Goal: Contribute content: Contribute content

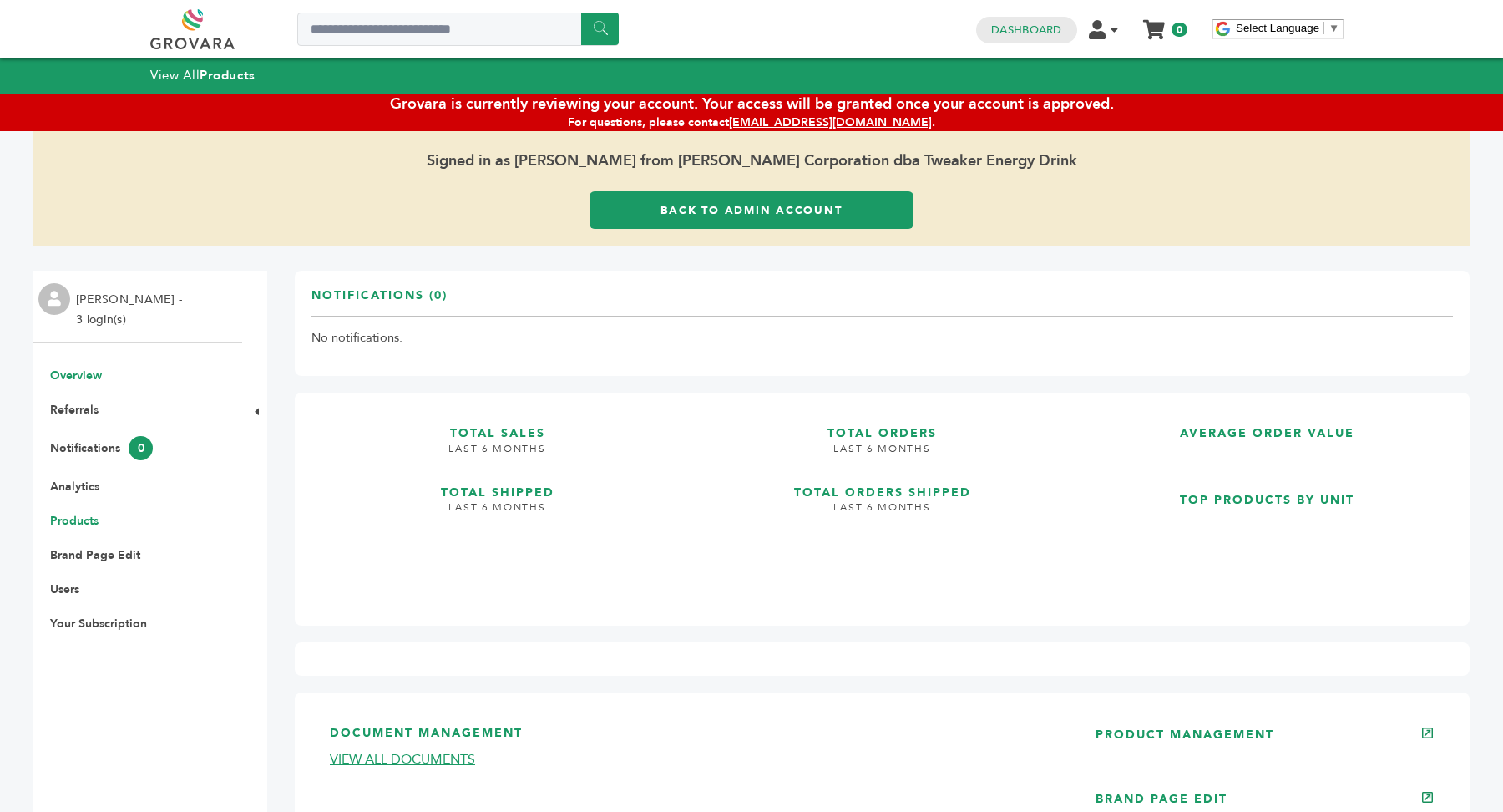
click at [68, 522] on link "Products" at bounding box center [74, 520] width 48 height 15
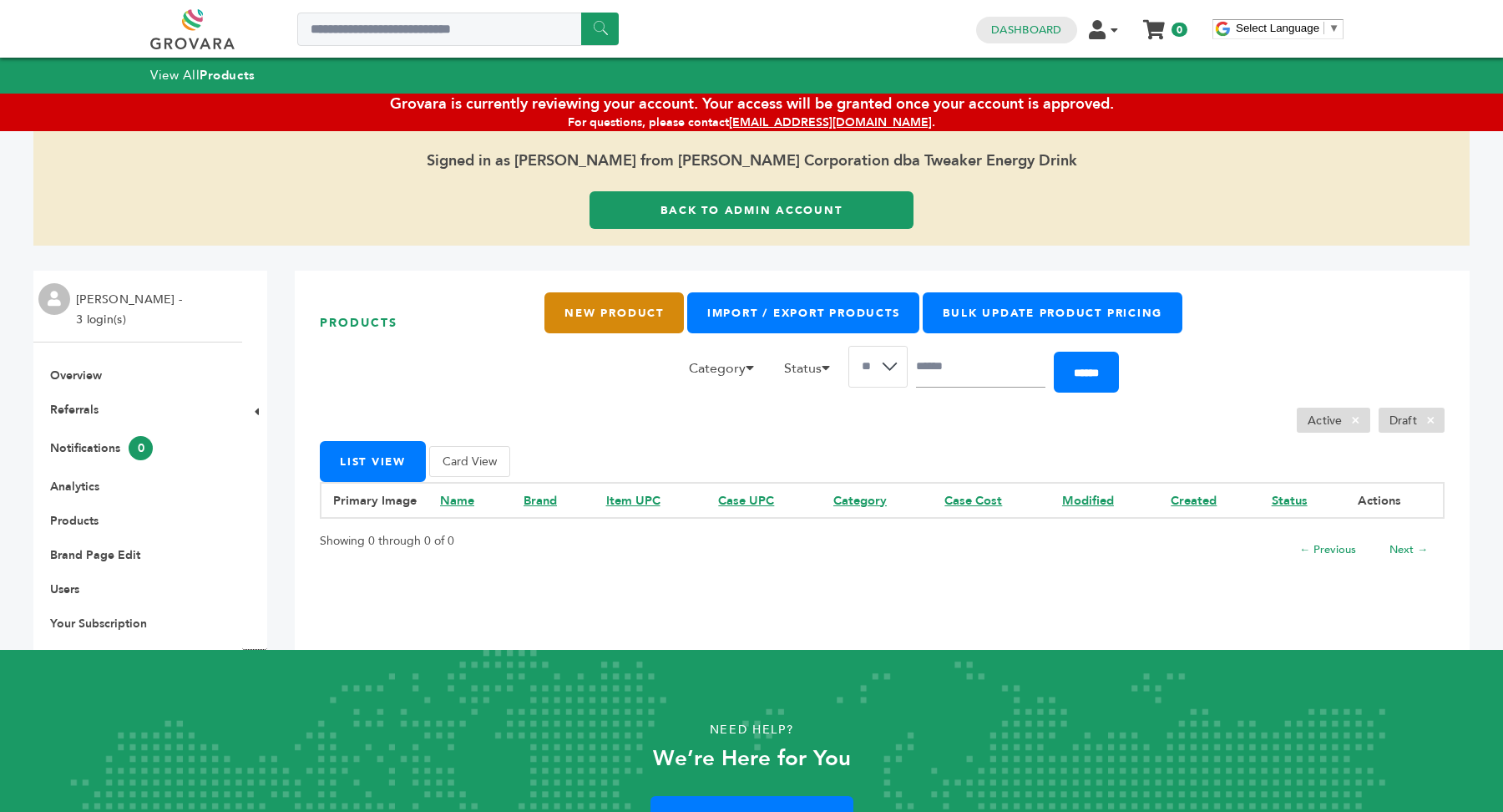
click at [604, 318] on link "New Product" at bounding box center [614, 313] width 139 height 41
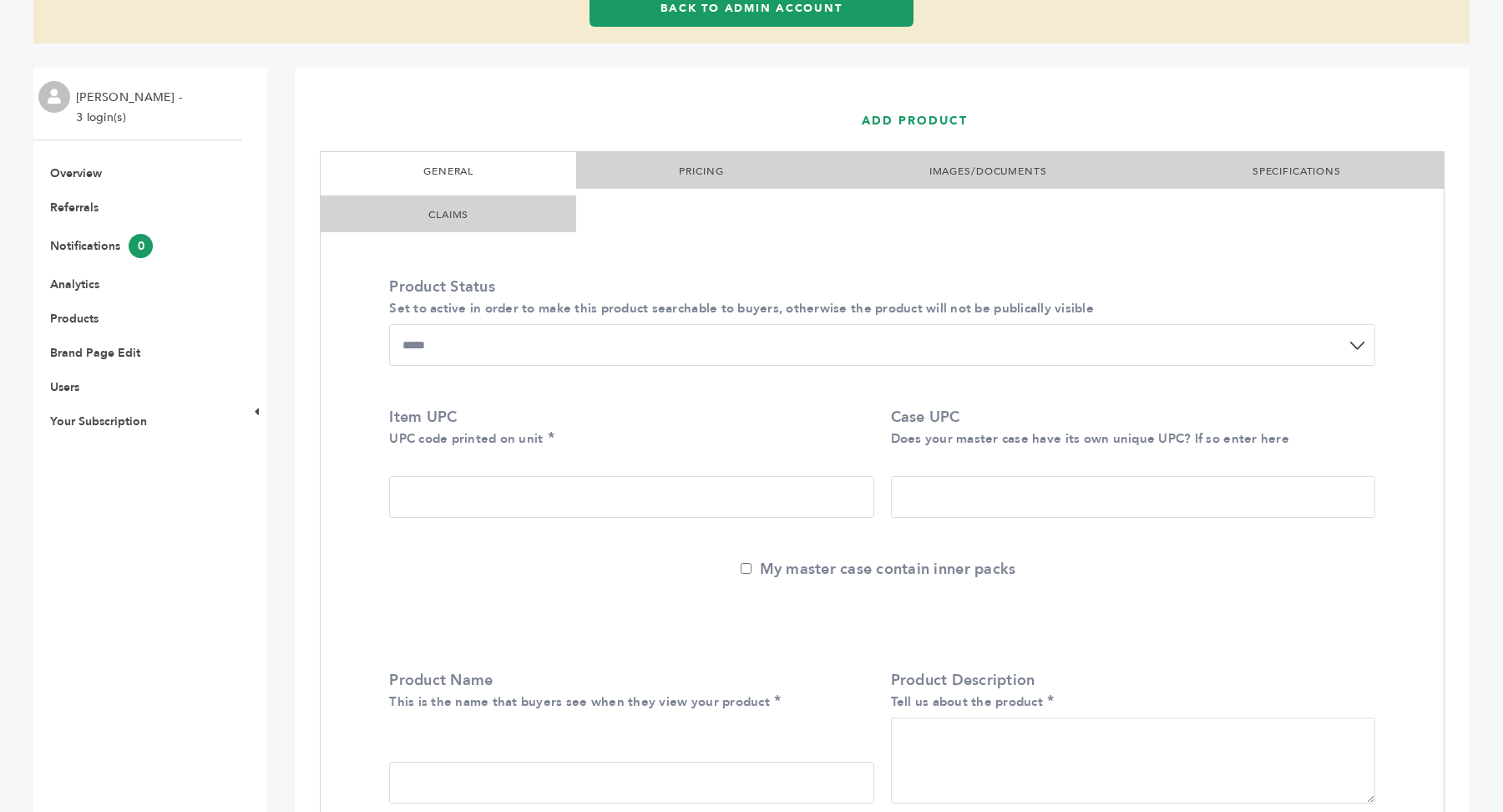
scroll to position [242, 0]
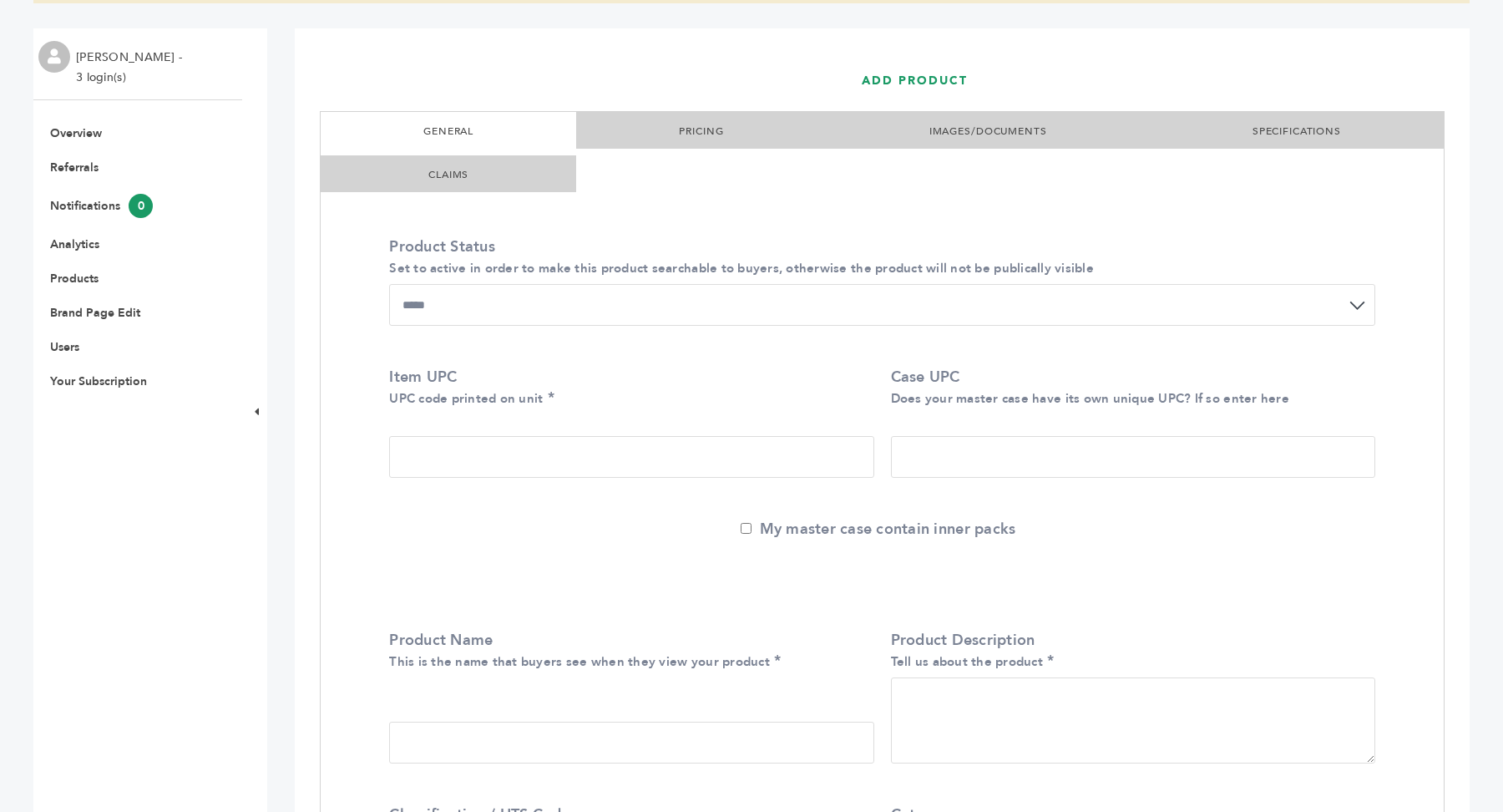
click at [548, 300] on select "**********" at bounding box center [881, 304] width 986 height 41
click at [477, 450] on input "Item UPC UPC code printed on unit" at bounding box center [630, 456] width 484 height 41
click at [1061, 471] on input "Case UPC Does your master case have its own unique UPC? If so enter here" at bounding box center [1133, 456] width 484 height 41
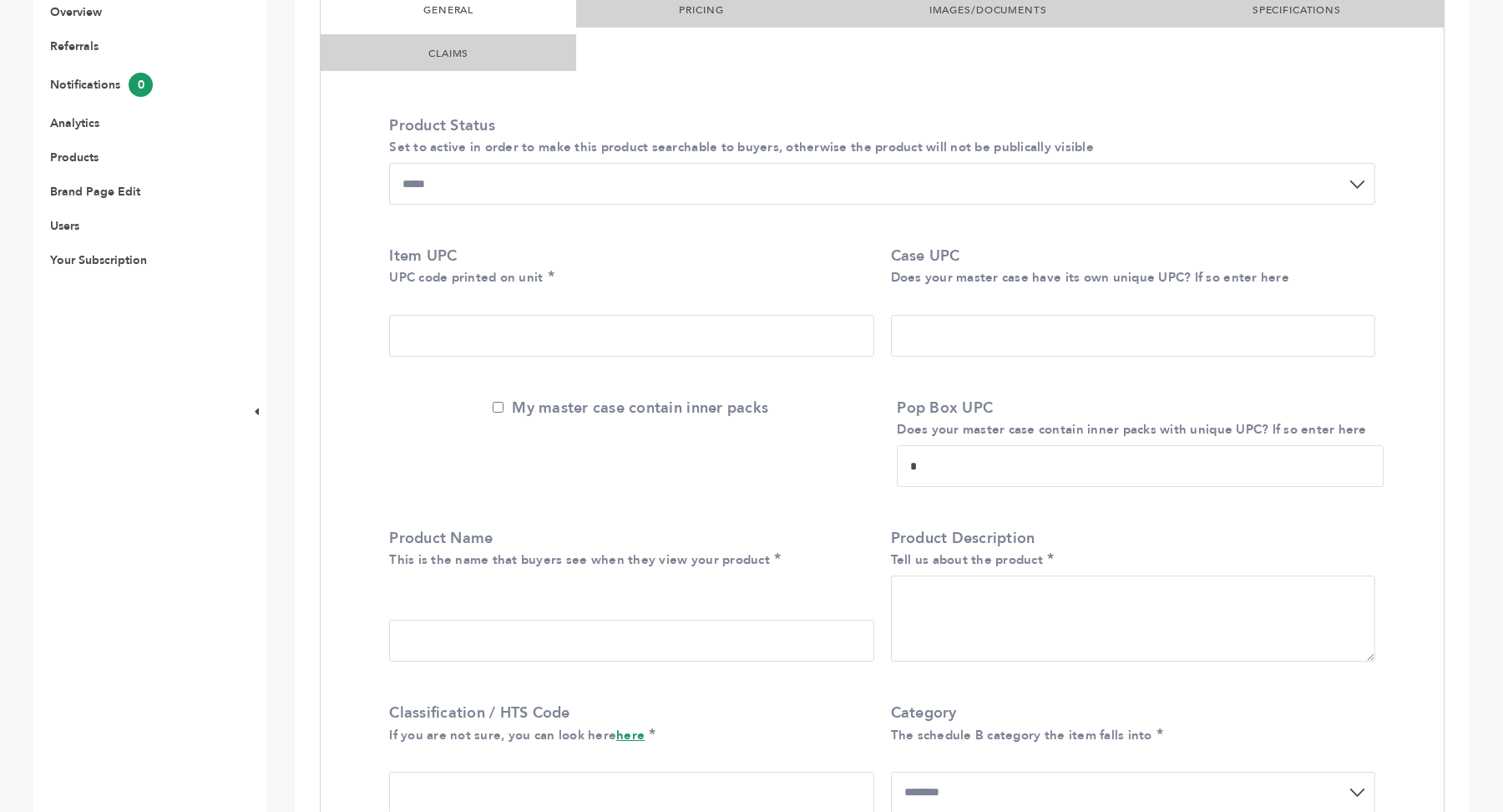
scroll to position [359, 0]
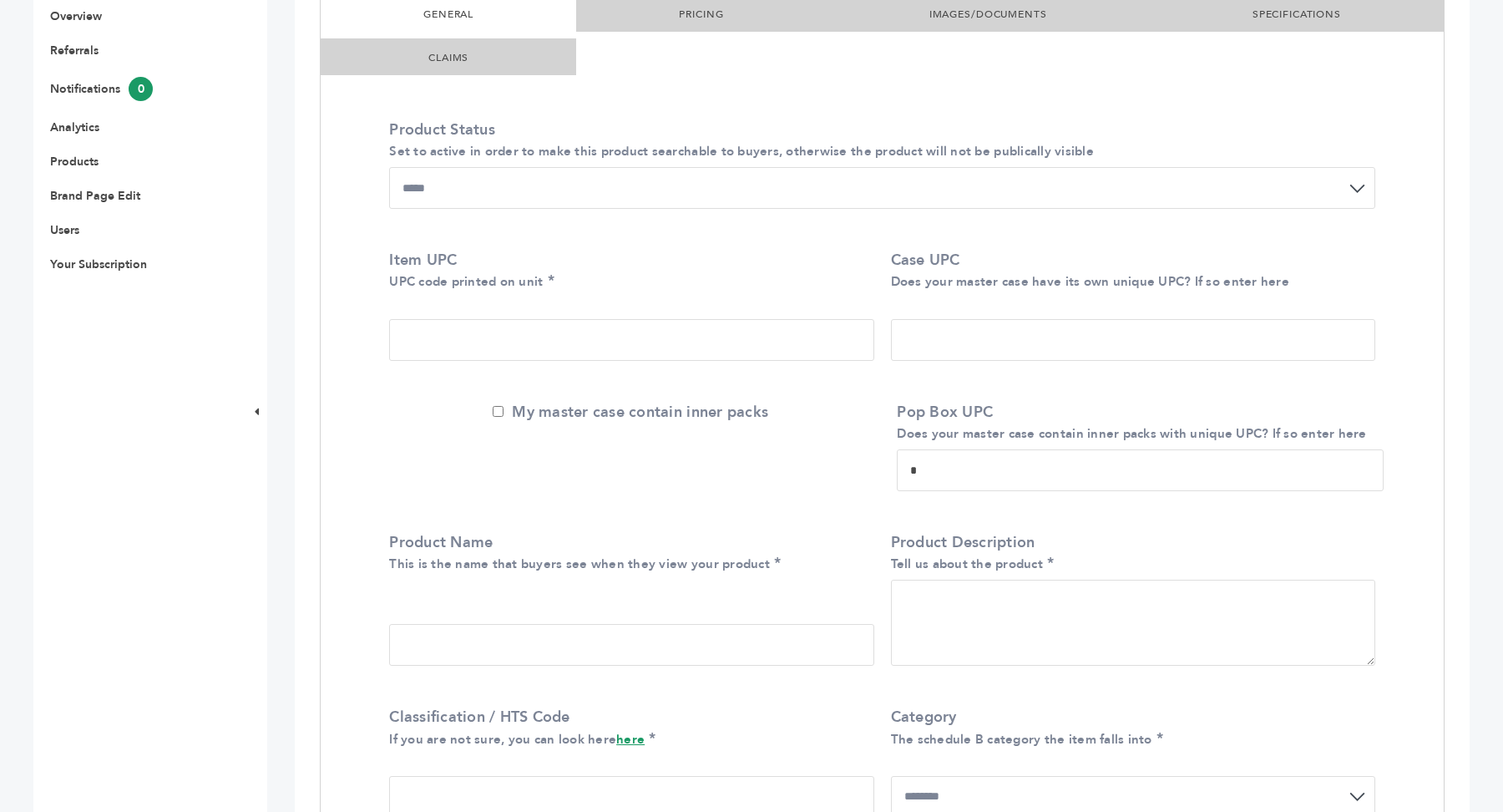
click at [568, 347] on input "Item UPC UPC code printed on unit" at bounding box center [630, 340] width 484 height 41
click at [1003, 331] on input "Case UPC Does your master case have its own unique UPC? If so enter here" at bounding box center [1133, 340] width 484 height 41
click at [943, 489] on input "*" at bounding box center [1140, 469] width 487 height 41
drag, startPoint x: 948, startPoint y: 471, endPoint x: 1016, endPoint y: 465, distance: 68.3
click at [1016, 465] on input "*" at bounding box center [1140, 469] width 487 height 41
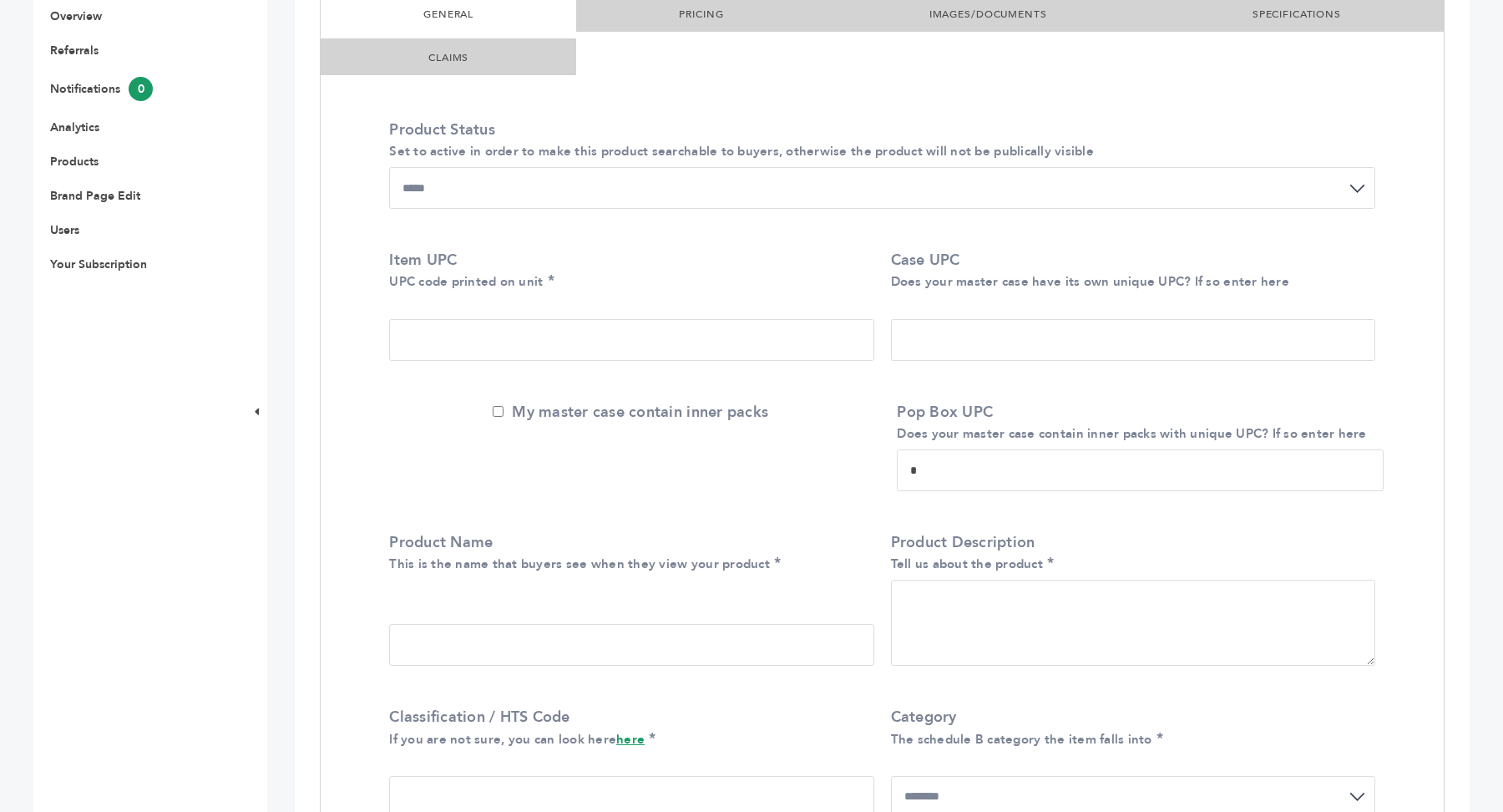
click at [959, 479] on input "*" at bounding box center [1140, 469] width 487 height 41
click at [968, 330] on input "Case UPC Does your master case have its own unique UPC? If so enter here" at bounding box center [1133, 340] width 484 height 41
drag, startPoint x: 406, startPoint y: 344, endPoint x: 538, endPoint y: 345, distance: 132.0
click at [538, 345] on input "Item UPC UPC code printed on unit" at bounding box center [630, 340] width 484 height 41
drag, startPoint x: 1006, startPoint y: 465, endPoint x: 987, endPoint y: 473, distance: 20.6
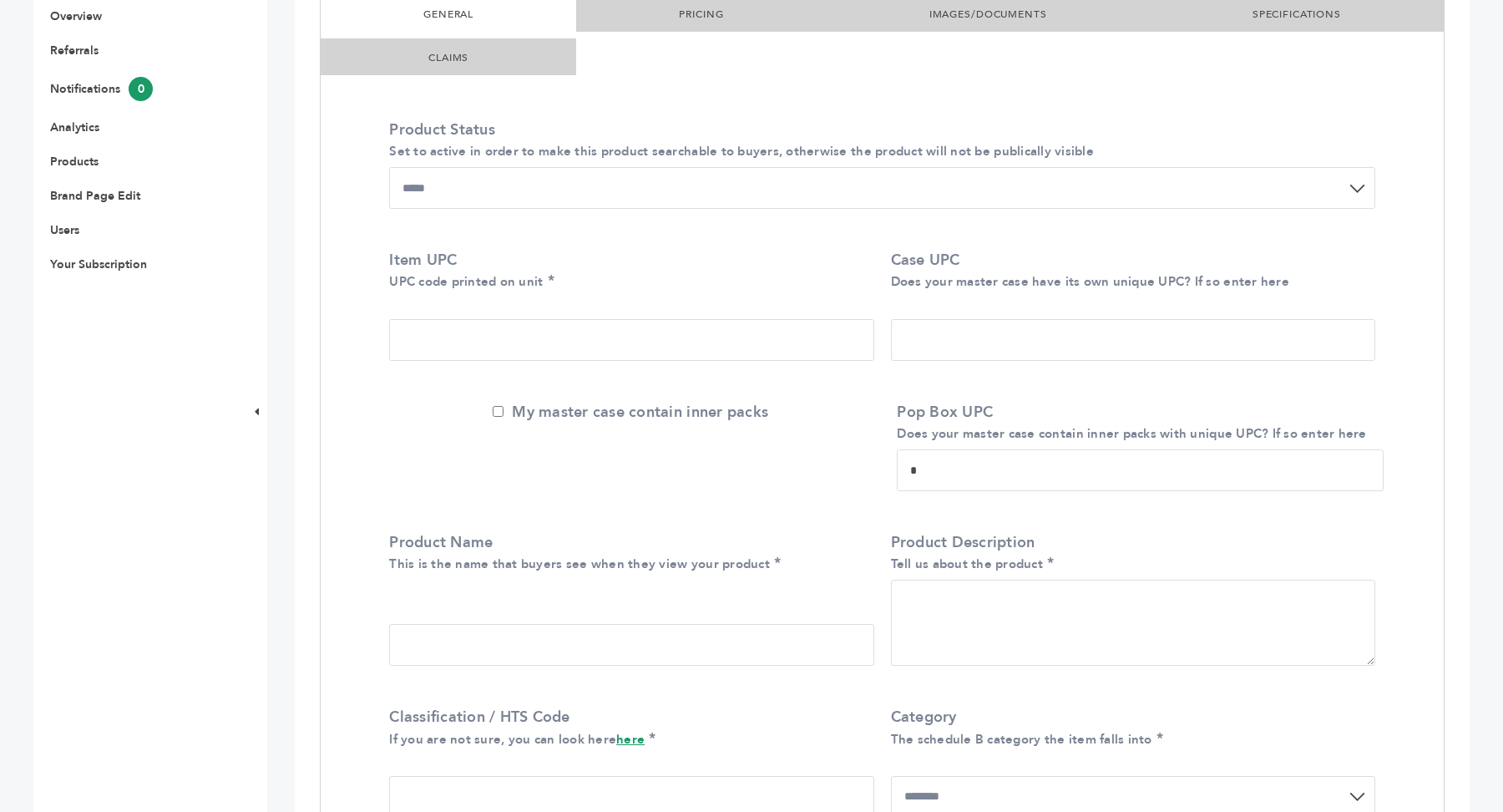
click at [987, 473] on input "*" at bounding box center [1140, 469] width 487 height 41
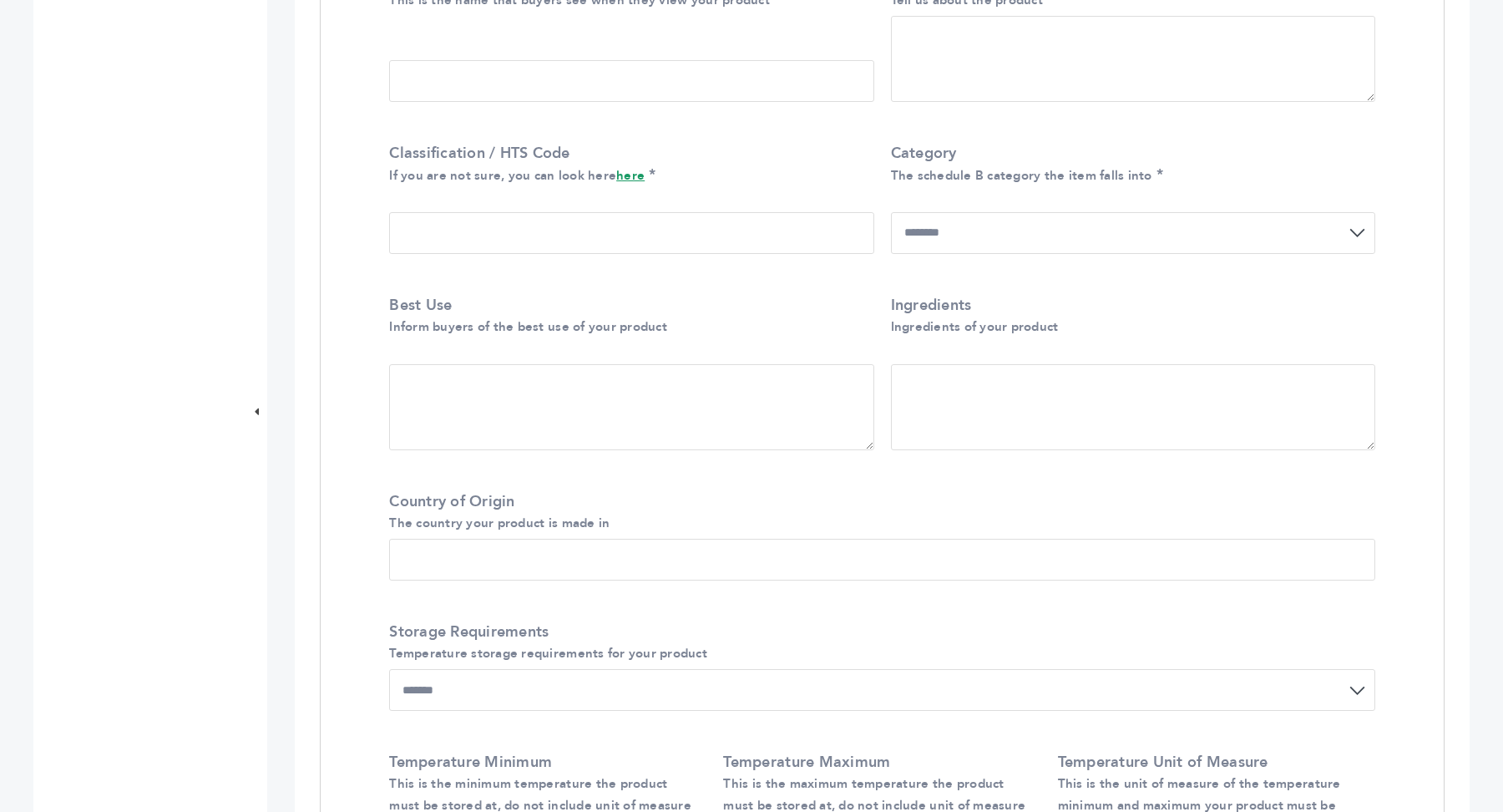
scroll to position [906, 0]
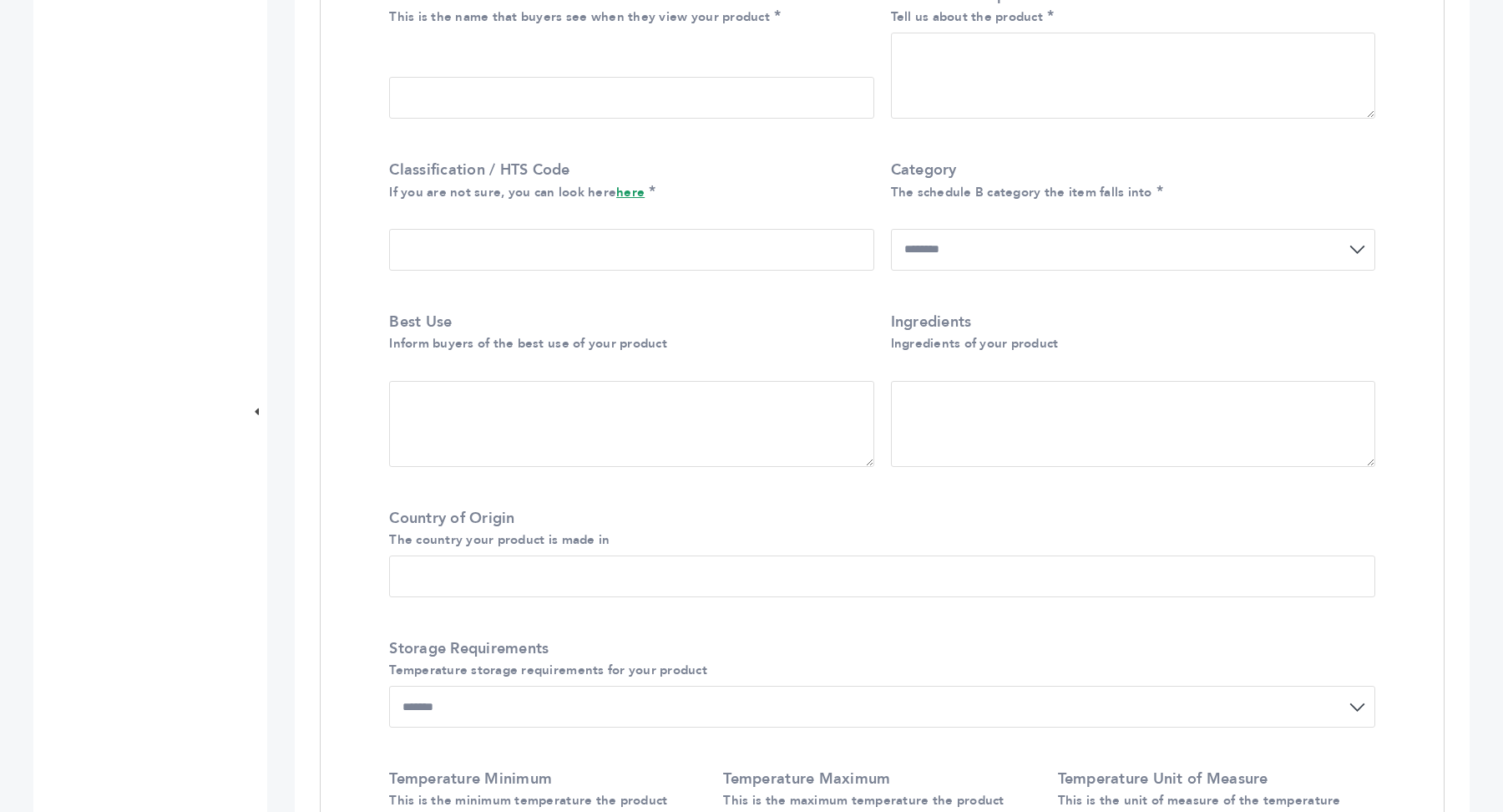
click at [624, 200] on link "here" at bounding box center [631, 191] width 29 height 16
click at [507, 244] on input "Classification / HTS Code If you are not sure, you can look here here" at bounding box center [630, 249] width 484 height 41
paste input "*******"
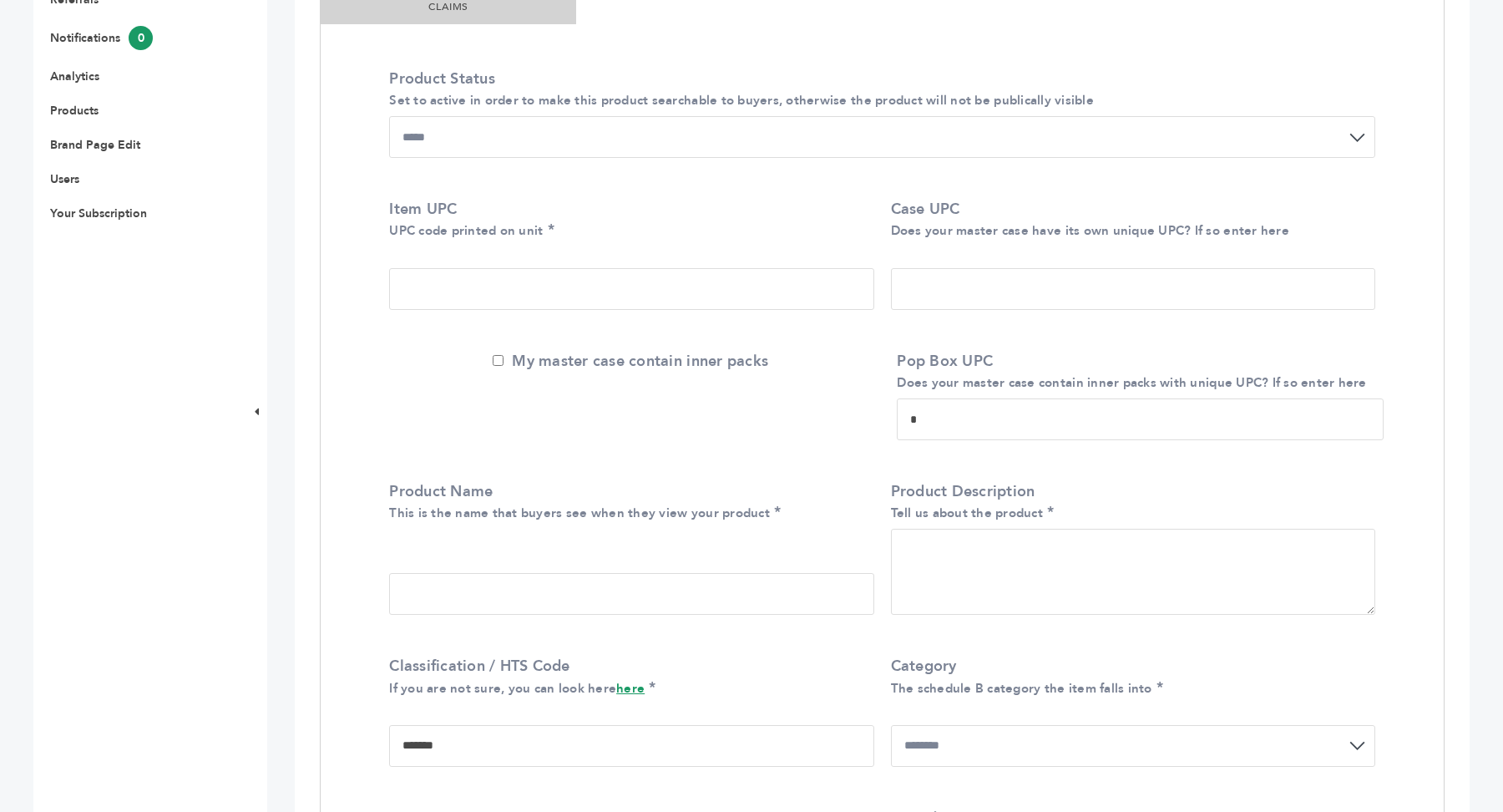
scroll to position [402, 0]
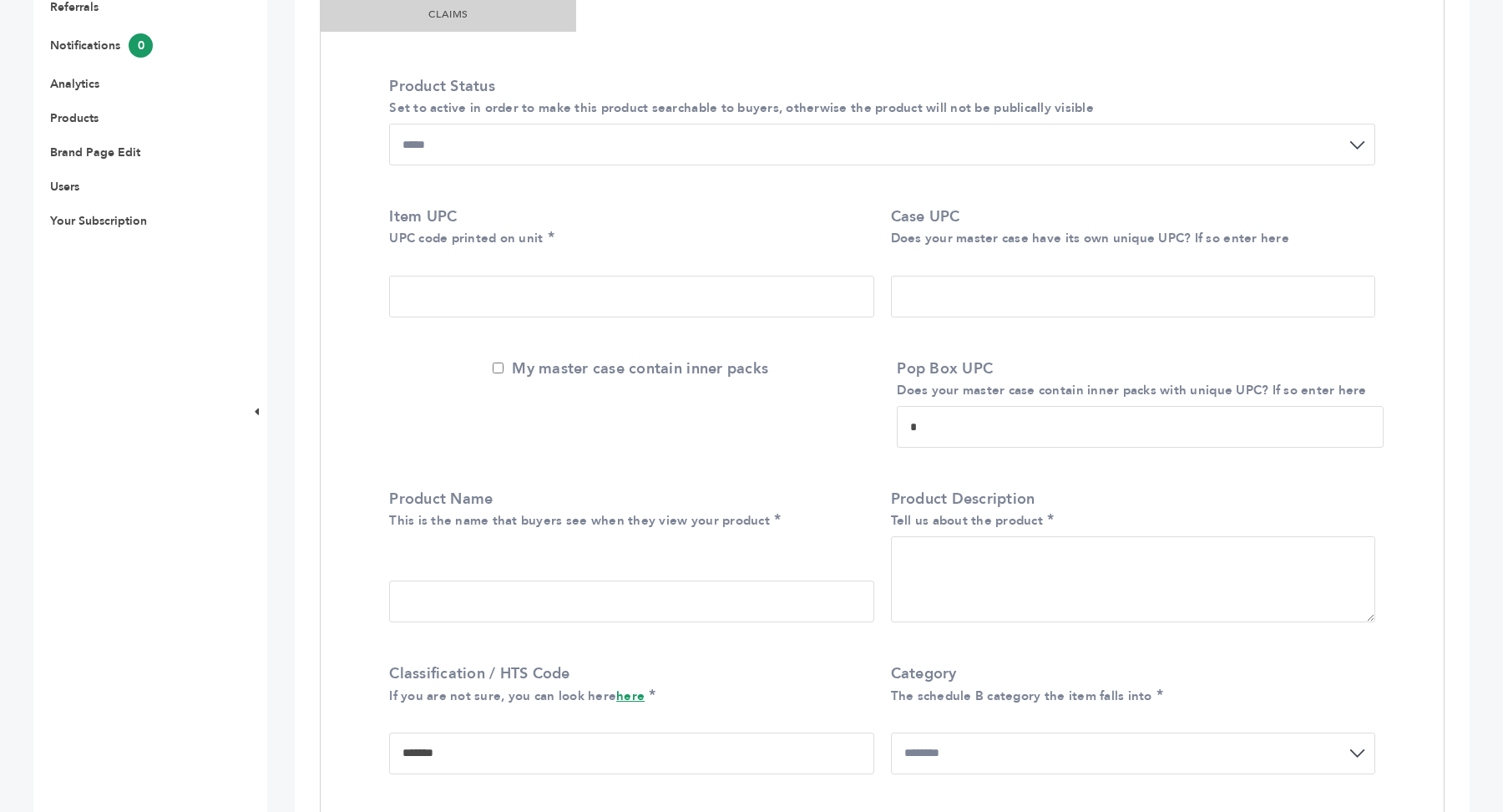
type input "*******"
click at [494, 308] on input "Item UPC UPC code printed on unit" at bounding box center [630, 295] width 484 height 41
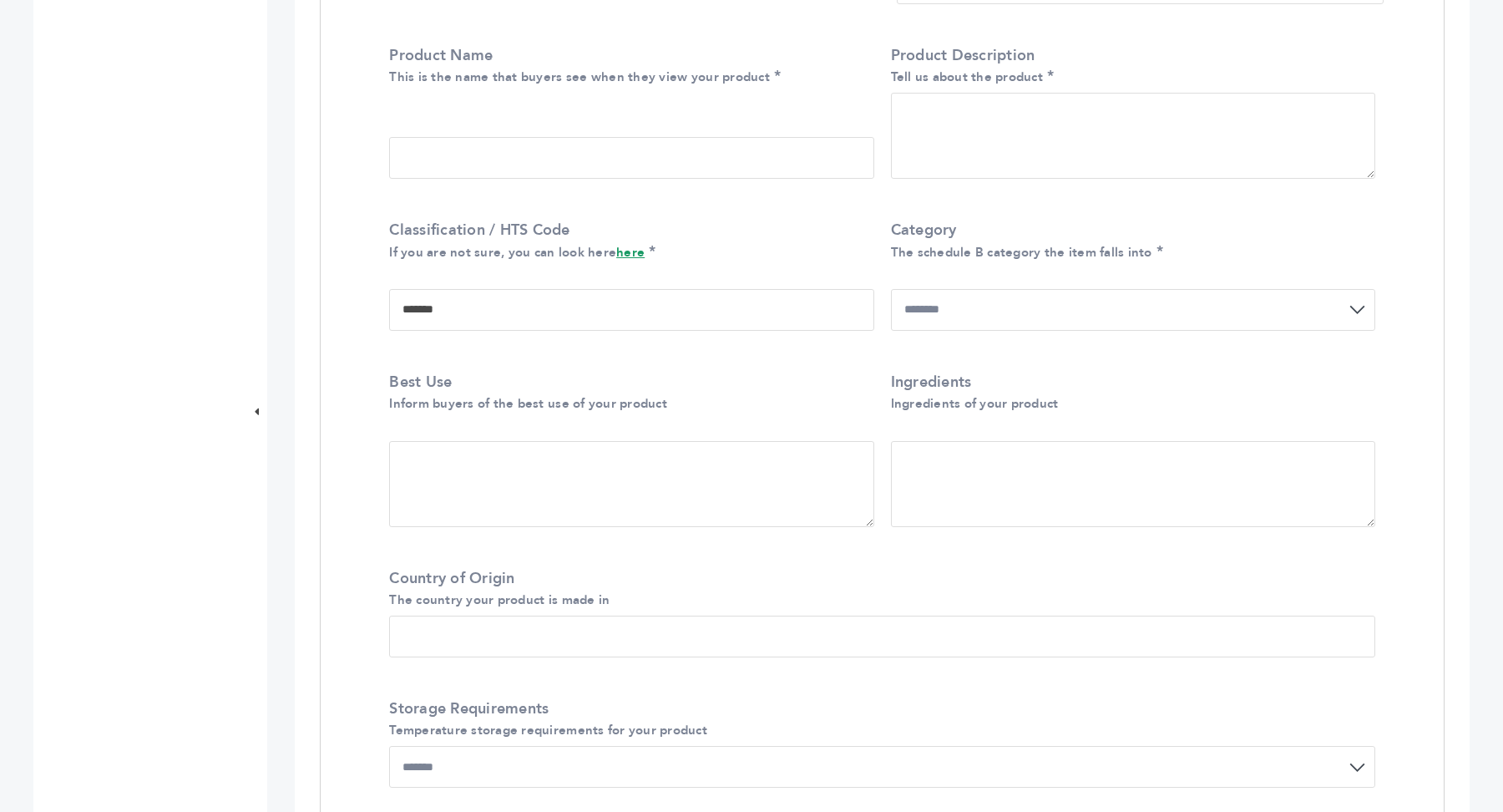
scroll to position [1568, 0]
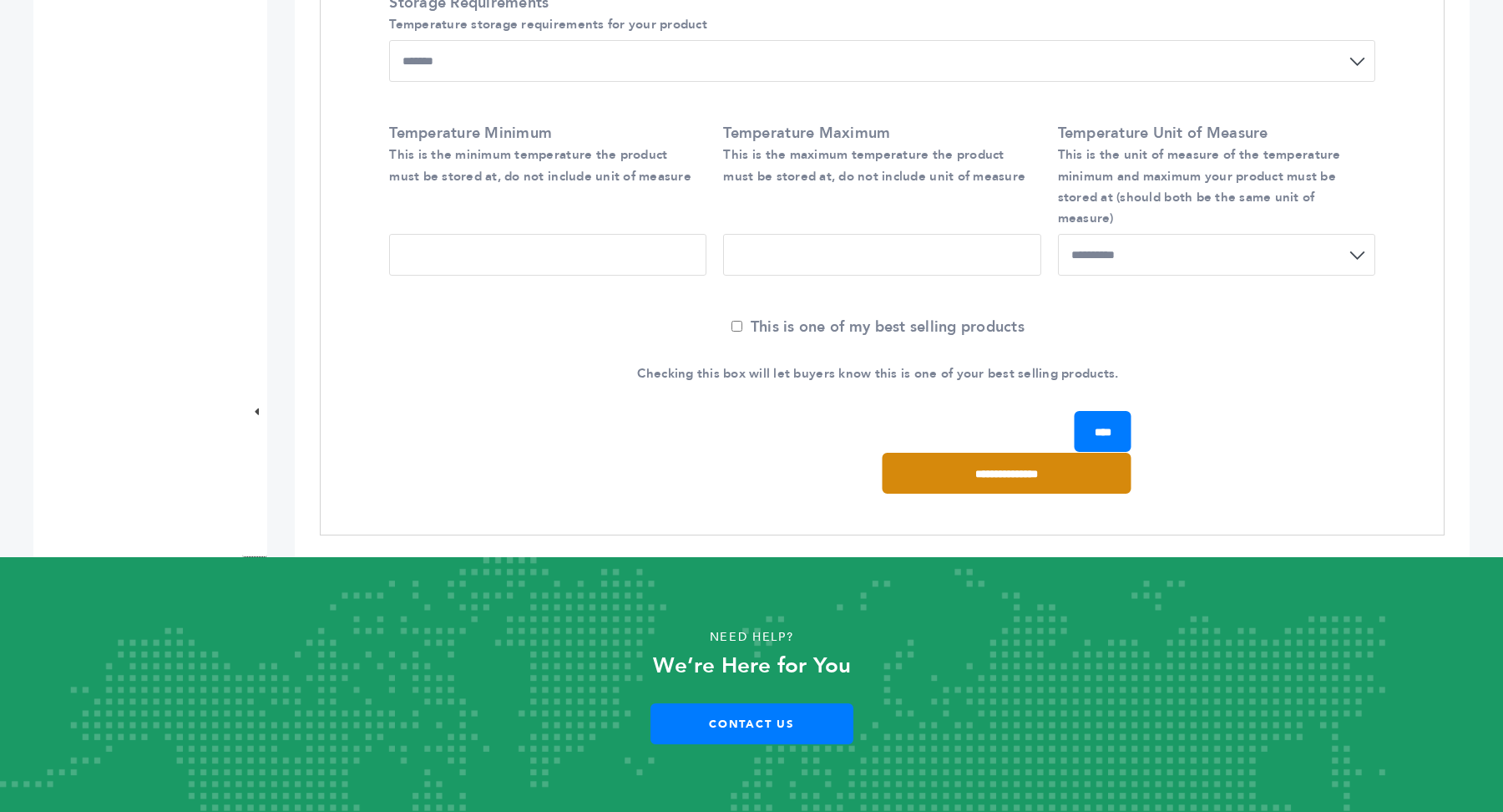
click at [1040, 472] on input "**********" at bounding box center [1006, 472] width 249 height 41
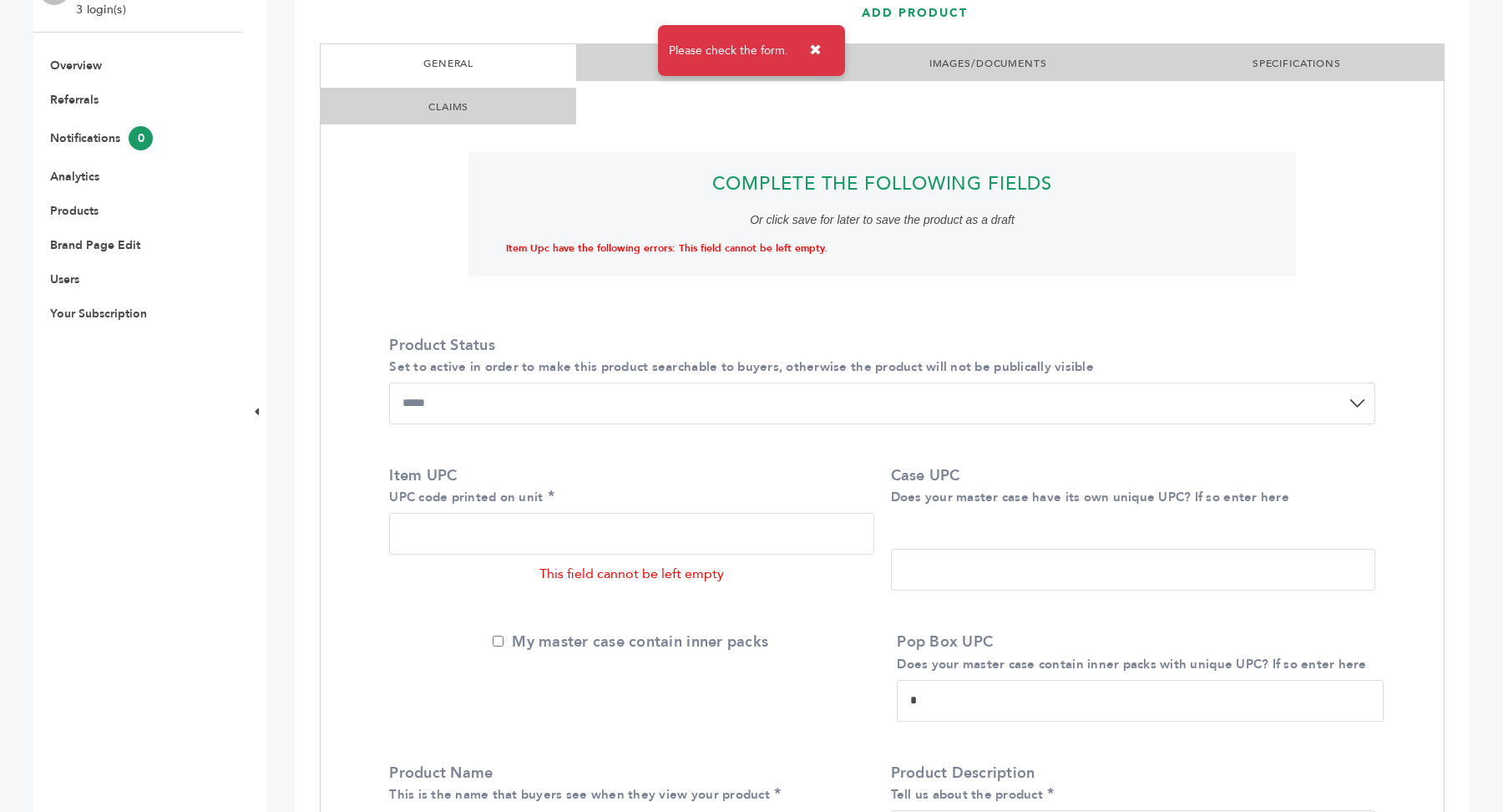
scroll to position [314, 0]
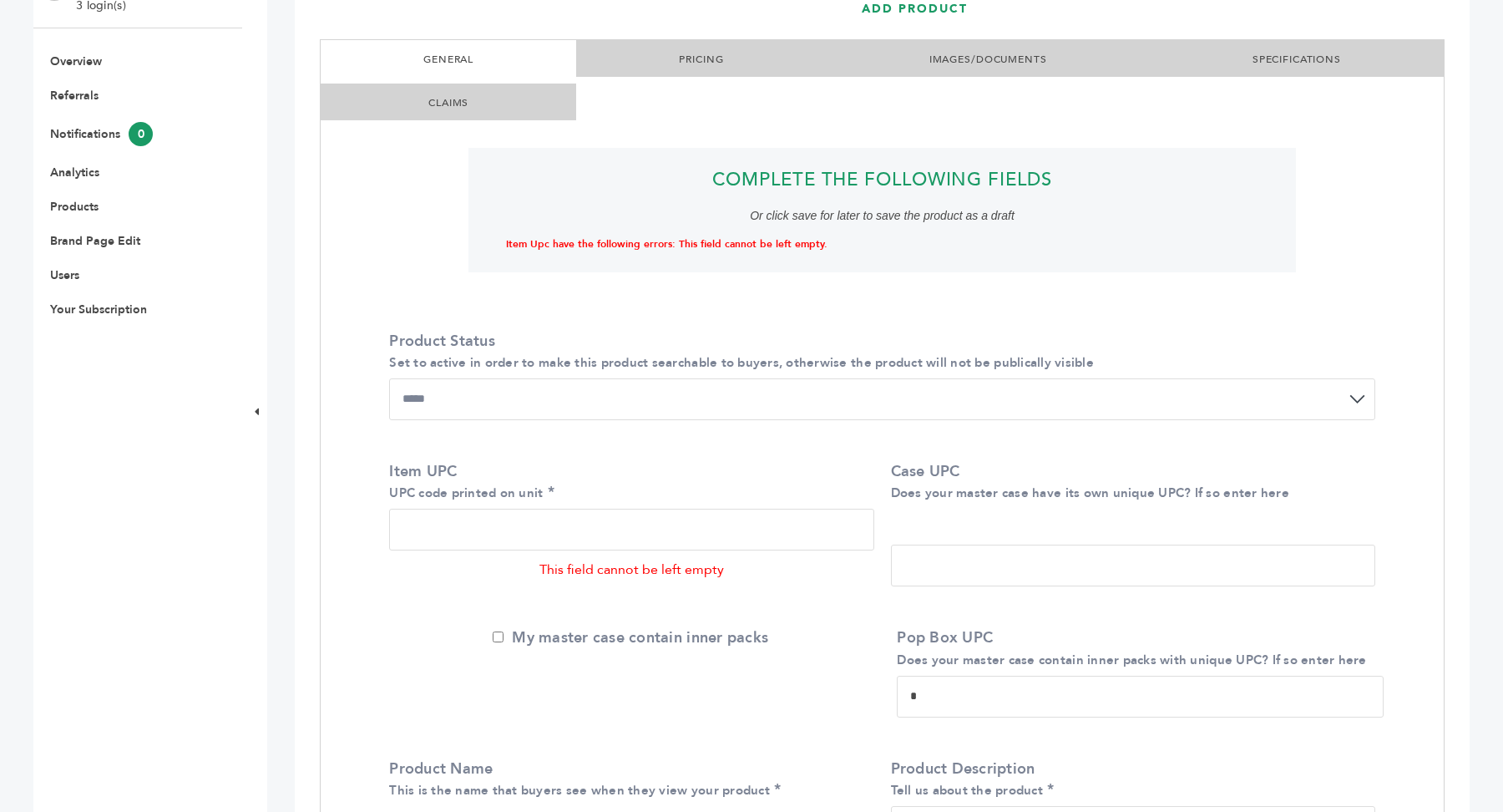
click at [497, 533] on input "Item UPC UPC code printed on unit" at bounding box center [630, 529] width 484 height 41
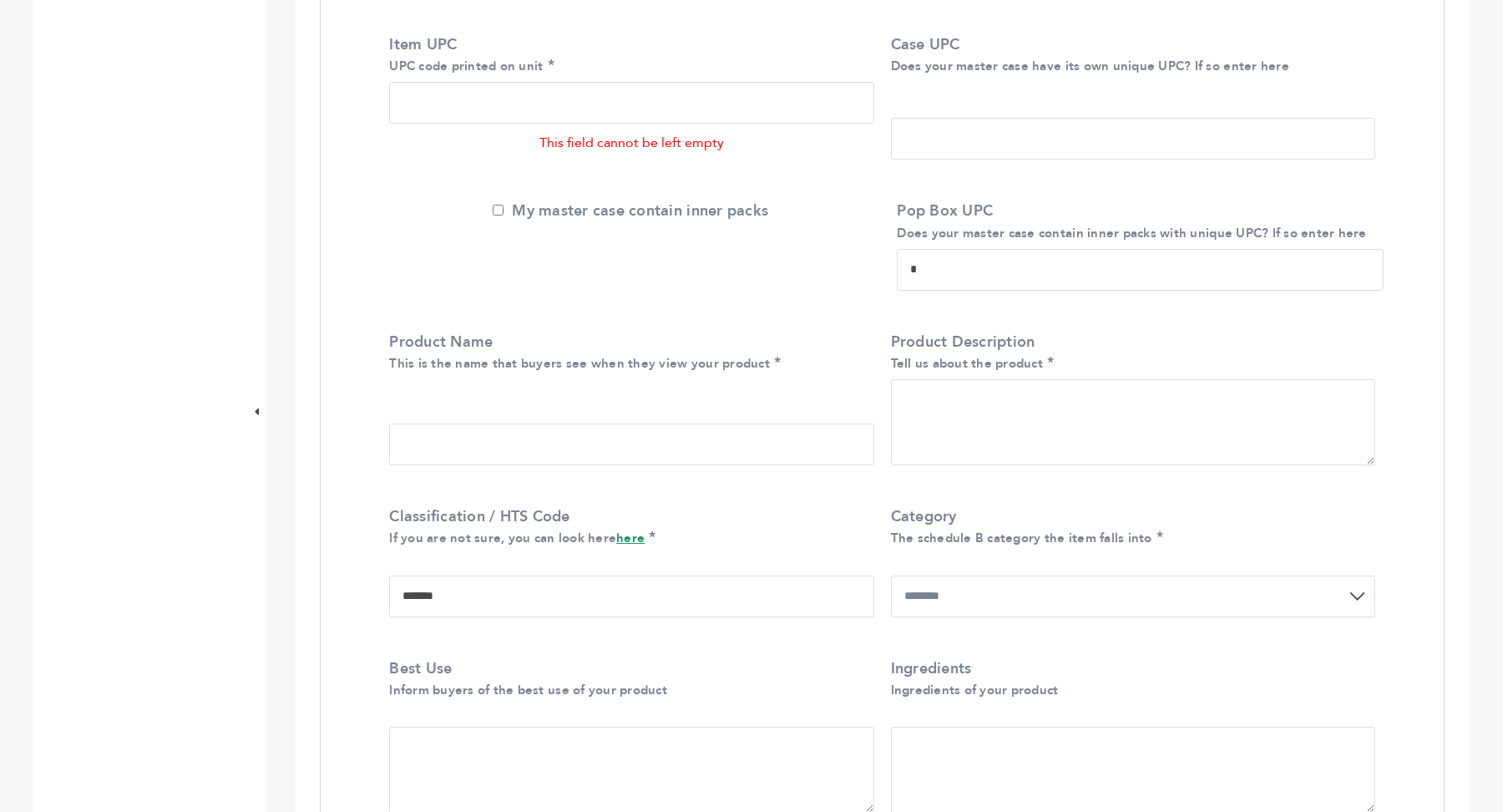
scroll to position [737, 0]
drag, startPoint x: 462, startPoint y: 613, endPoint x: 337, endPoint y: 567, distance: 133.2
click at [337, 567] on div "**********" at bounding box center [881, 673] width 1123 height 1607
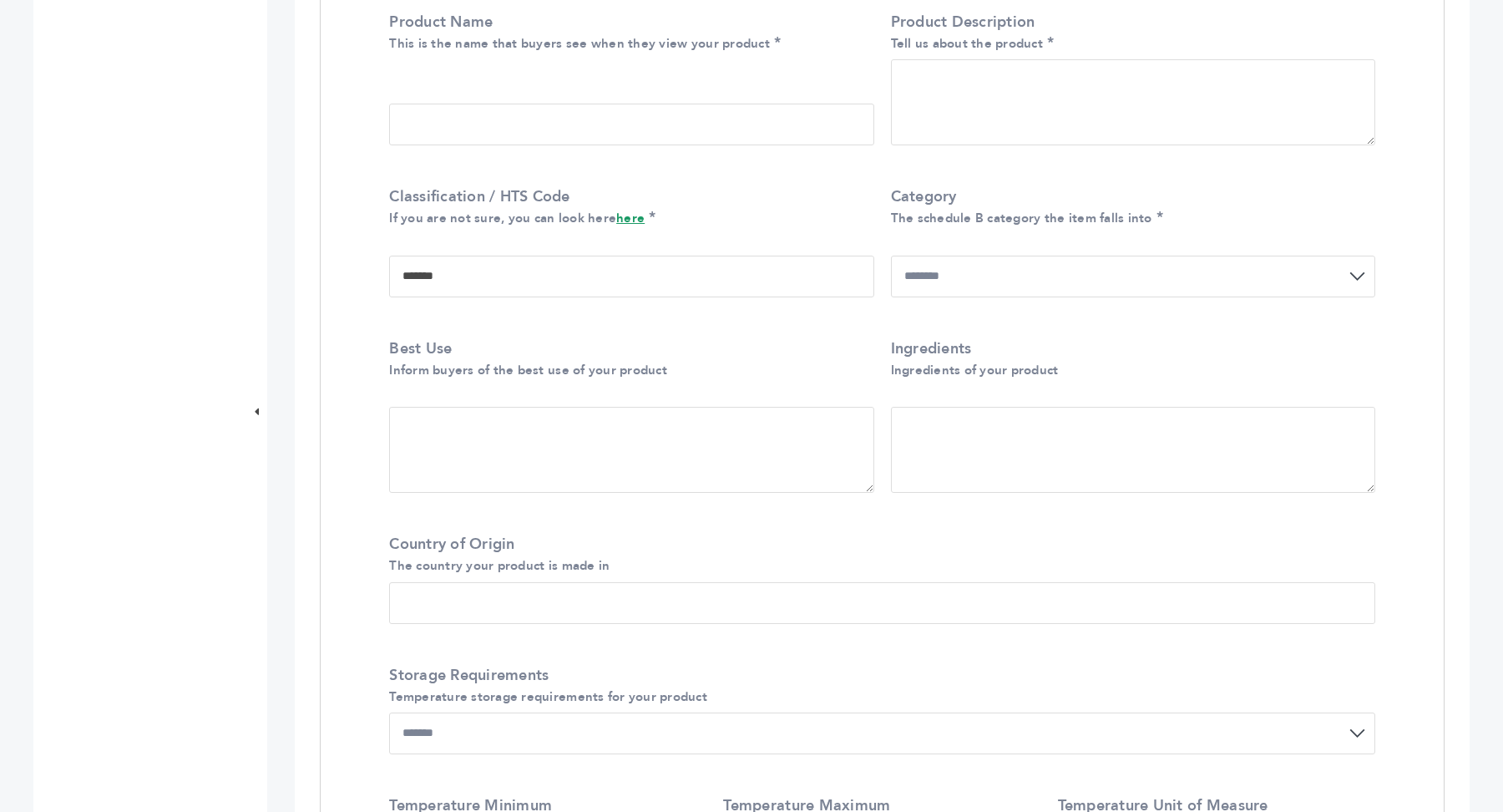
scroll to position [1070, 0]
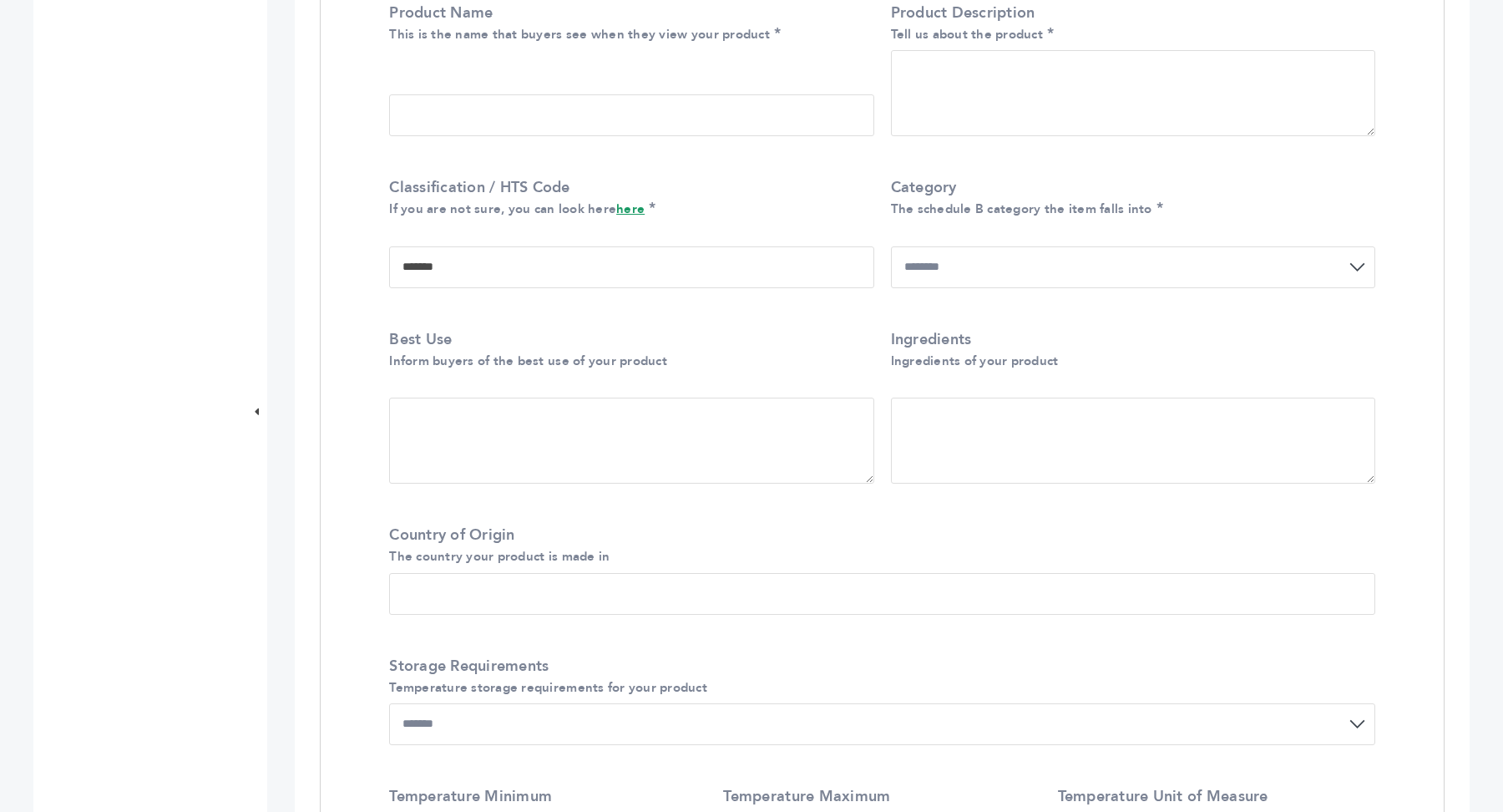
click at [1105, 266] on select "**********" at bounding box center [1133, 266] width 484 height 41
drag, startPoint x: 455, startPoint y: 273, endPoint x: 390, endPoint y: 273, distance: 65.0
click at [390, 273] on input "*******" at bounding box center [630, 266] width 484 height 41
click at [357, 340] on div "**********" at bounding box center [881, 341] width 1123 height 1607
click at [679, 449] on textarea "Best Use Inform buyers of the best use of your product" at bounding box center [630, 440] width 484 height 86
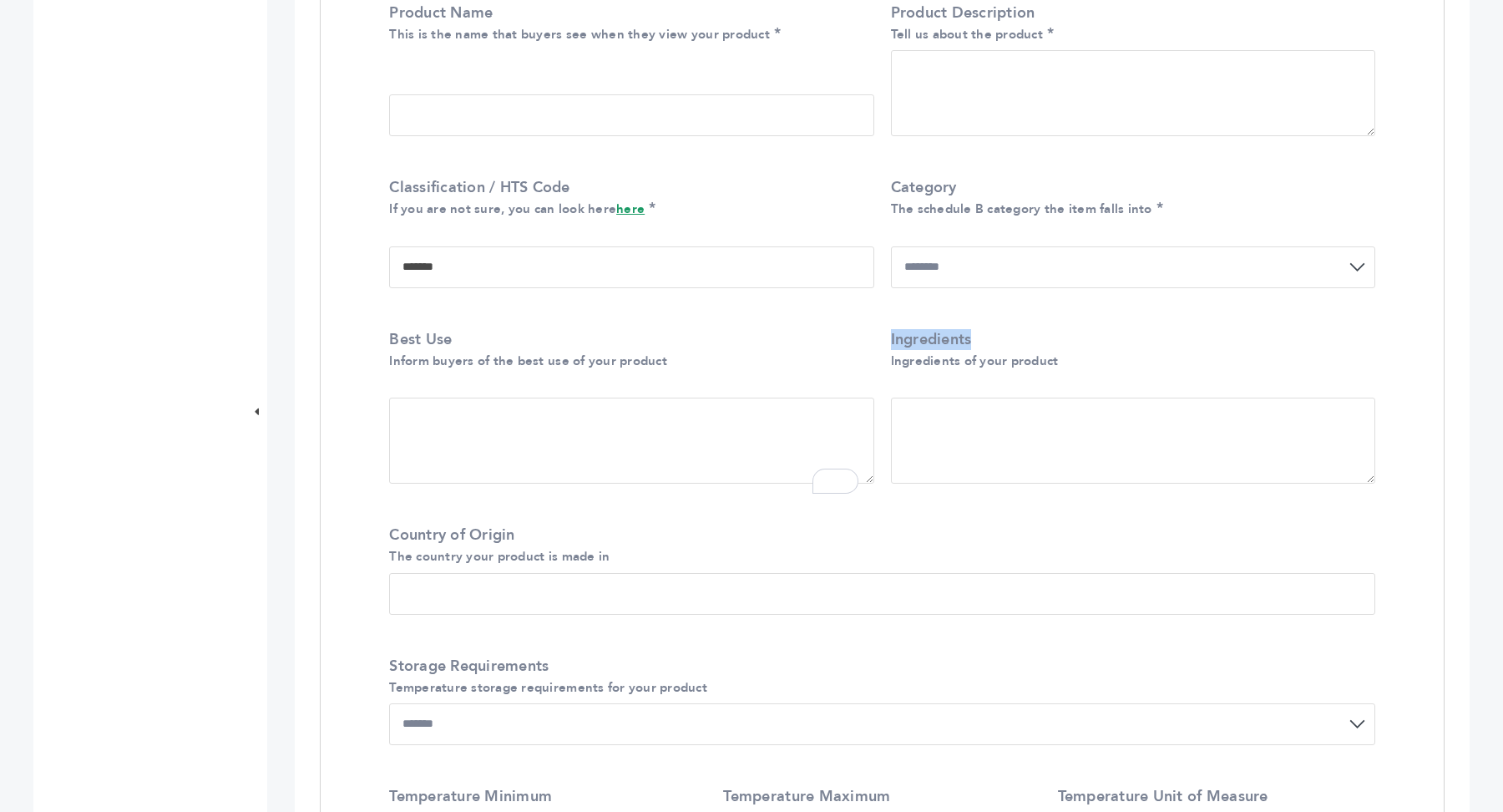
drag, startPoint x: 983, startPoint y: 346, endPoint x: 884, endPoint y: 328, distance: 100.6
click at [884, 328] on div "Best Use Inform buyers of the best use of your product Ingredients Ingredients …" at bounding box center [881, 410] width 1011 height 188
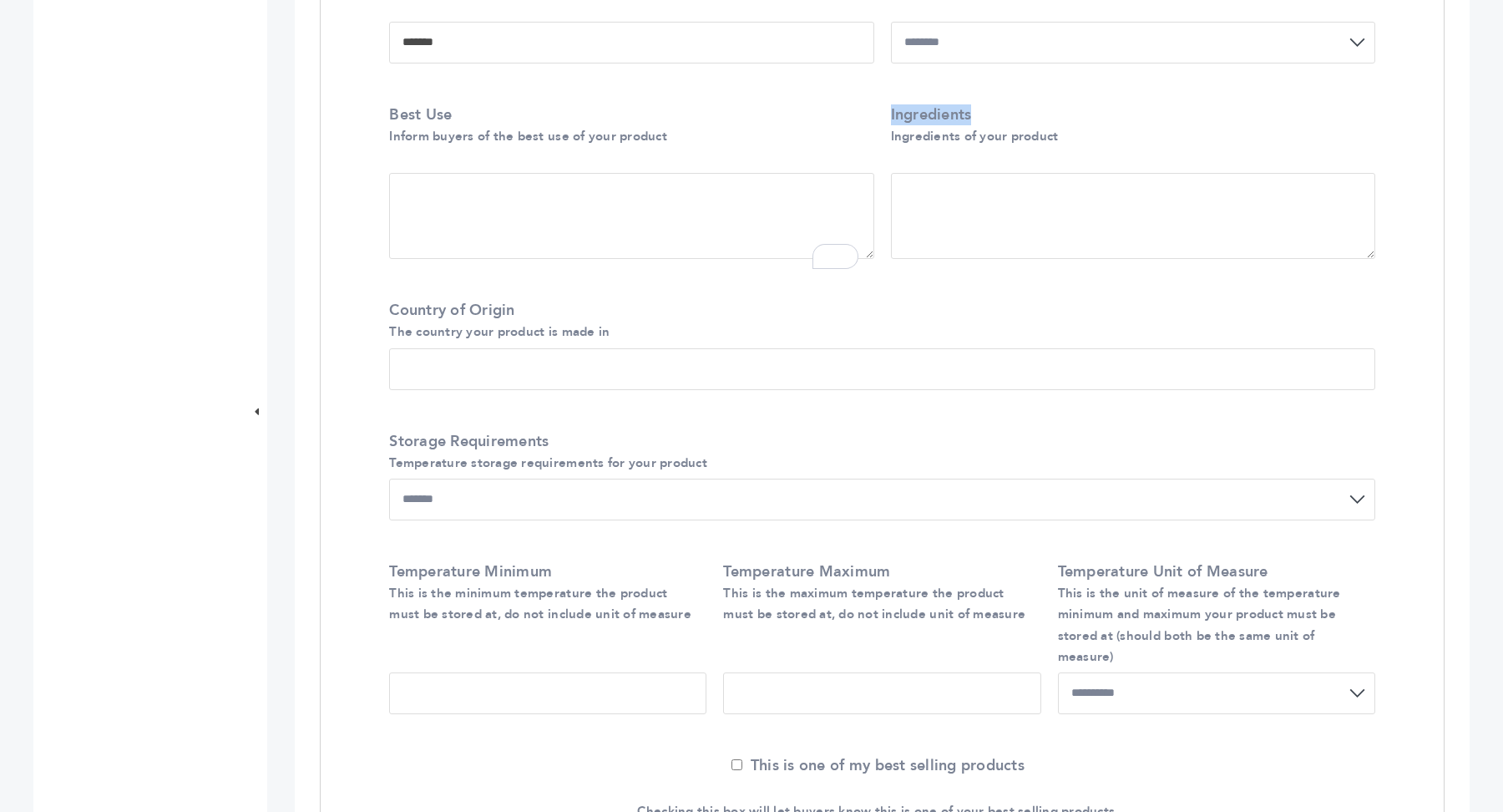
scroll to position [1295, 0]
click at [500, 389] on input "Country of Origin The country your product is made in" at bounding box center [881, 368] width 986 height 41
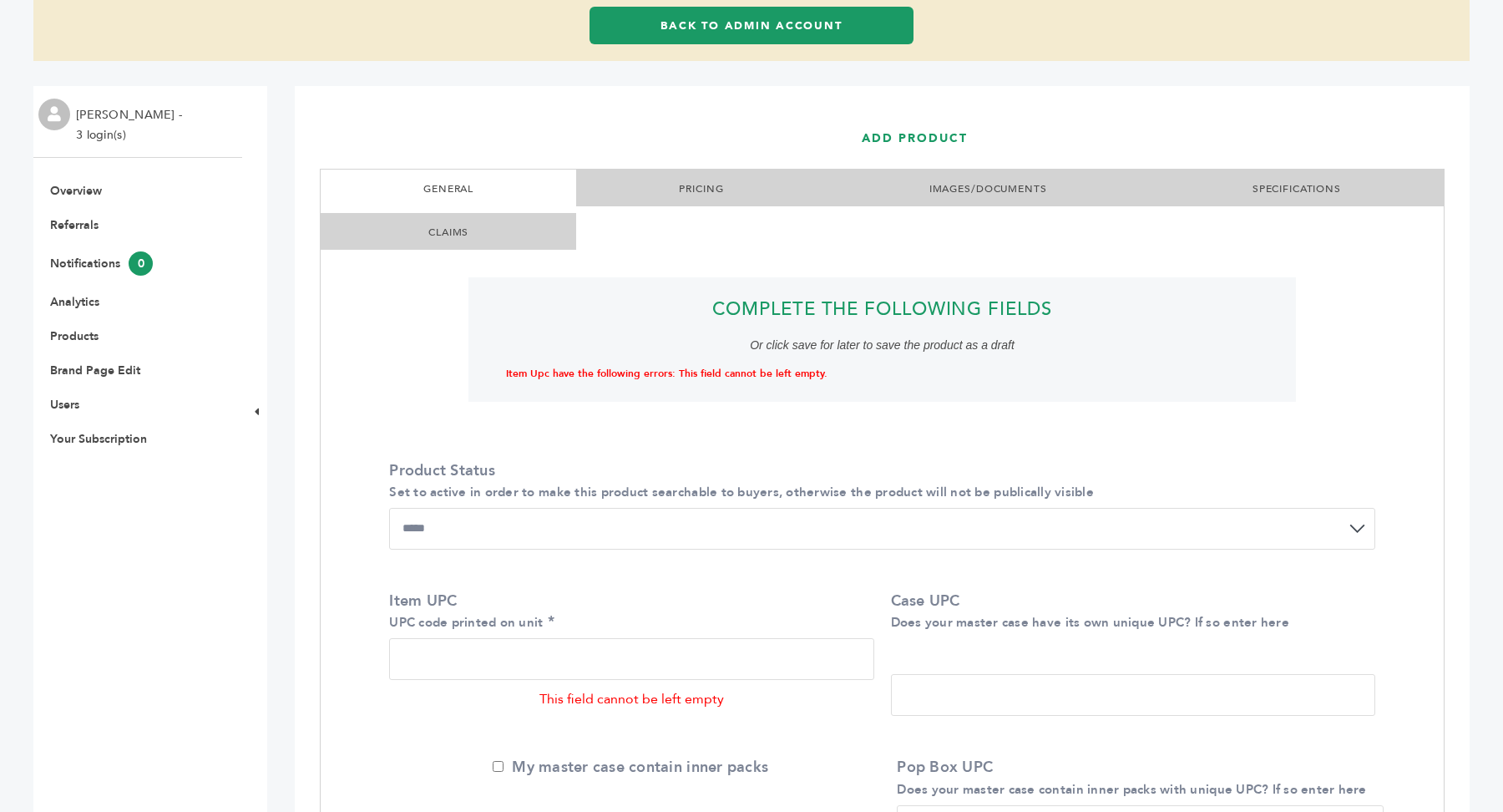
scroll to position [168, 0]
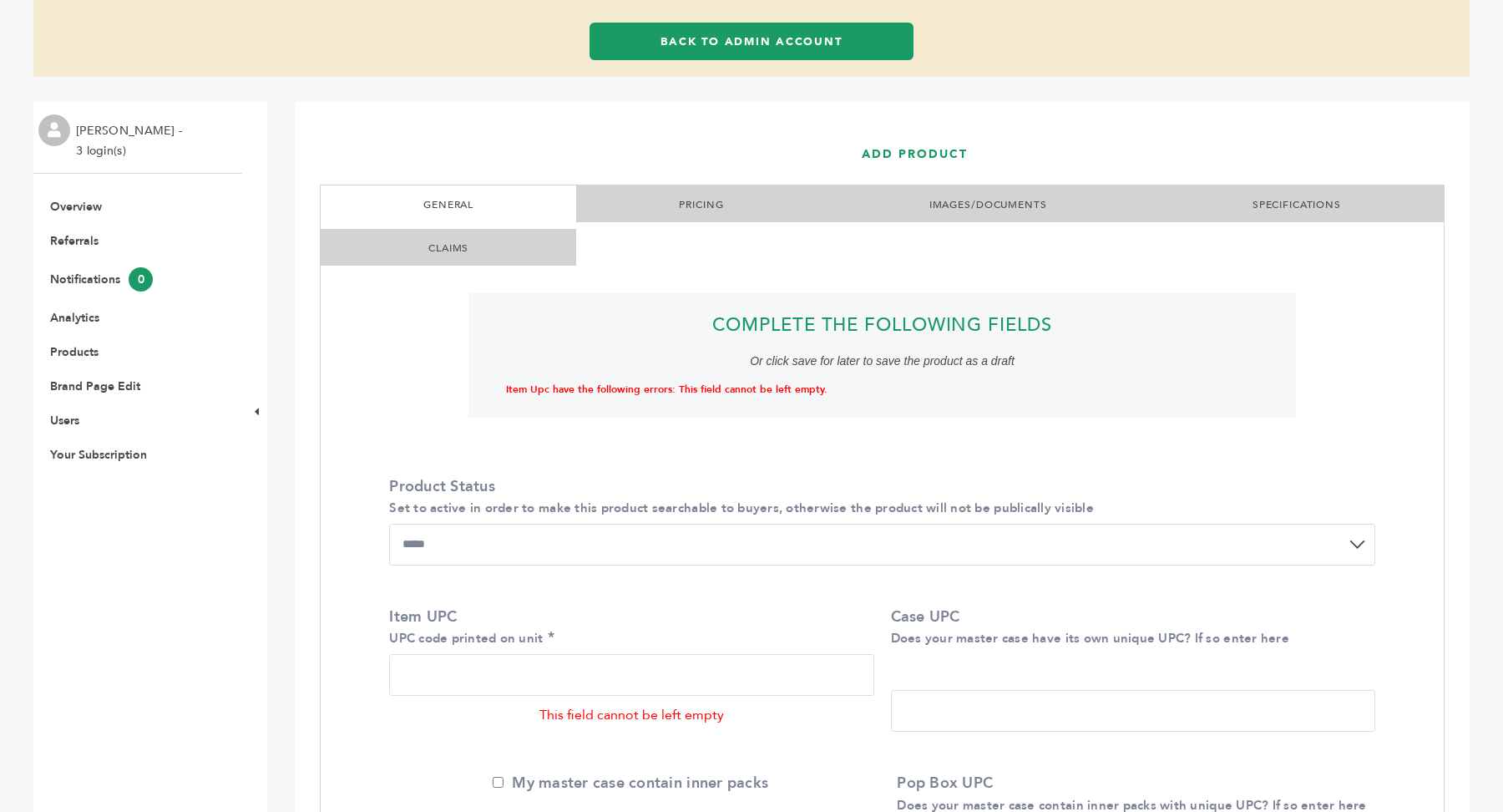
click at [696, 206] on link "PRICING" at bounding box center [701, 205] width 44 height 13
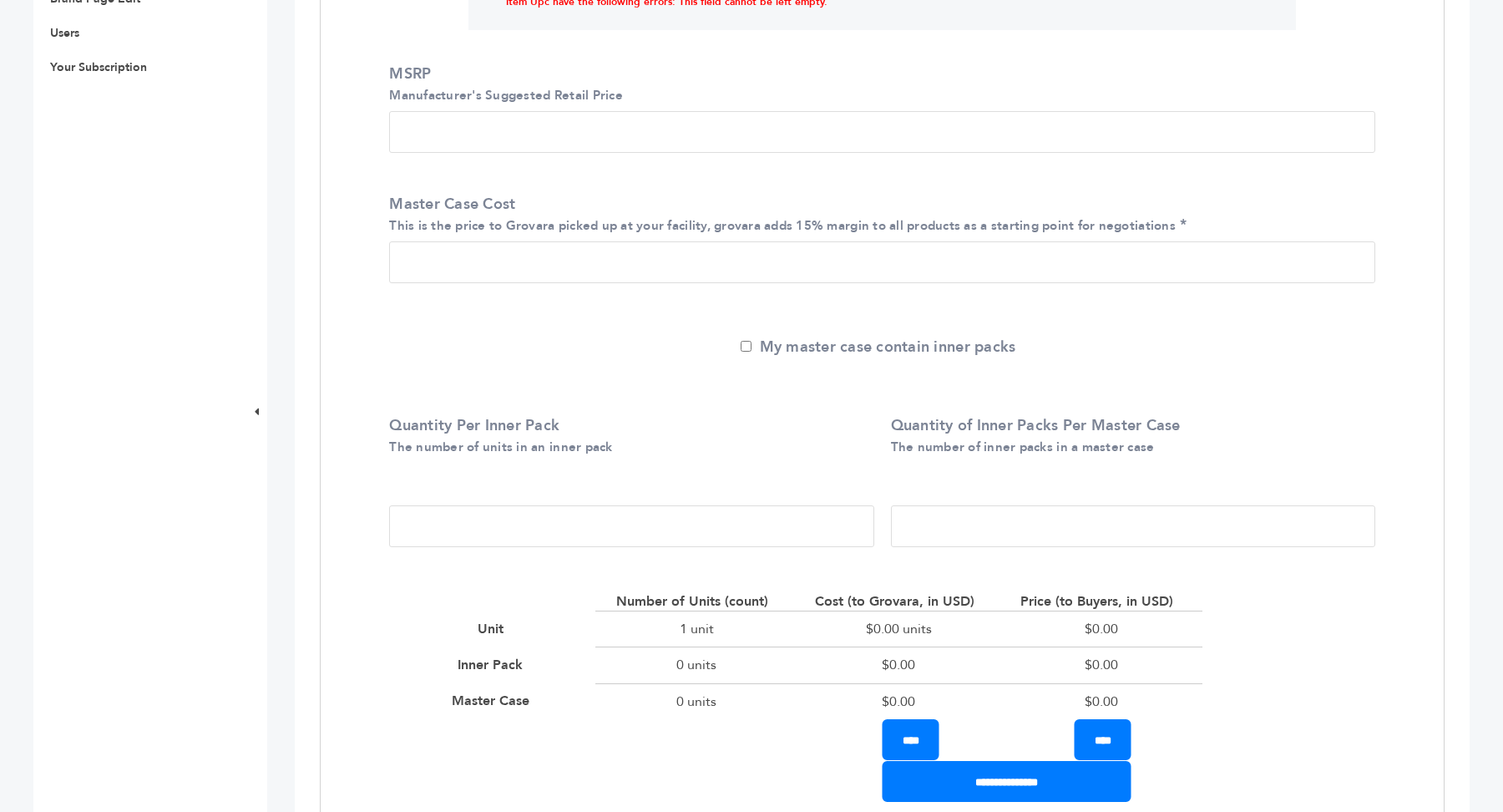
scroll to position [558, 0]
click at [467, 260] on input "Master Case Cost This is the price to Grovara picked up at your facility, grova…" at bounding box center [881, 260] width 986 height 41
type input "*****"
click at [504, 521] on input "*" at bounding box center [630, 523] width 484 height 41
type input "**"
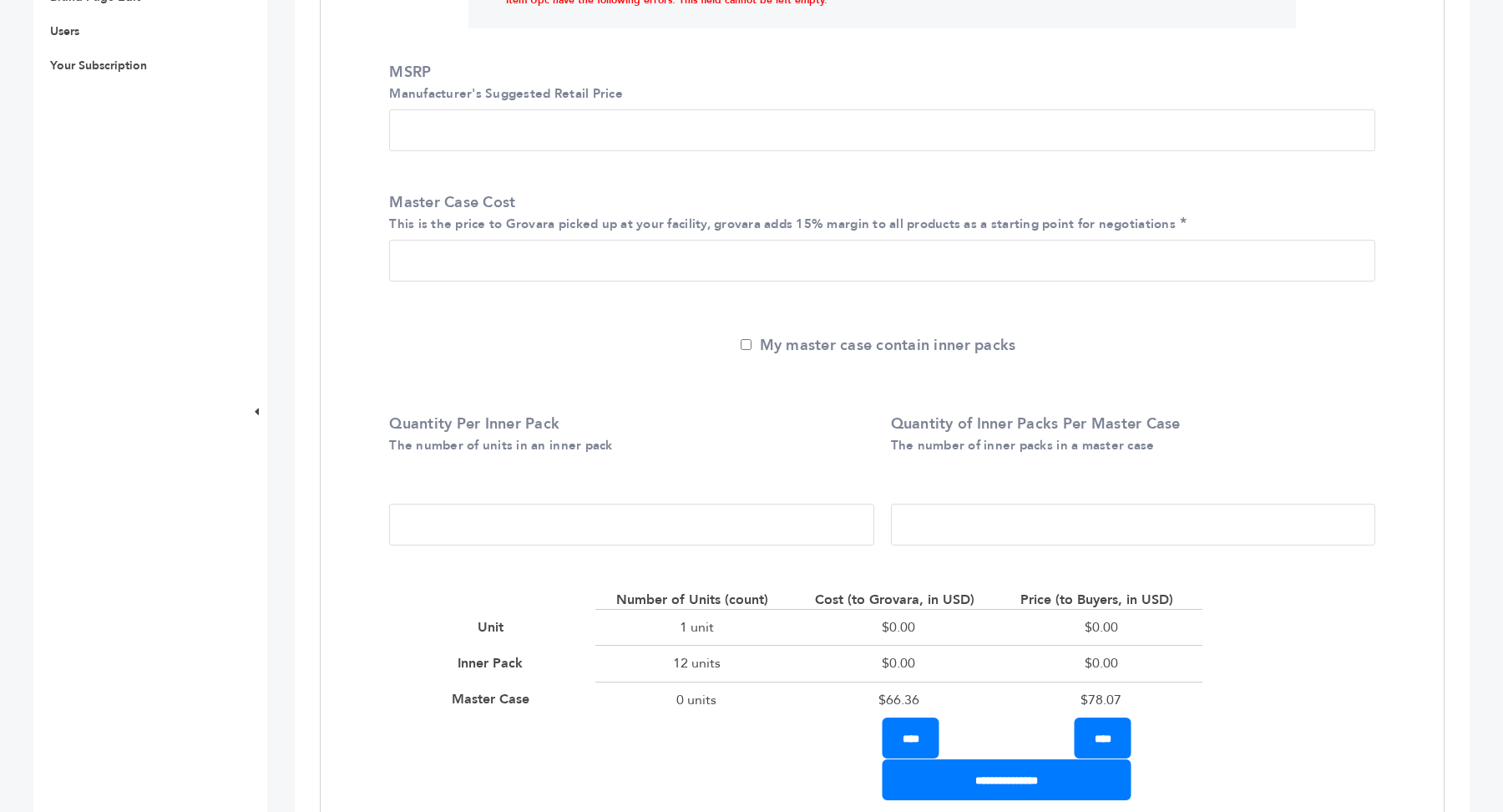
click at [1005, 534] on input "*" at bounding box center [1133, 523] width 484 height 41
click at [1006, 528] on input "*" at bounding box center [1133, 523] width 484 height 41
type input "**"
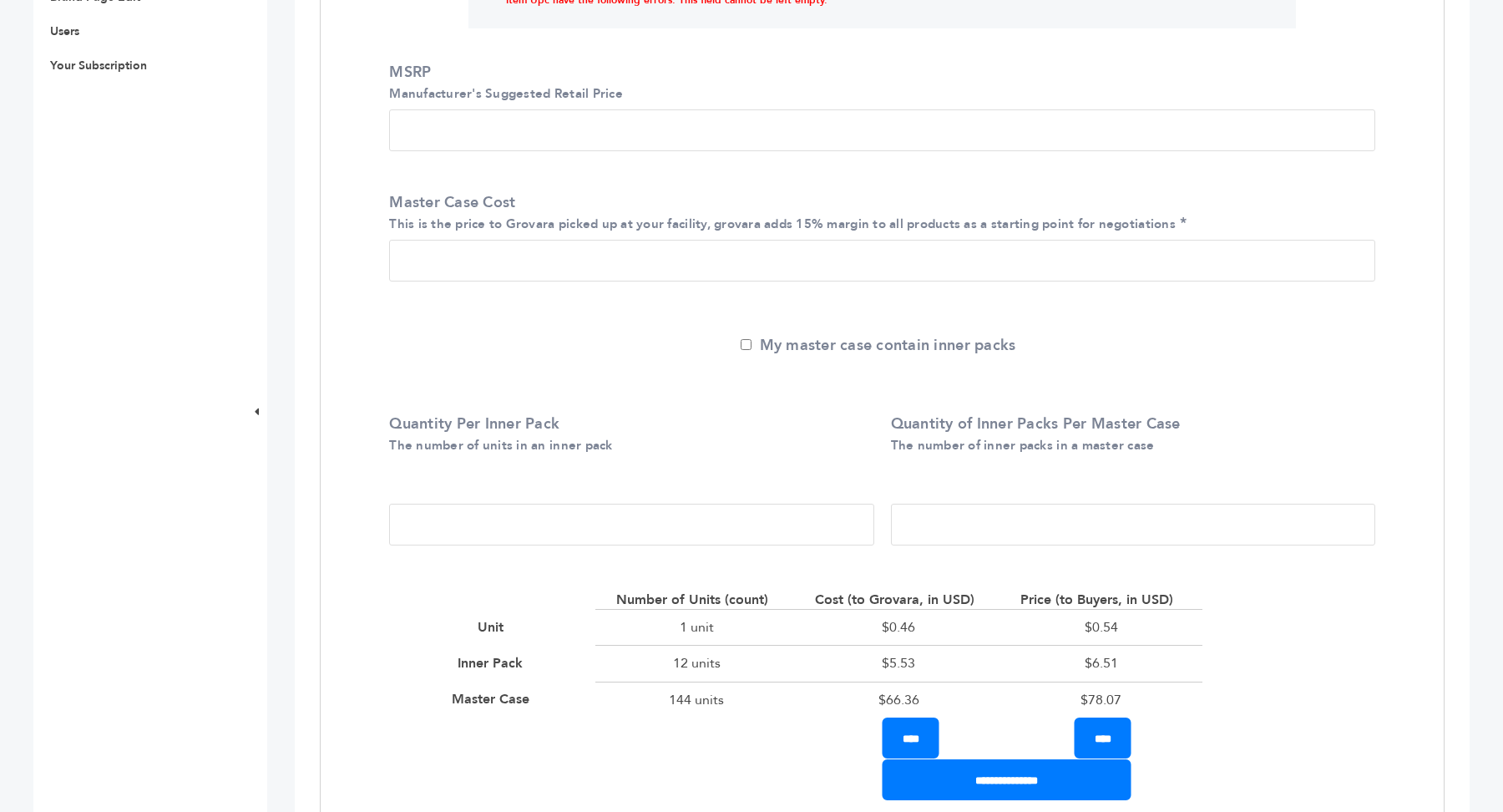
click at [777, 438] on label "Quantity Per Inner Pack The number of units in an inner pack" at bounding box center [626, 434] width 476 height 41
click at [777, 503] on input "**" at bounding box center [630, 523] width 484 height 41
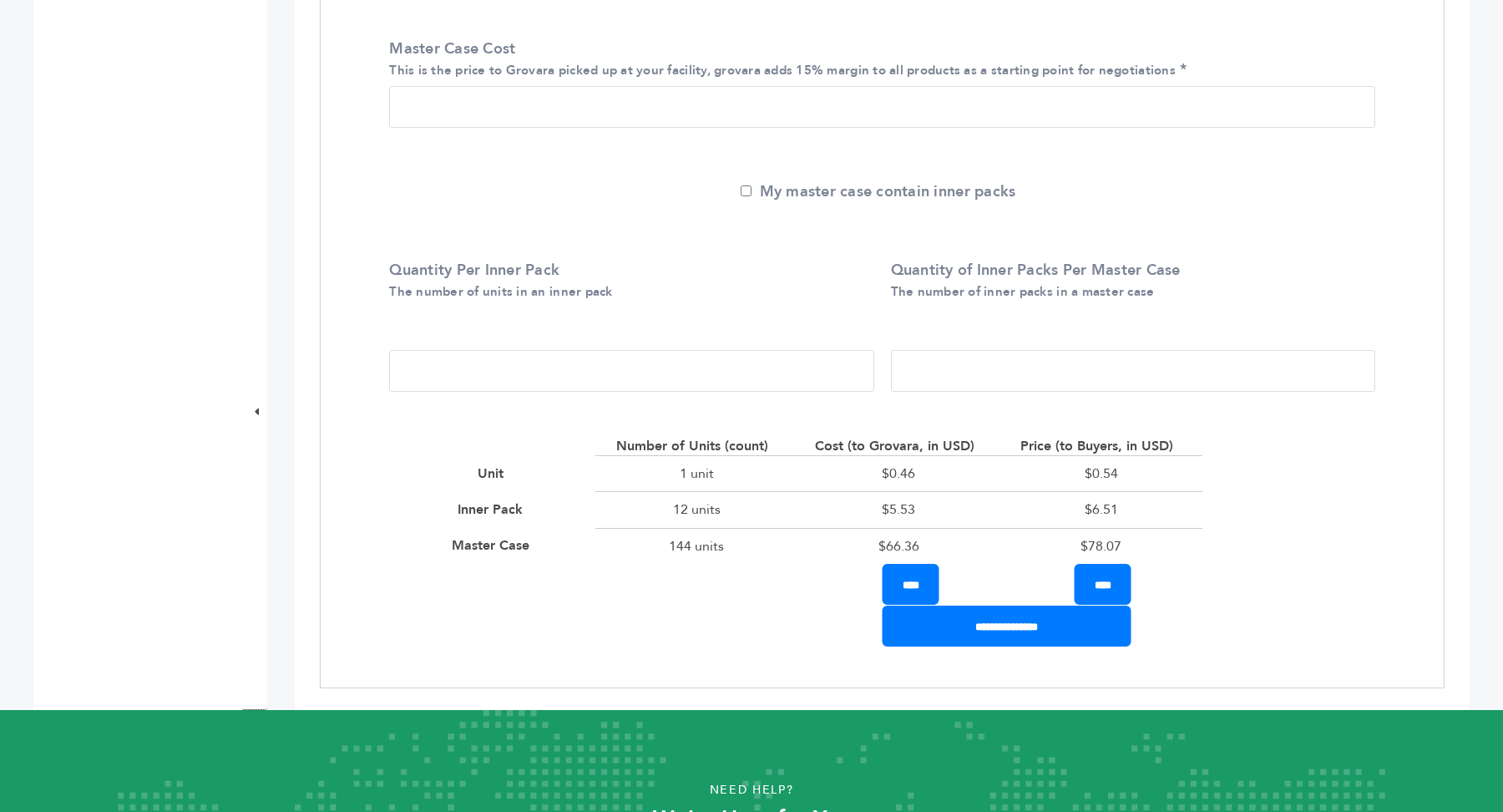
scroll to position [716, 0]
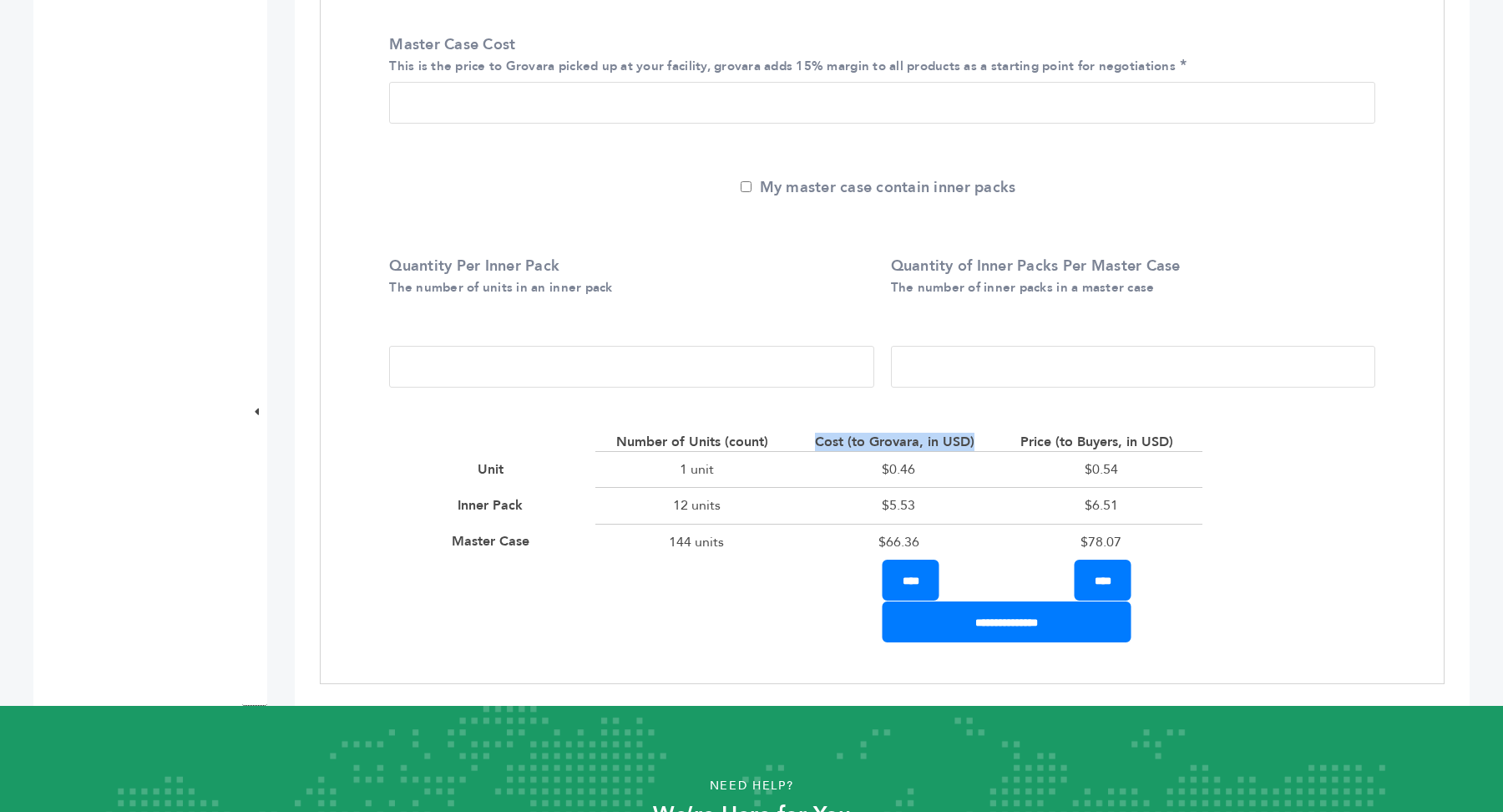
drag, startPoint x: 819, startPoint y: 443, endPoint x: 980, endPoint y: 437, distance: 161.1
click at [980, 437] on div "Cost (to Grovara, in USD)" at bounding box center [899, 442] width 167 height 18
drag, startPoint x: 874, startPoint y: 537, endPoint x: 938, endPoint y: 537, distance: 64.0
click at [938, 537] on div "$66.36" at bounding box center [899, 541] width 202 height 36
drag, startPoint x: 1077, startPoint y: 540, endPoint x: 1191, endPoint y: 540, distance: 114.0
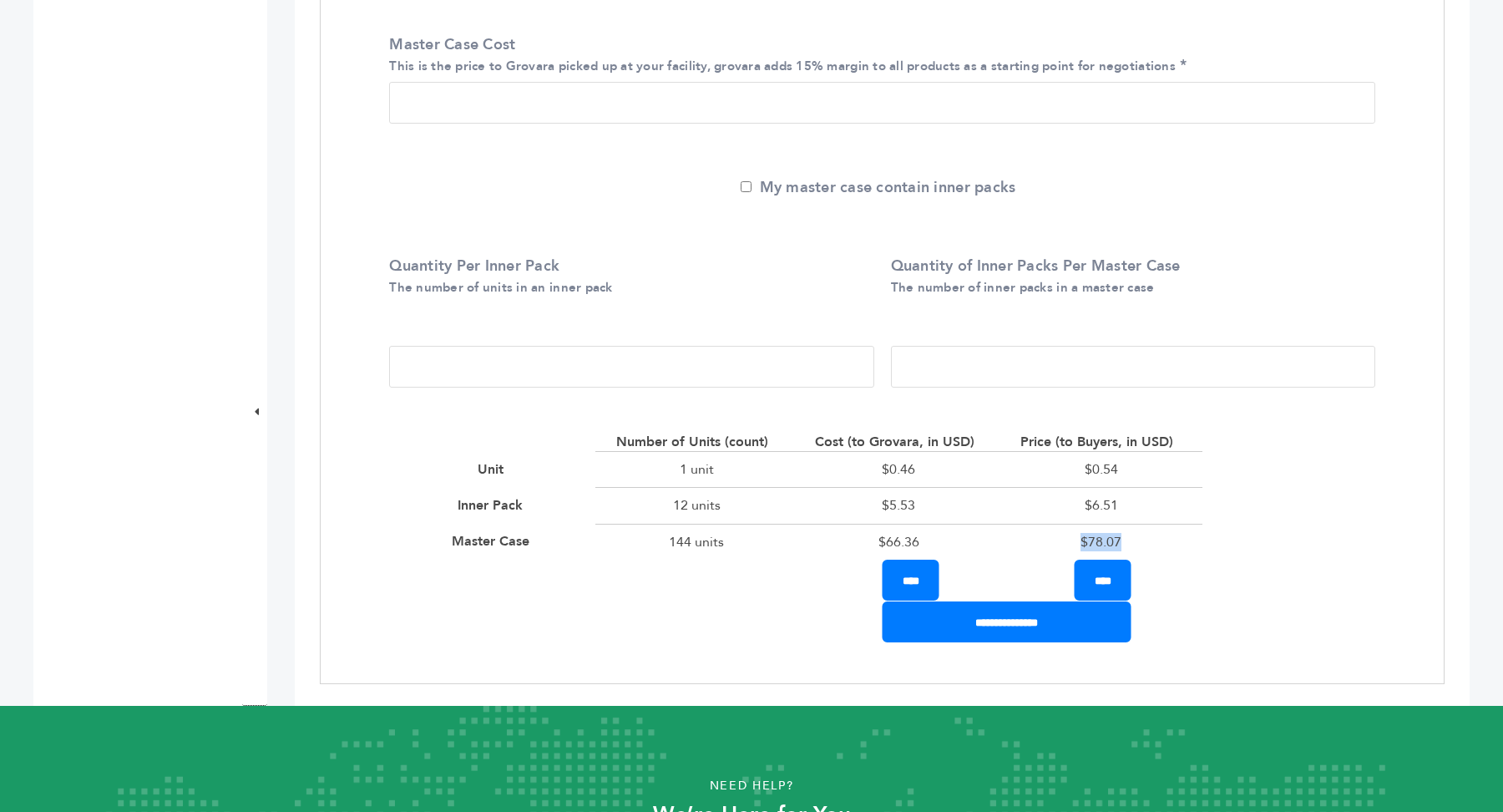
click at [1191, 540] on div "$78.07" at bounding box center [1102, 541] width 202 height 36
drag, startPoint x: 1073, startPoint y: 470, endPoint x: 1150, endPoint y: 469, distance: 77.0
click at [1150, 469] on div "$0.54" at bounding box center [1102, 469] width 202 height 36
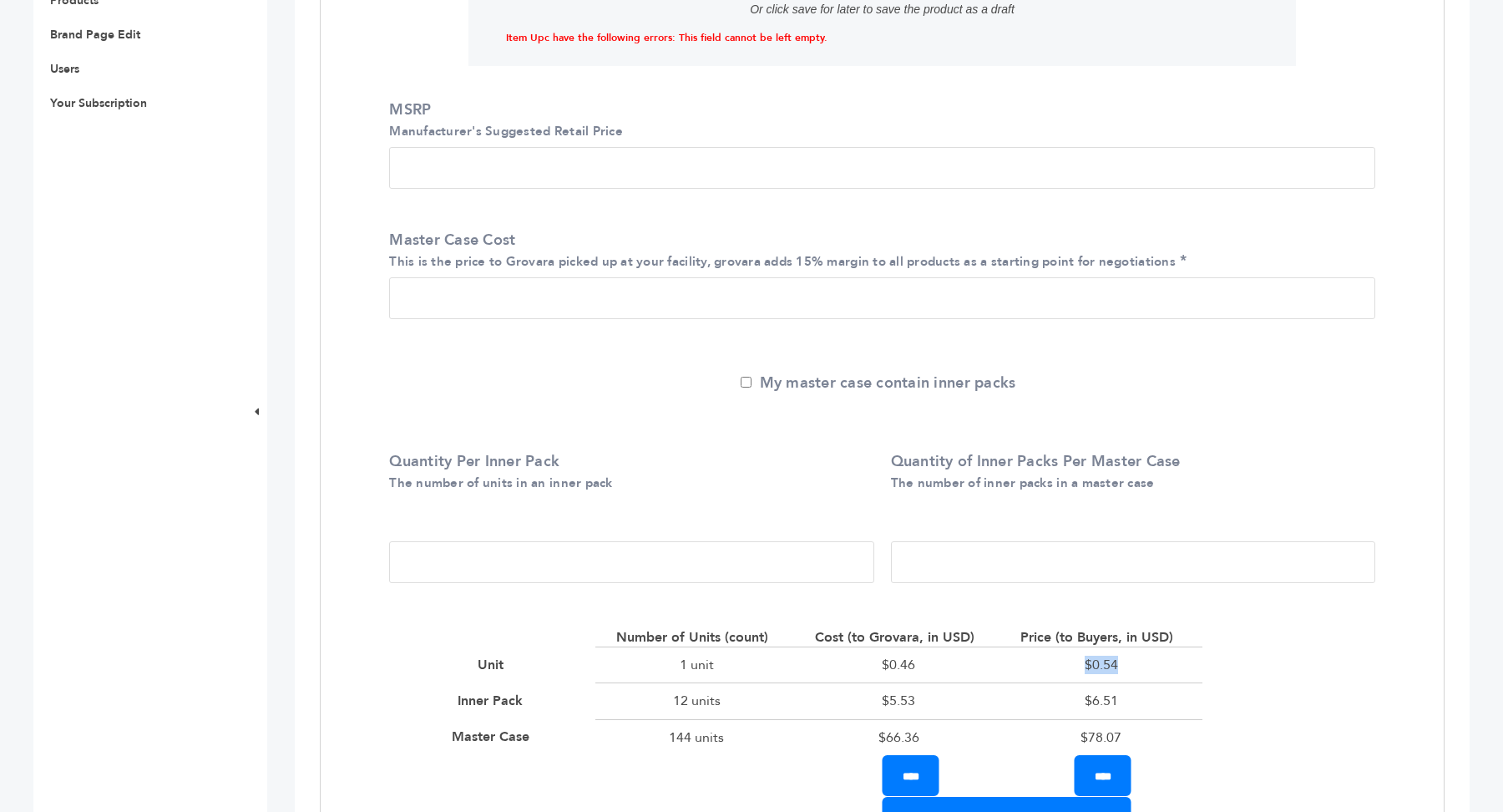
scroll to position [497, 0]
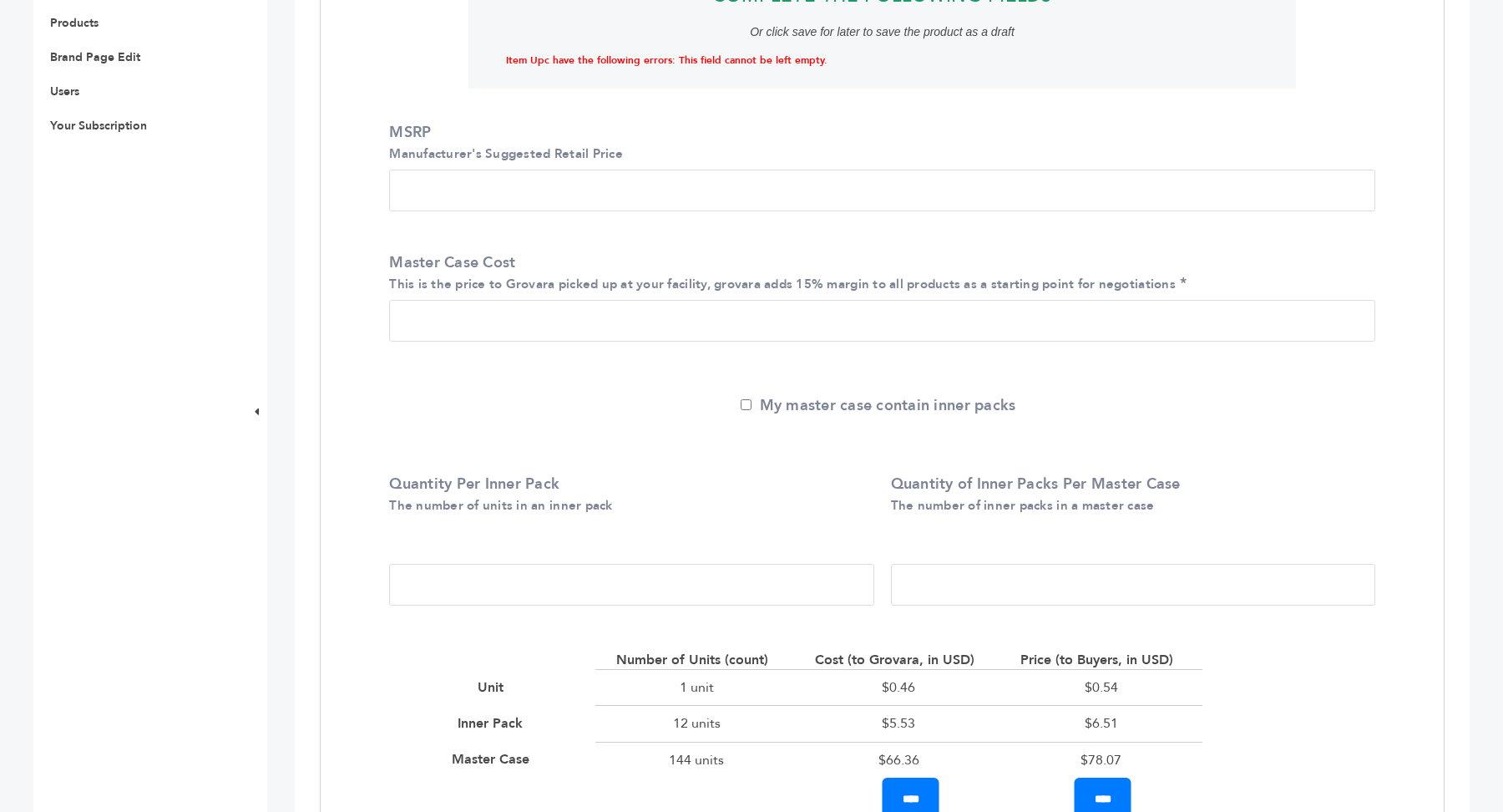
click at [465, 180] on input "MSRP Manufacturer's Suggested Retail Price" at bounding box center [881, 190] width 986 height 41
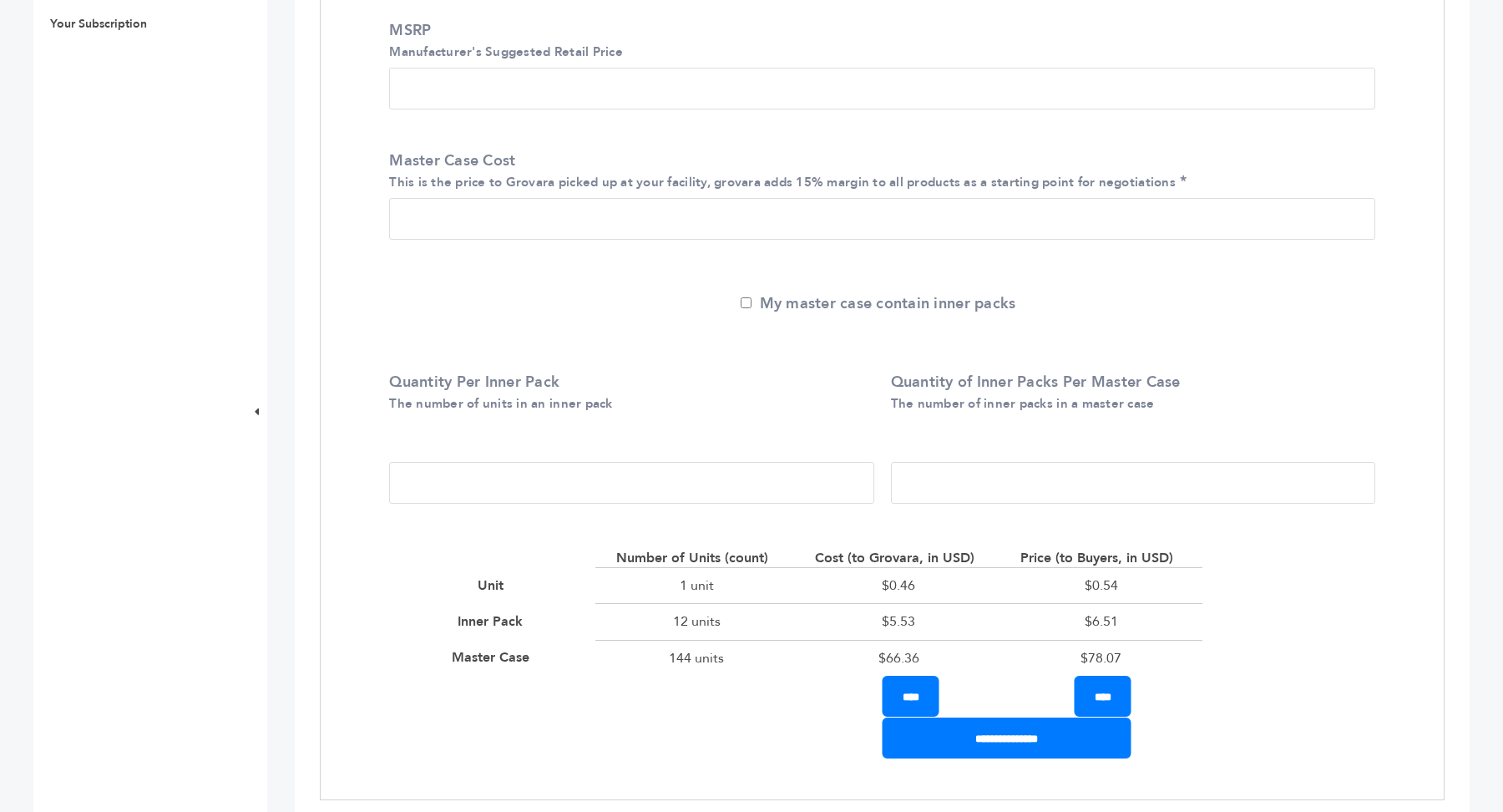
scroll to position [637, 0]
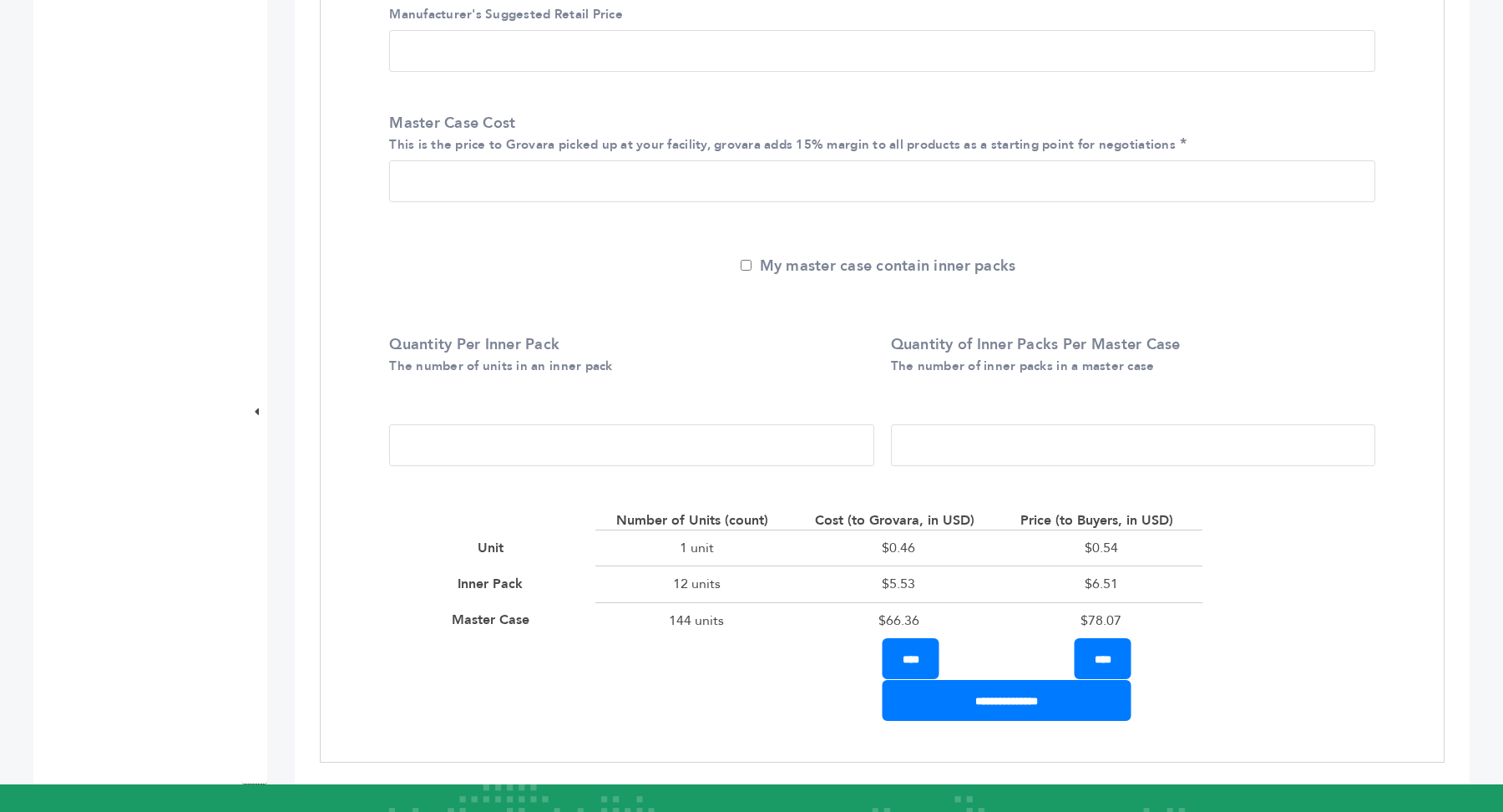
type input "*"
drag, startPoint x: 1083, startPoint y: 585, endPoint x: 1137, endPoint y: 585, distance: 54.0
click at [1137, 585] on div "$6.51" at bounding box center [1102, 583] width 202 height 36
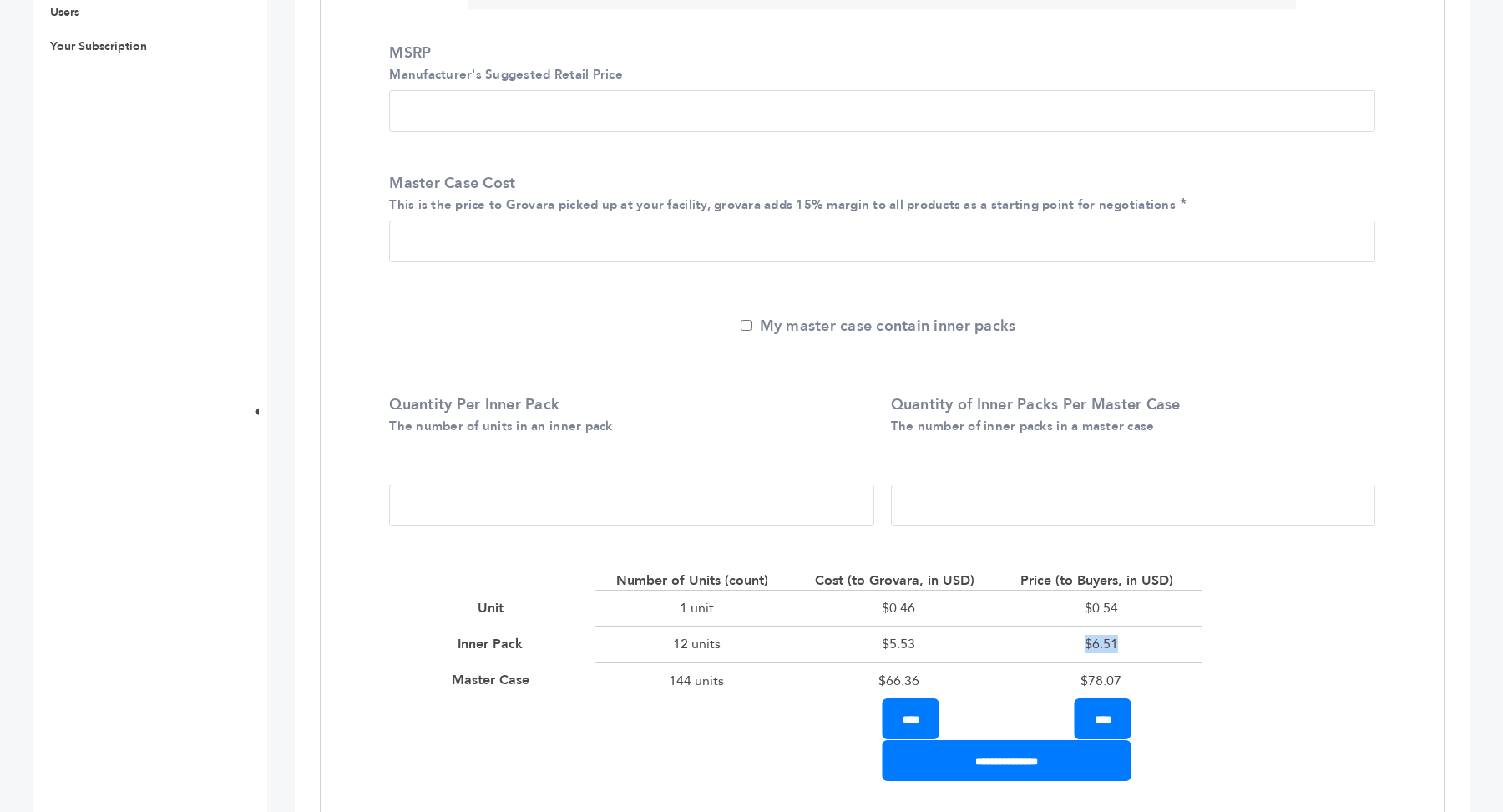
scroll to position [556, 0]
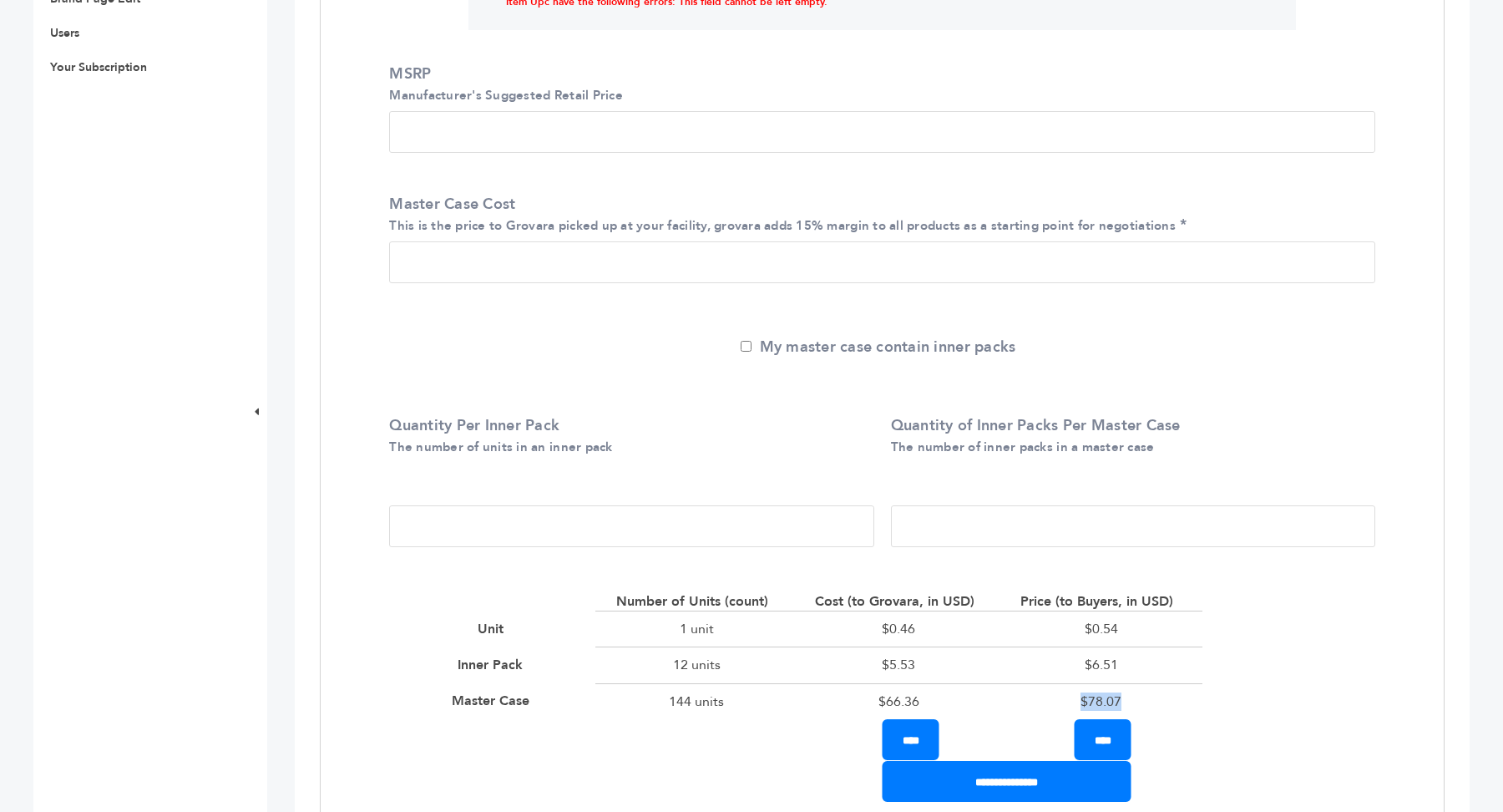
drag, startPoint x: 1074, startPoint y: 695, endPoint x: 1142, endPoint y: 698, distance: 68.1
click at [1142, 698] on div "$78.07" at bounding box center [1102, 700] width 202 height 36
drag, startPoint x: 1079, startPoint y: 669, endPoint x: 1176, endPoint y: 669, distance: 97.0
click at [1176, 669] on div "$6.51" at bounding box center [1102, 664] width 202 height 36
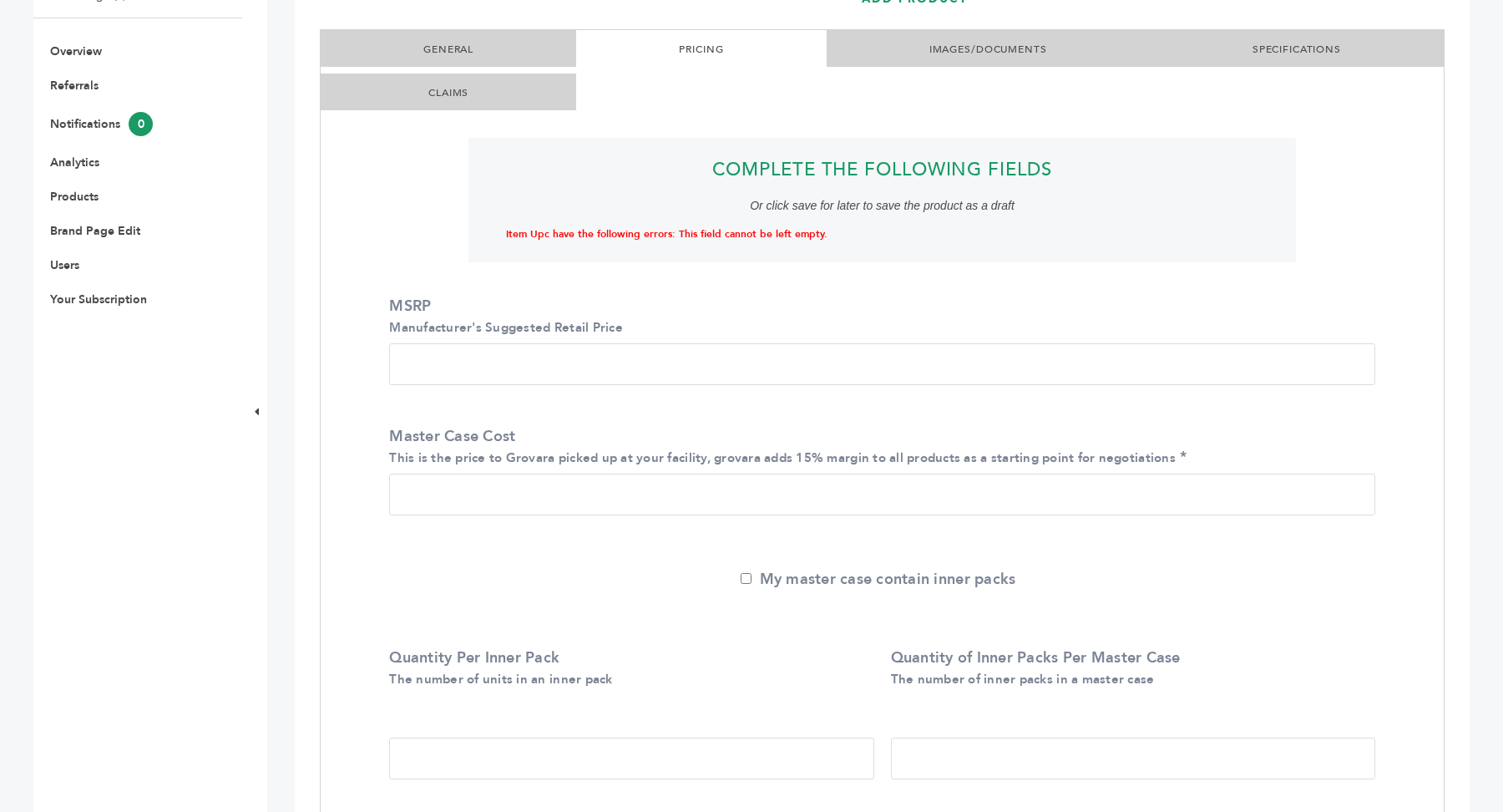
scroll to position [323, 0]
click at [478, 49] on li "GENERAL" at bounding box center [448, 49] width 256 height 37
click at [440, 47] on link "GENERAL" at bounding box center [448, 50] width 50 height 13
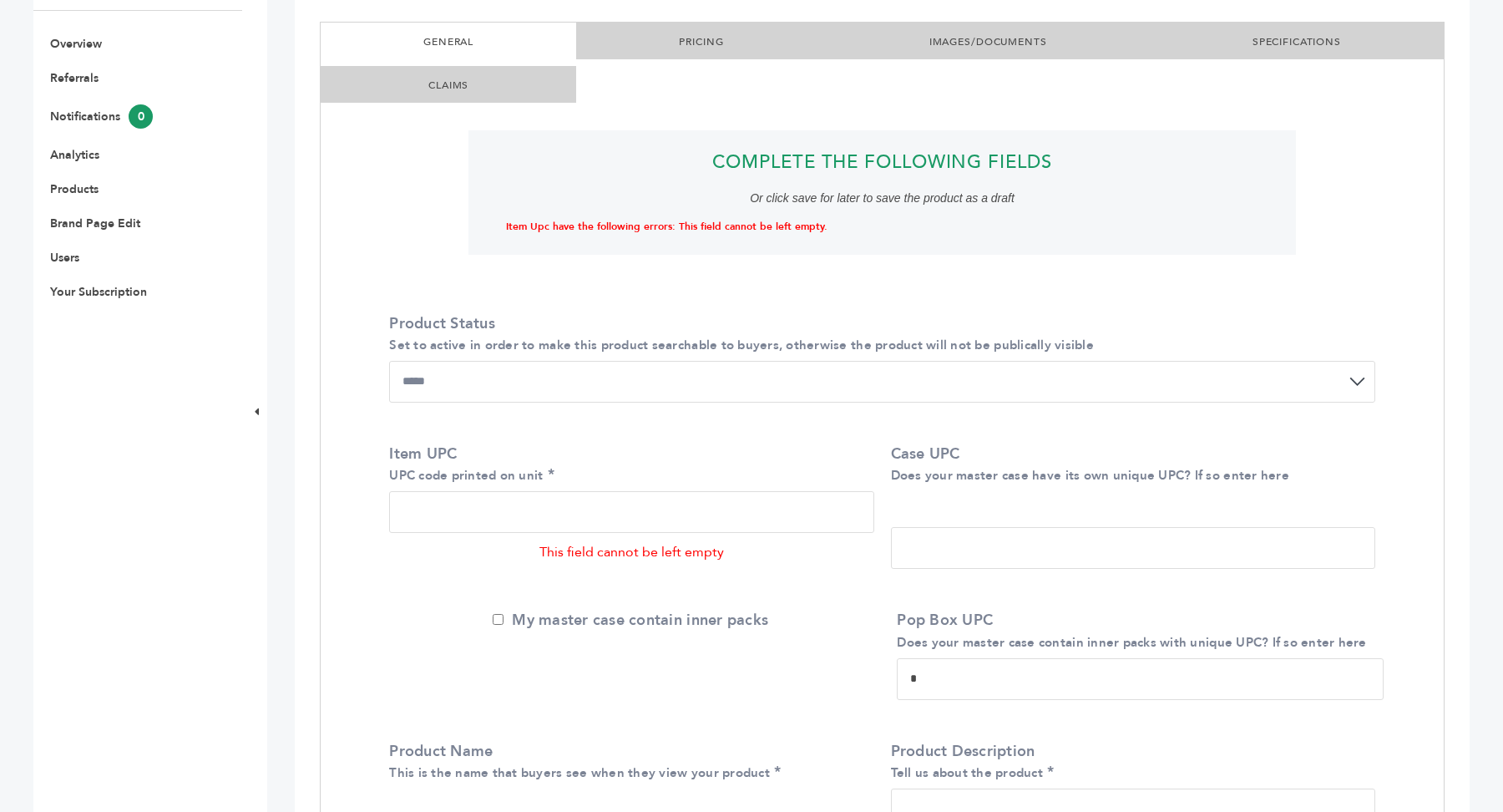
scroll to position [80, 0]
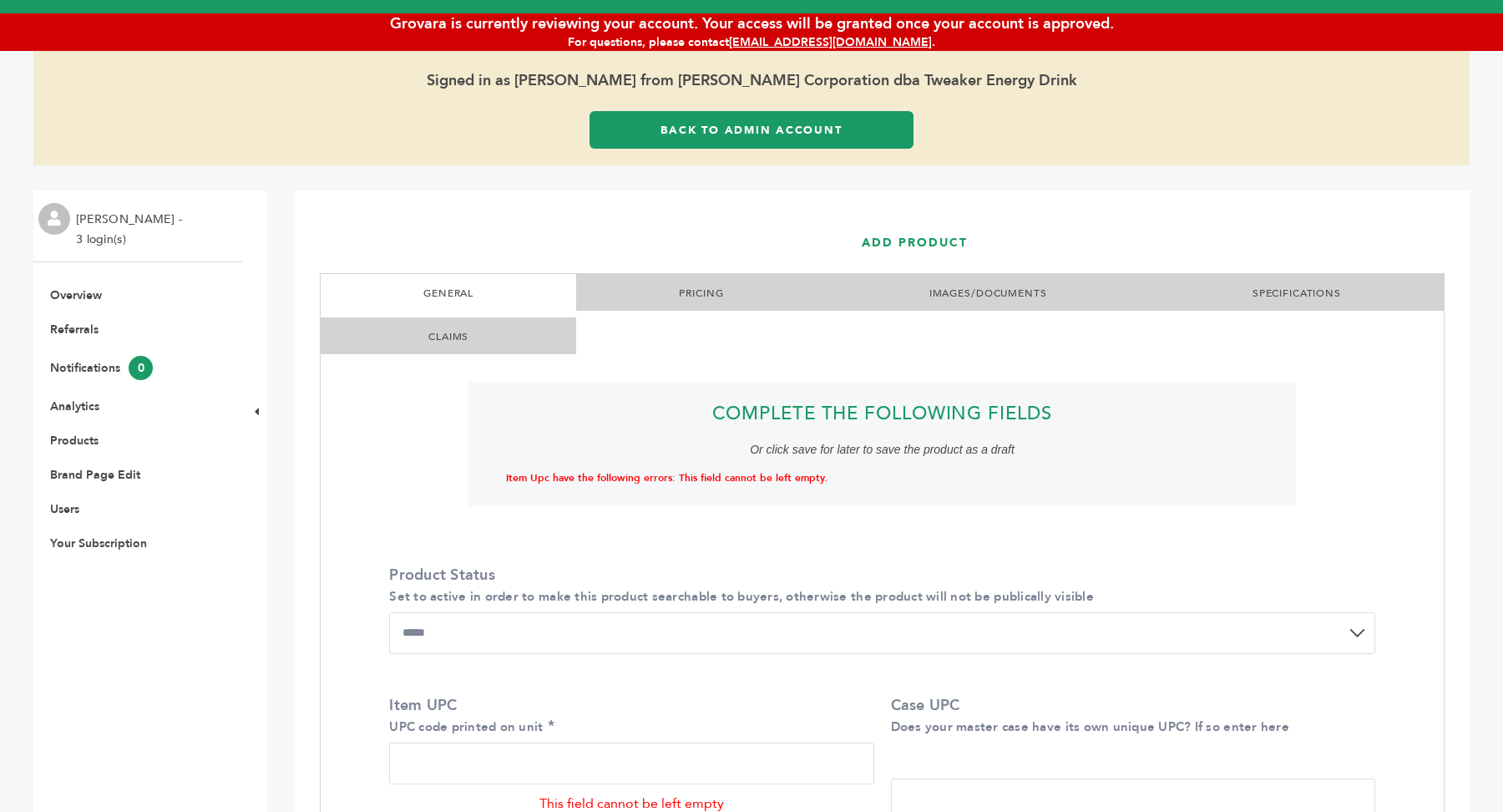
click at [678, 303] on li "PRICING" at bounding box center [701, 292] width 250 height 37
click at [690, 281] on li "PRICING" at bounding box center [701, 292] width 250 height 37
click at [692, 285] on li "PRICING" at bounding box center [701, 292] width 250 height 37
click at [980, 287] on link "IMAGES/DOCUMENTS" at bounding box center [988, 293] width 117 height 13
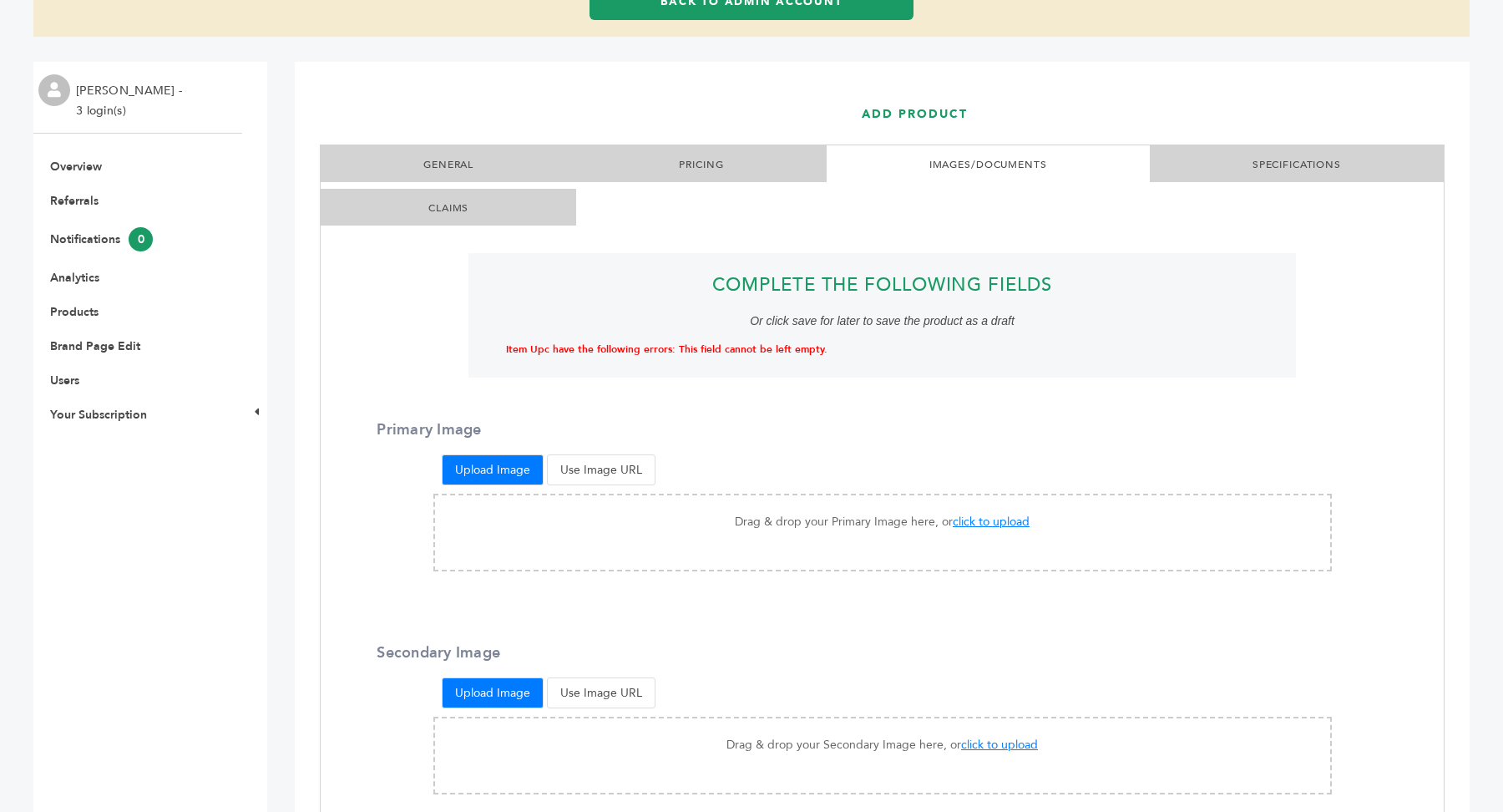
scroll to position [185, 0]
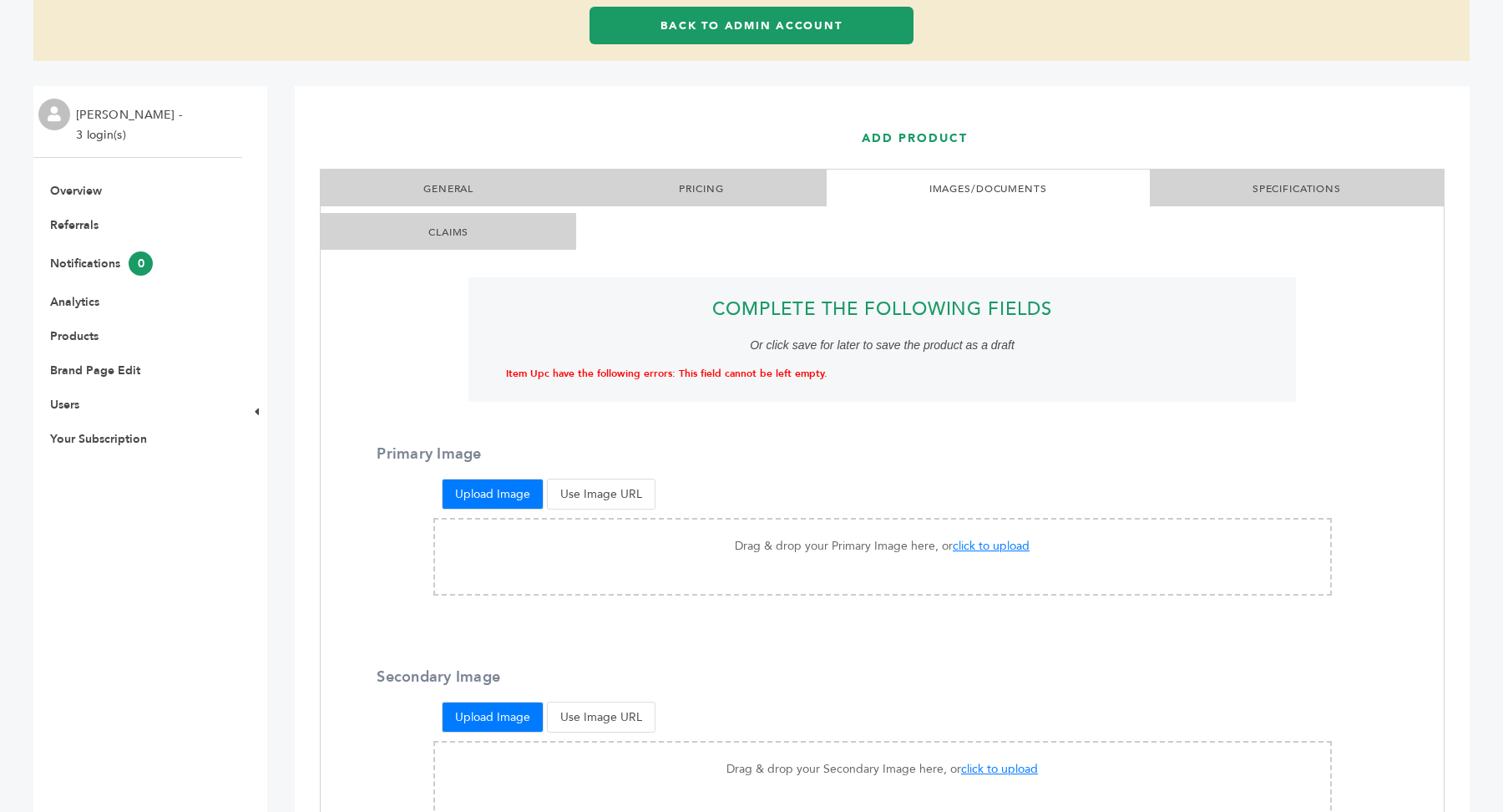
click at [1297, 190] on link "SPECIFICATIONS" at bounding box center [1297, 189] width 89 height 13
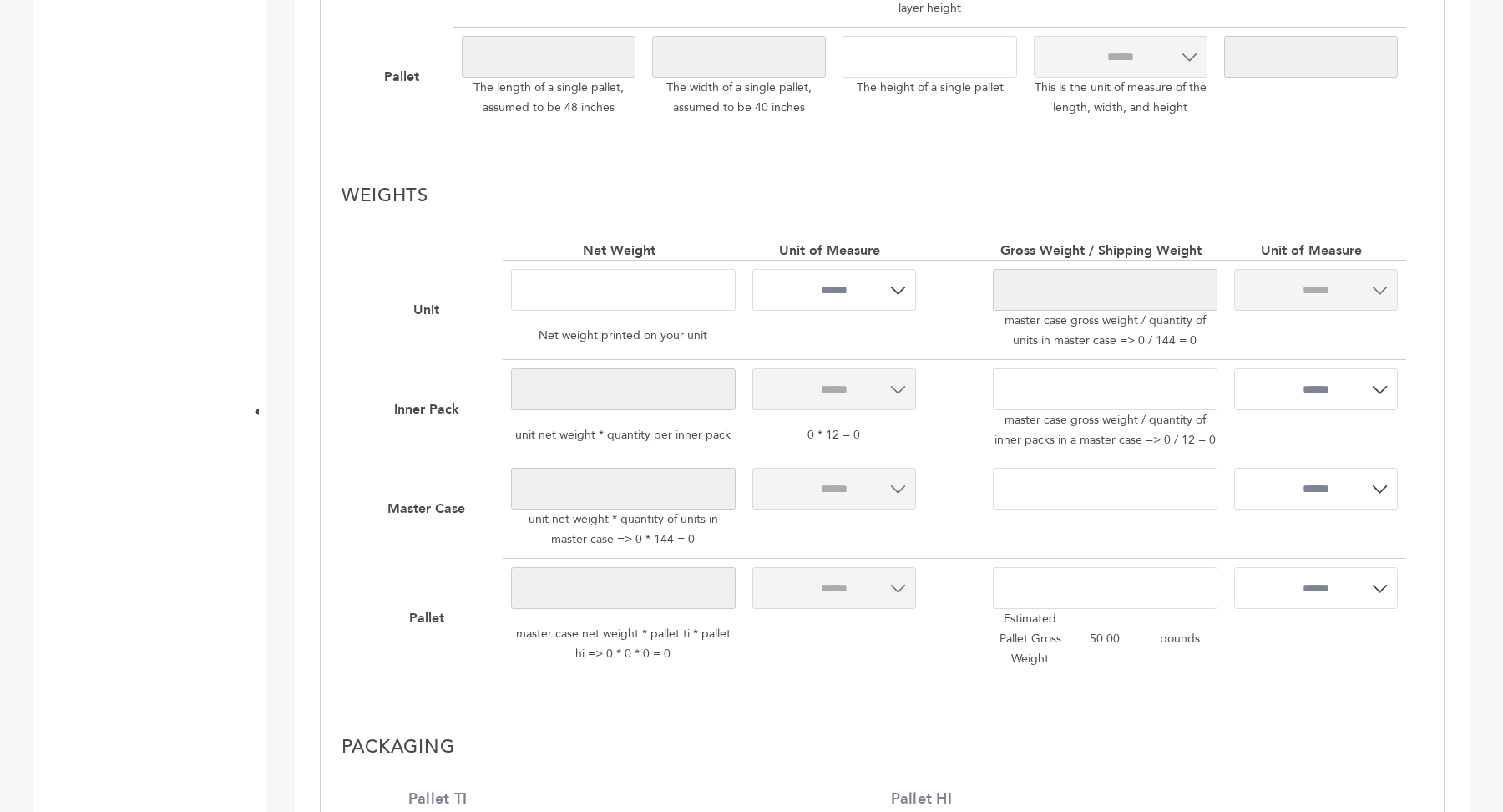
scroll to position [1170, 0]
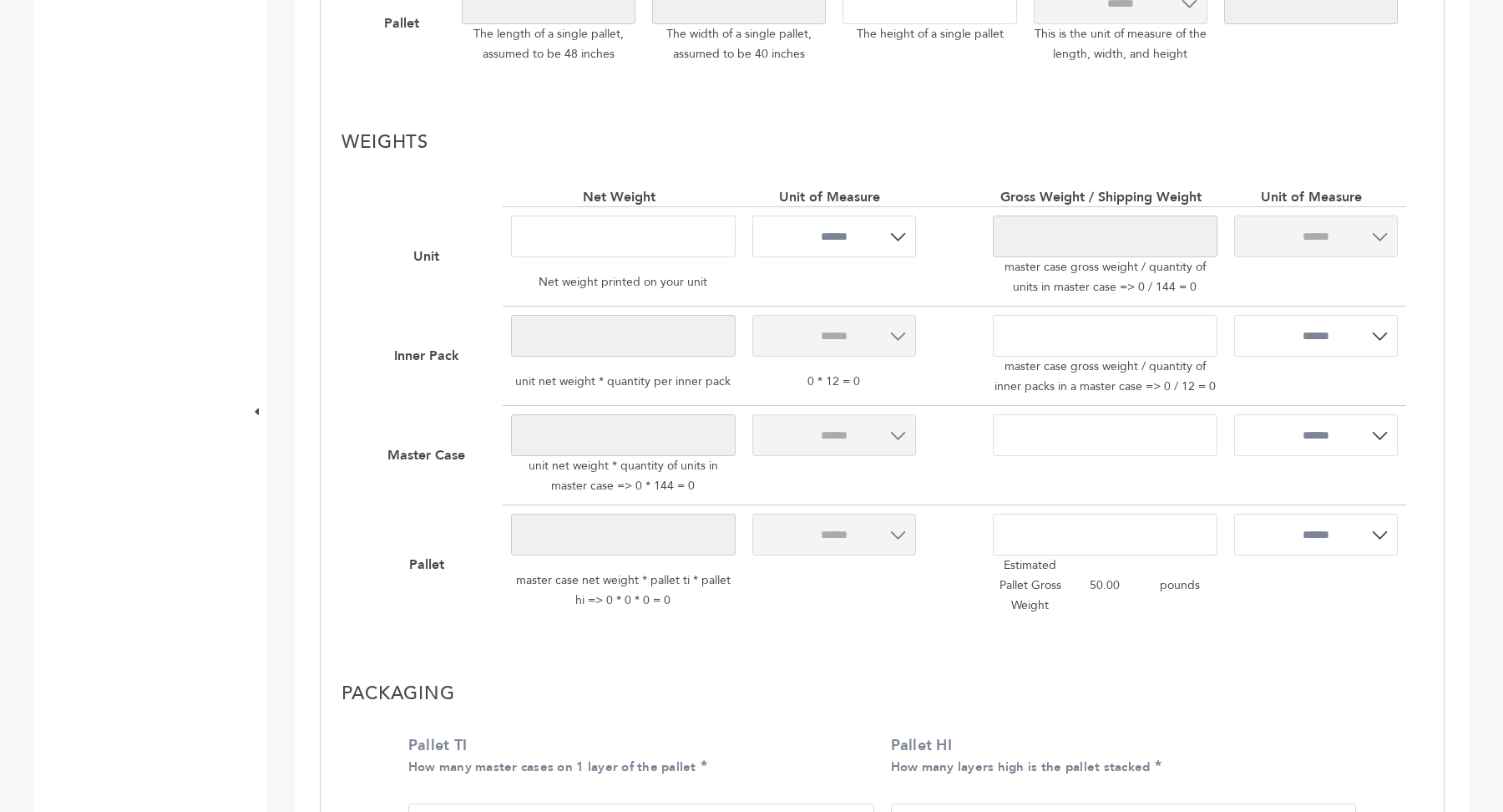
click at [610, 231] on input "number" at bounding box center [623, 236] width 224 height 41
click at [1126, 334] on input "number" at bounding box center [1105, 335] width 224 height 41
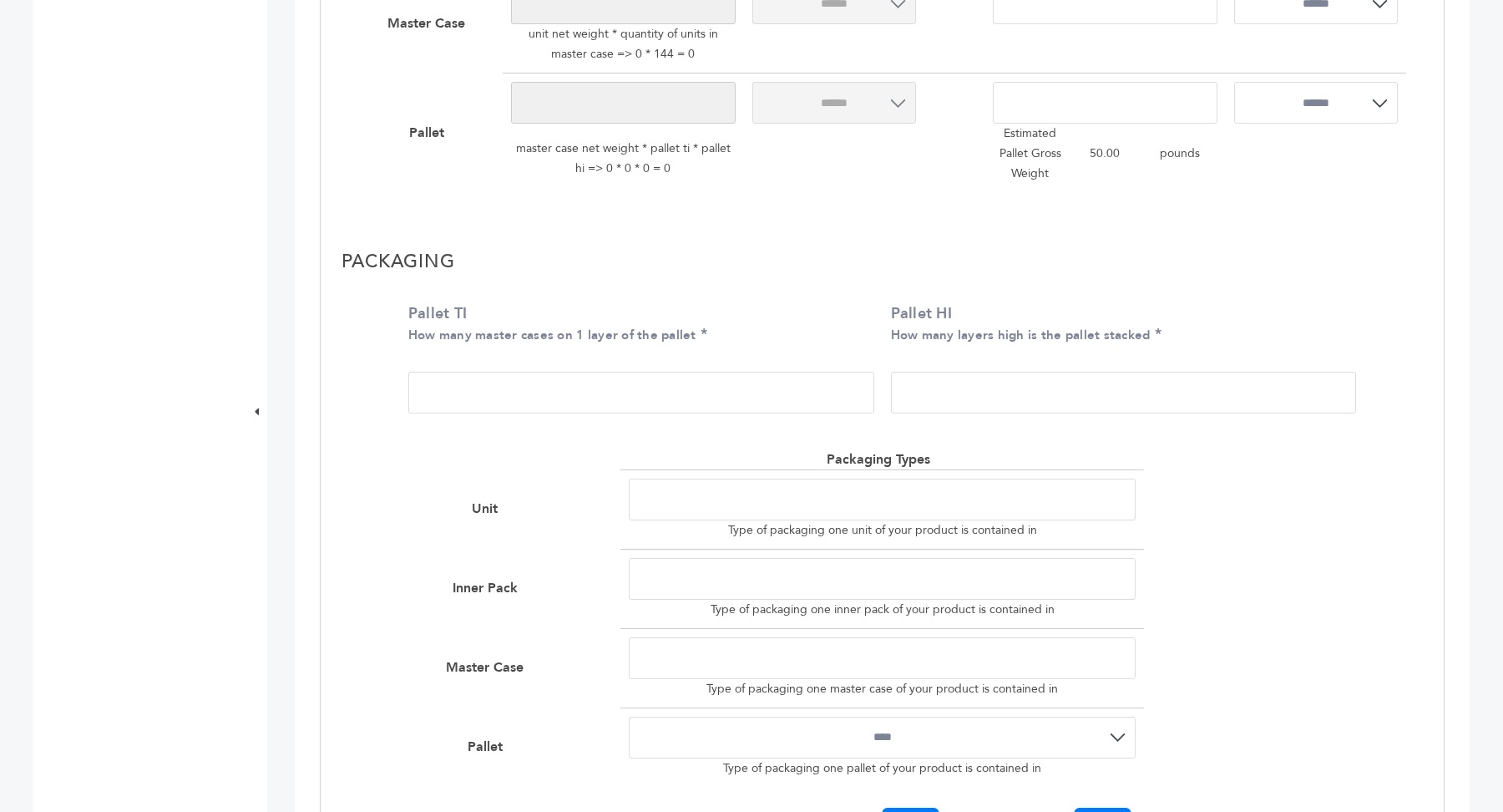
scroll to position [1666, 0]
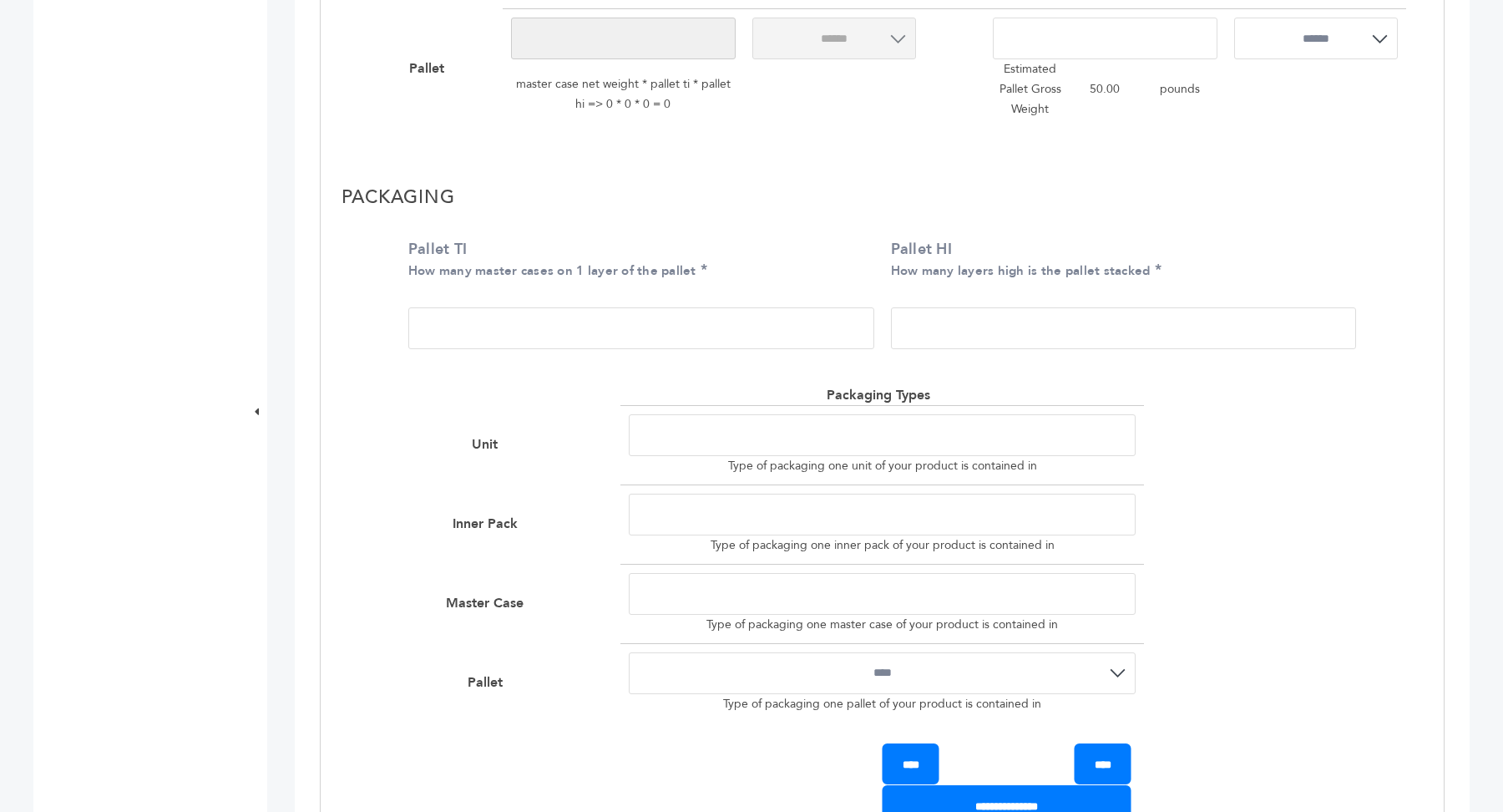
type input "*"
click at [484, 339] on input "Pallet TI How many master cases on 1 layer of the pallet" at bounding box center [641, 327] width 466 height 41
type input "*"
drag, startPoint x: 518, startPoint y: 268, endPoint x: 726, endPoint y: 268, distance: 208.0
click at [726, 268] on label "Pallet TI How many master cases on 1 layer of the pallet" at bounding box center [637, 259] width 458 height 41
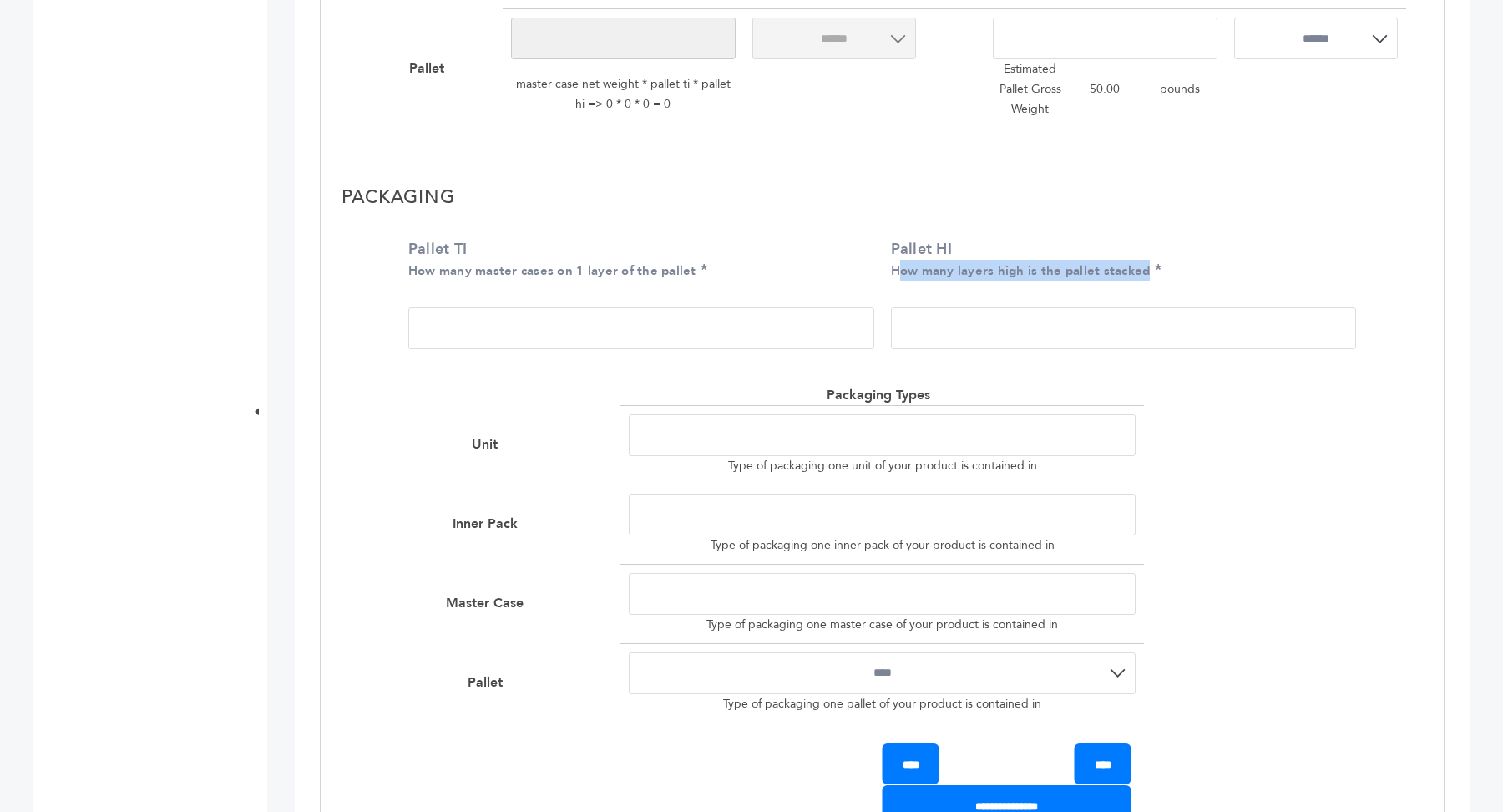
drag, startPoint x: 896, startPoint y: 268, endPoint x: 1231, endPoint y: 268, distance: 335.0
click at [1231, 268] on label "Pallet HI How many layers high is the pallet stacked" at bounding box center [1120, 259] width 458 height 41
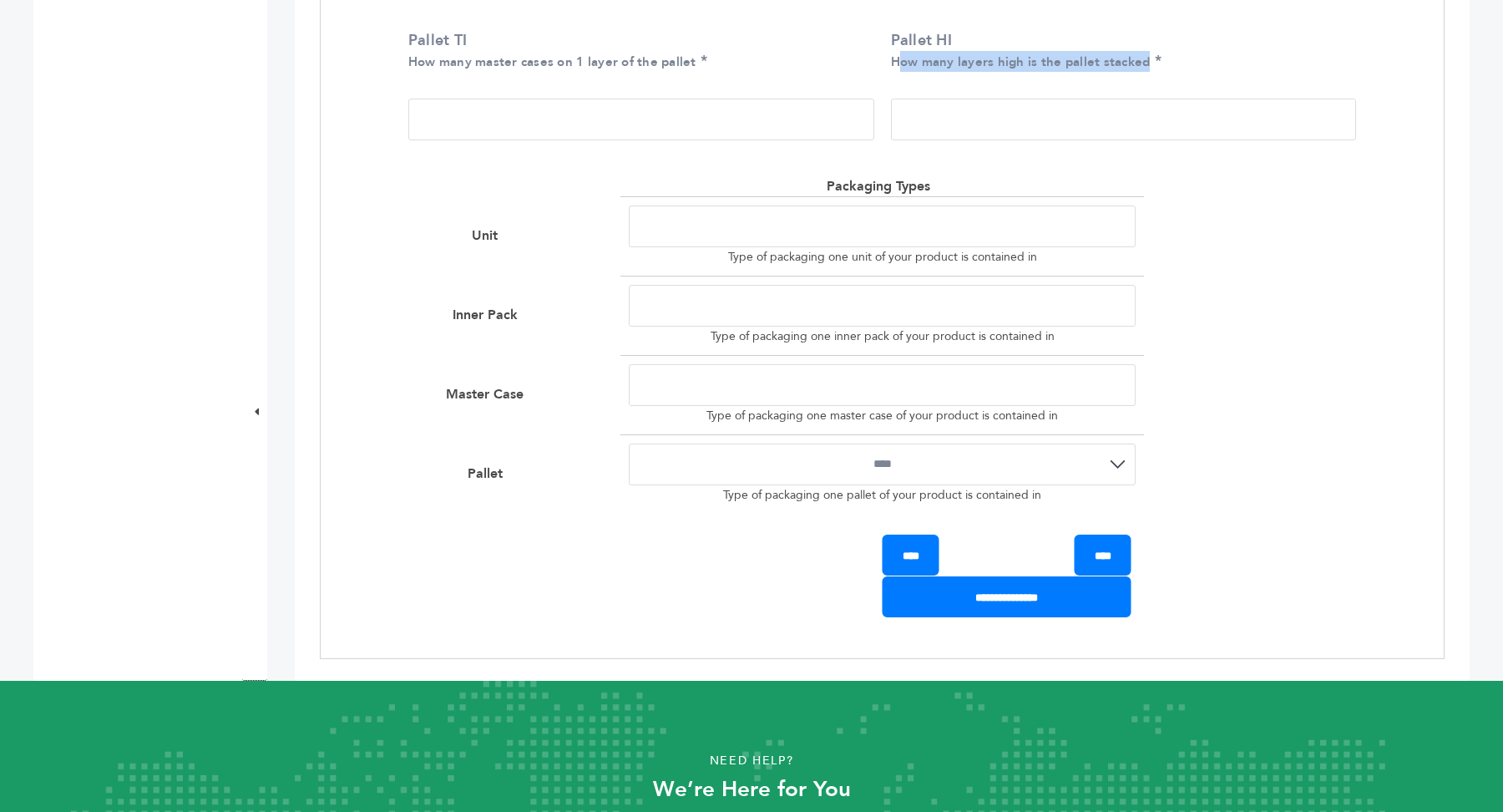
scroll to position [1883, 0]
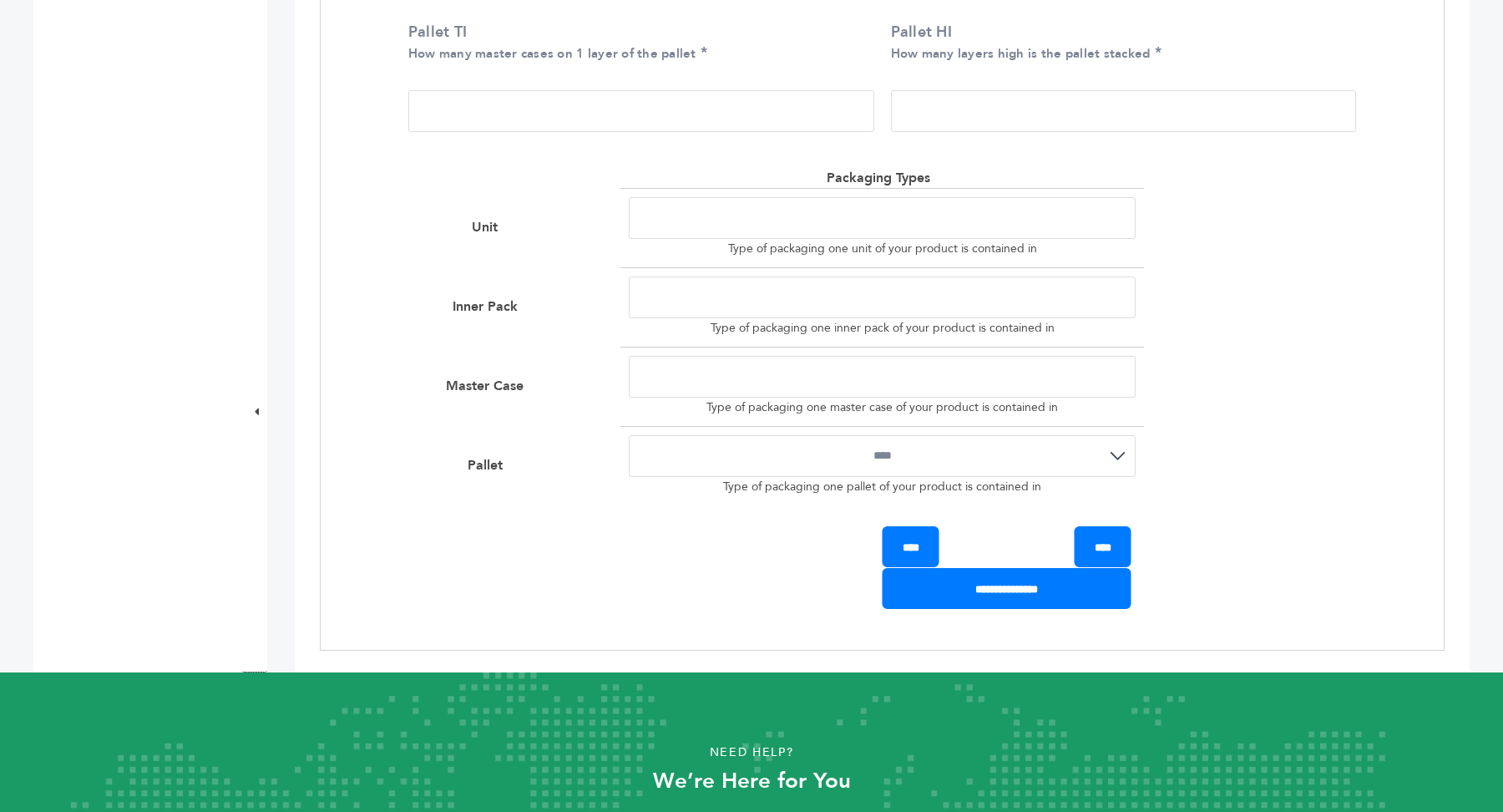
click at [828, 231] on input "text" at bounding box center [883, 217] width 508 height 41
click at [677, 379] on input "text" at bounding box center [883, 376] width 508 height 41
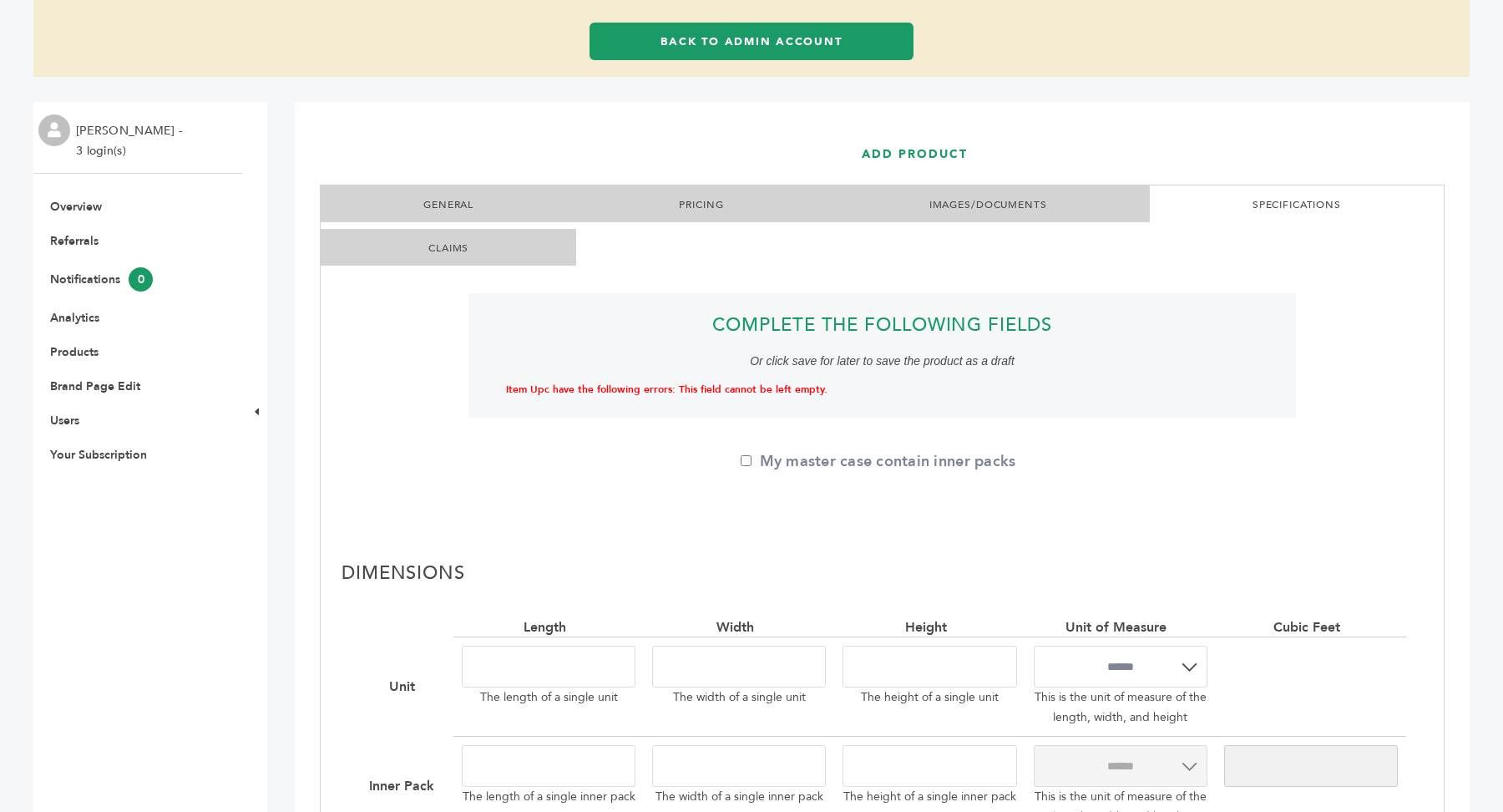
scroll to position [0, 0]
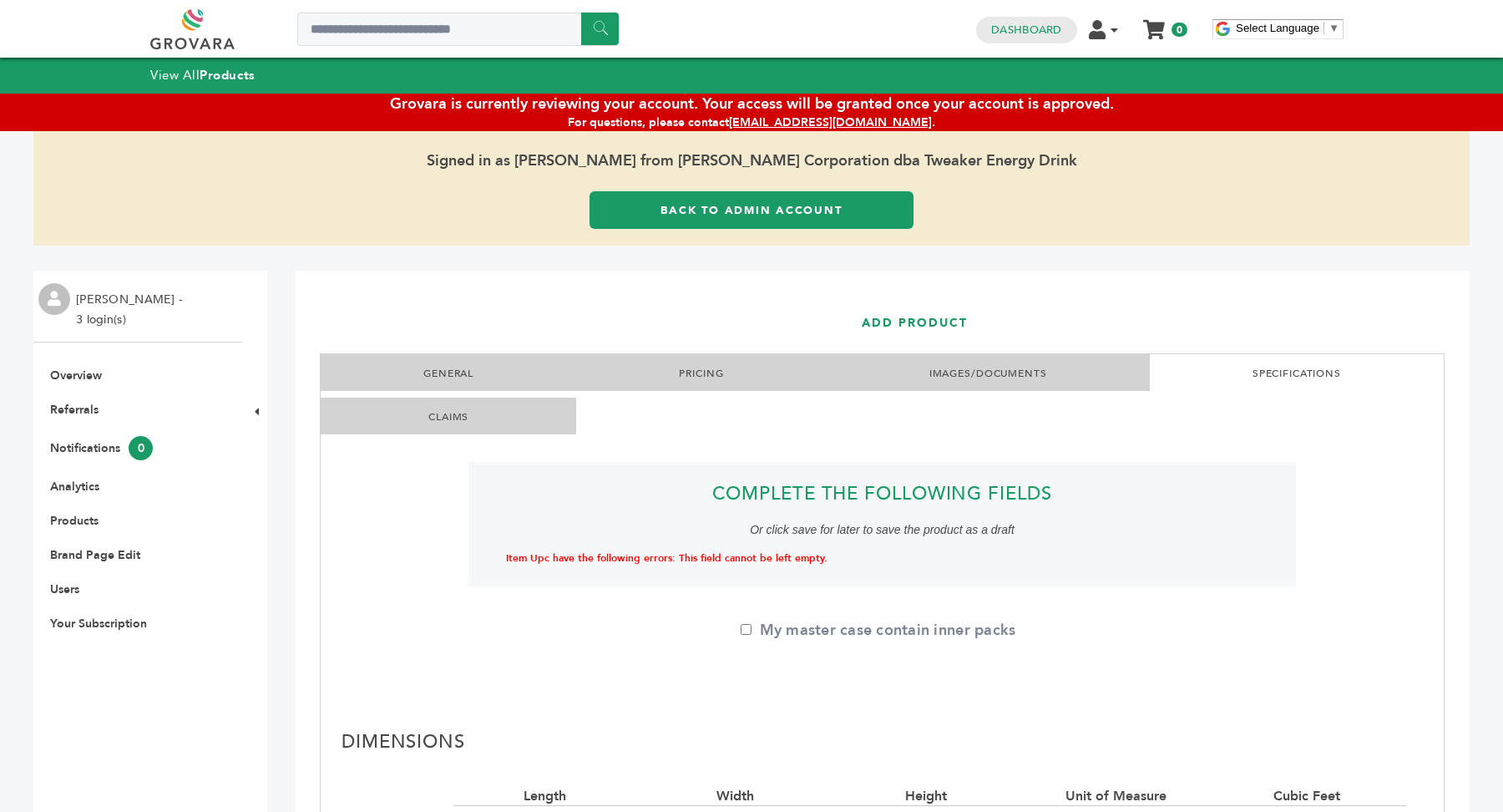
click at [438, 410] on link "CLAIMS" at bounding box center [448, 417] width 40 height 13
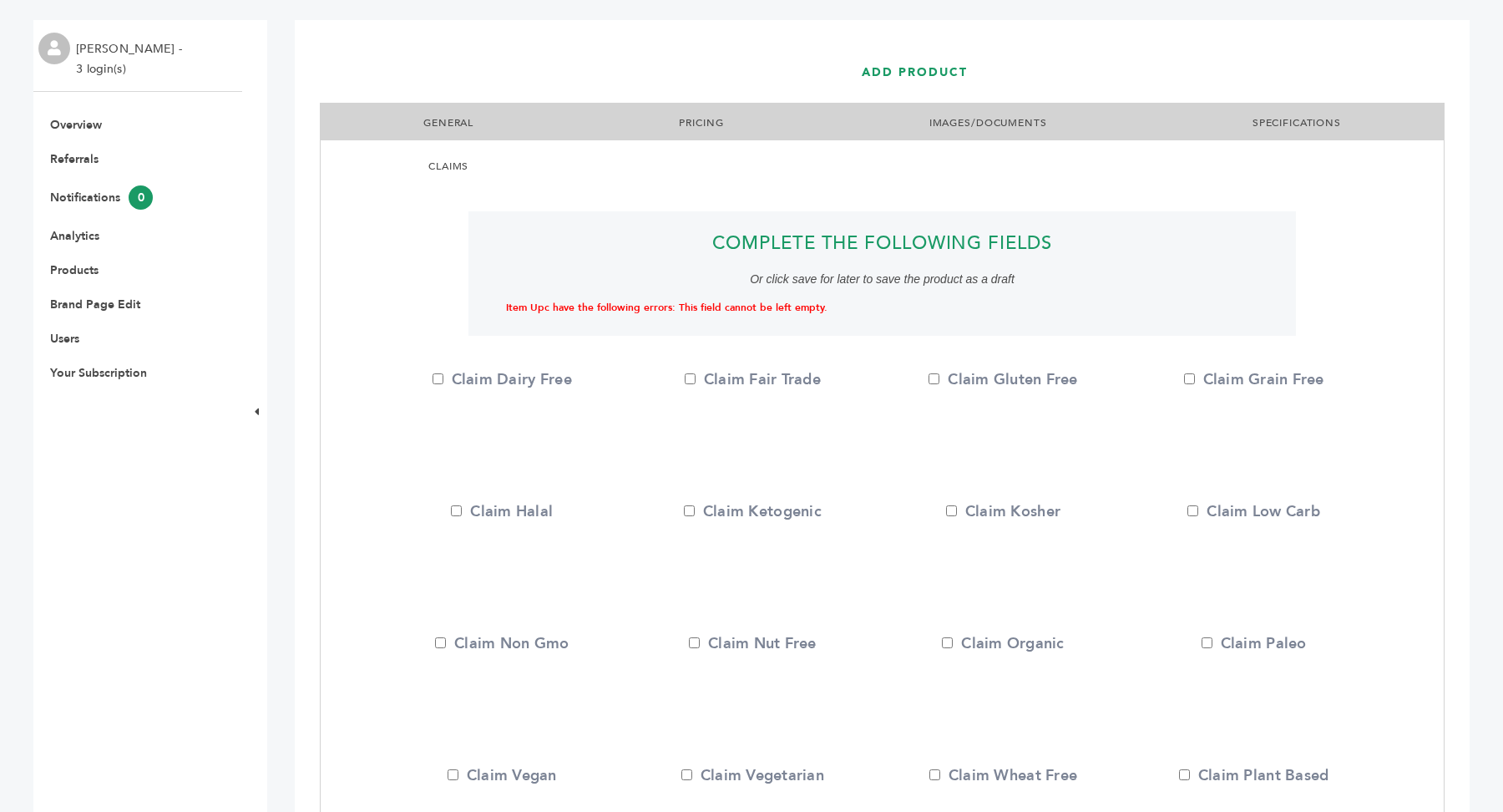
scroll to position [235, 0]
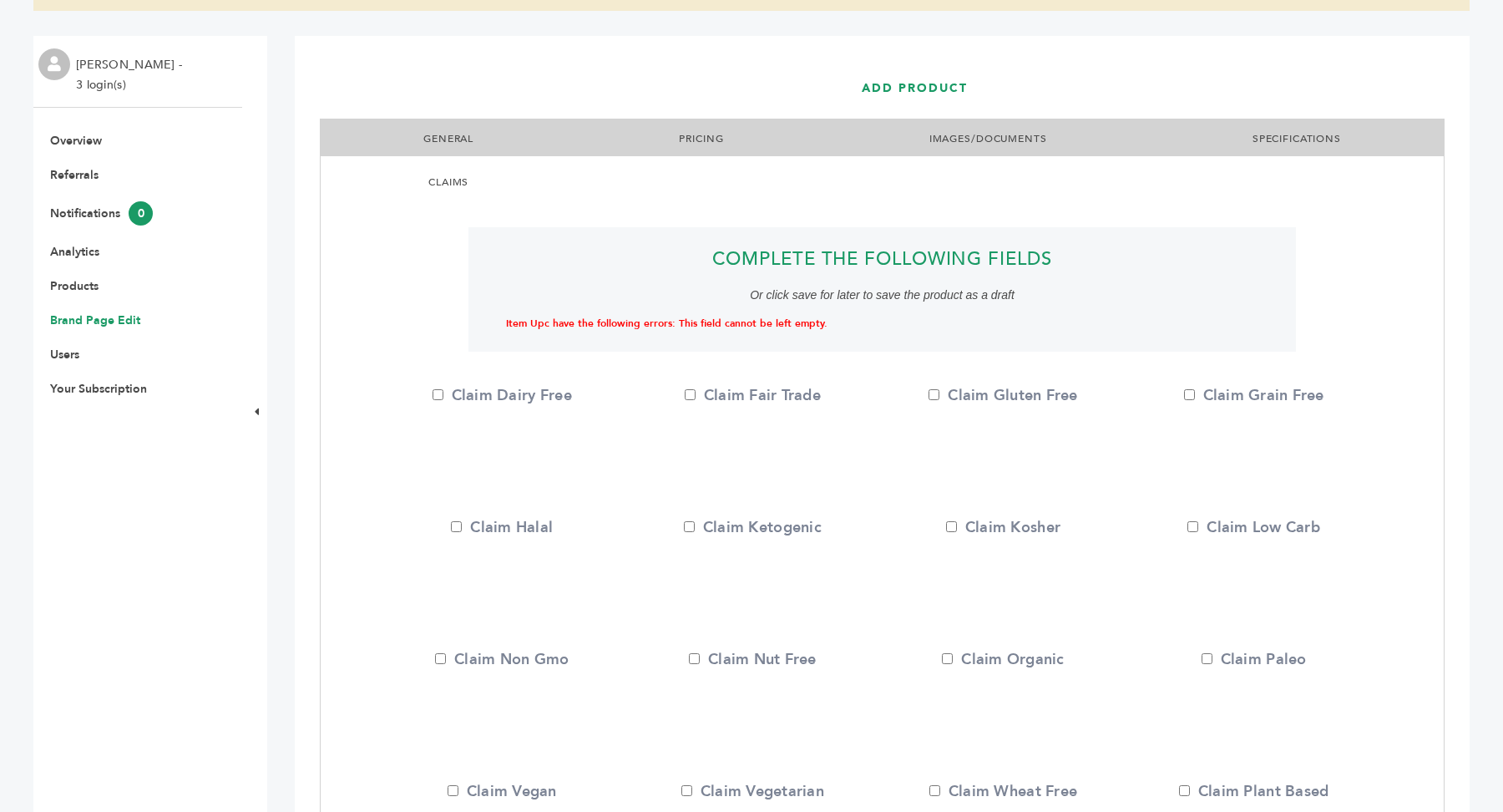
click at [90, 321] on link "Brand Page Edit" at bounding box center [95, 320] width 90 height 15
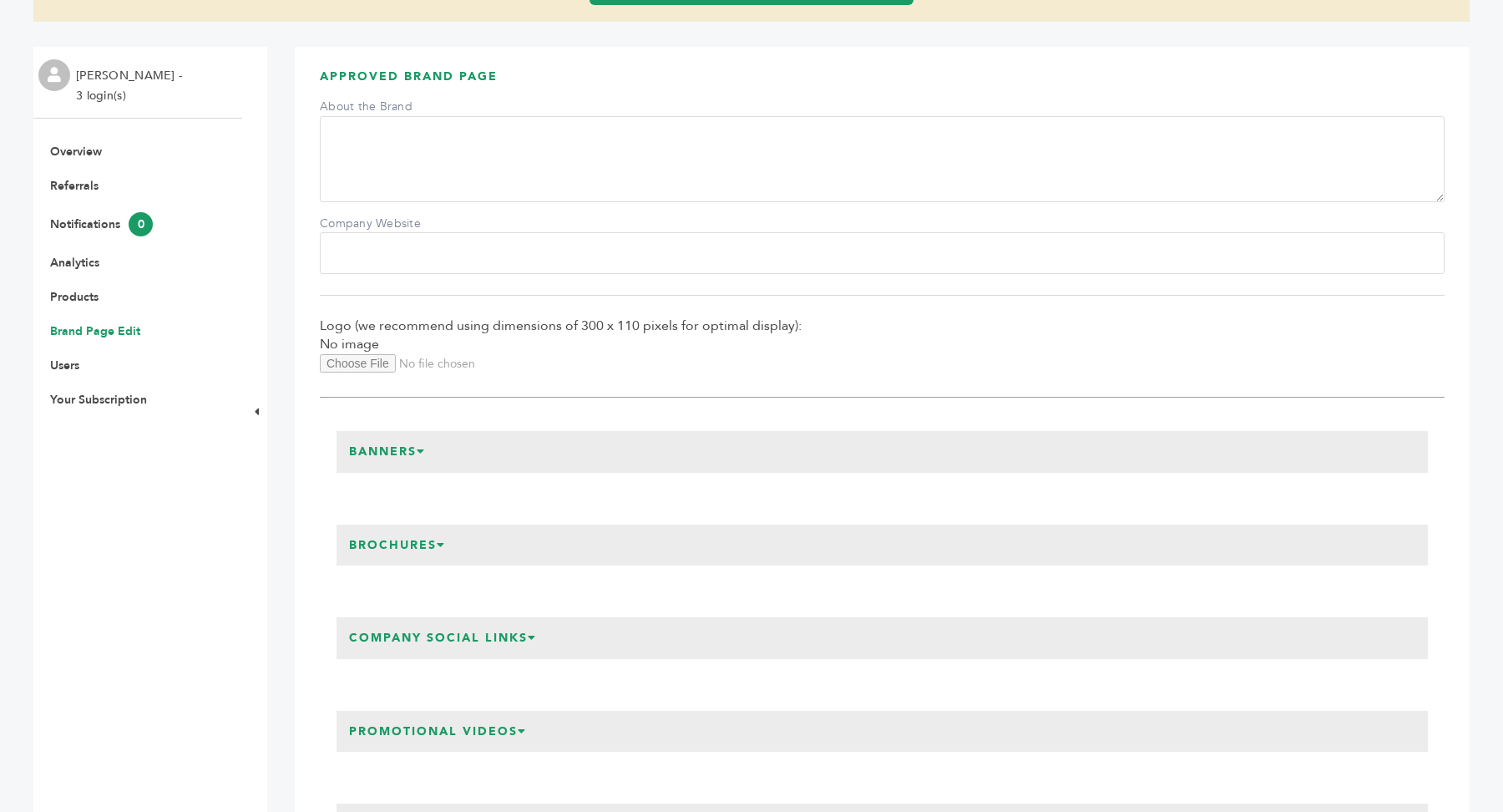
scroll to position [255, 0]
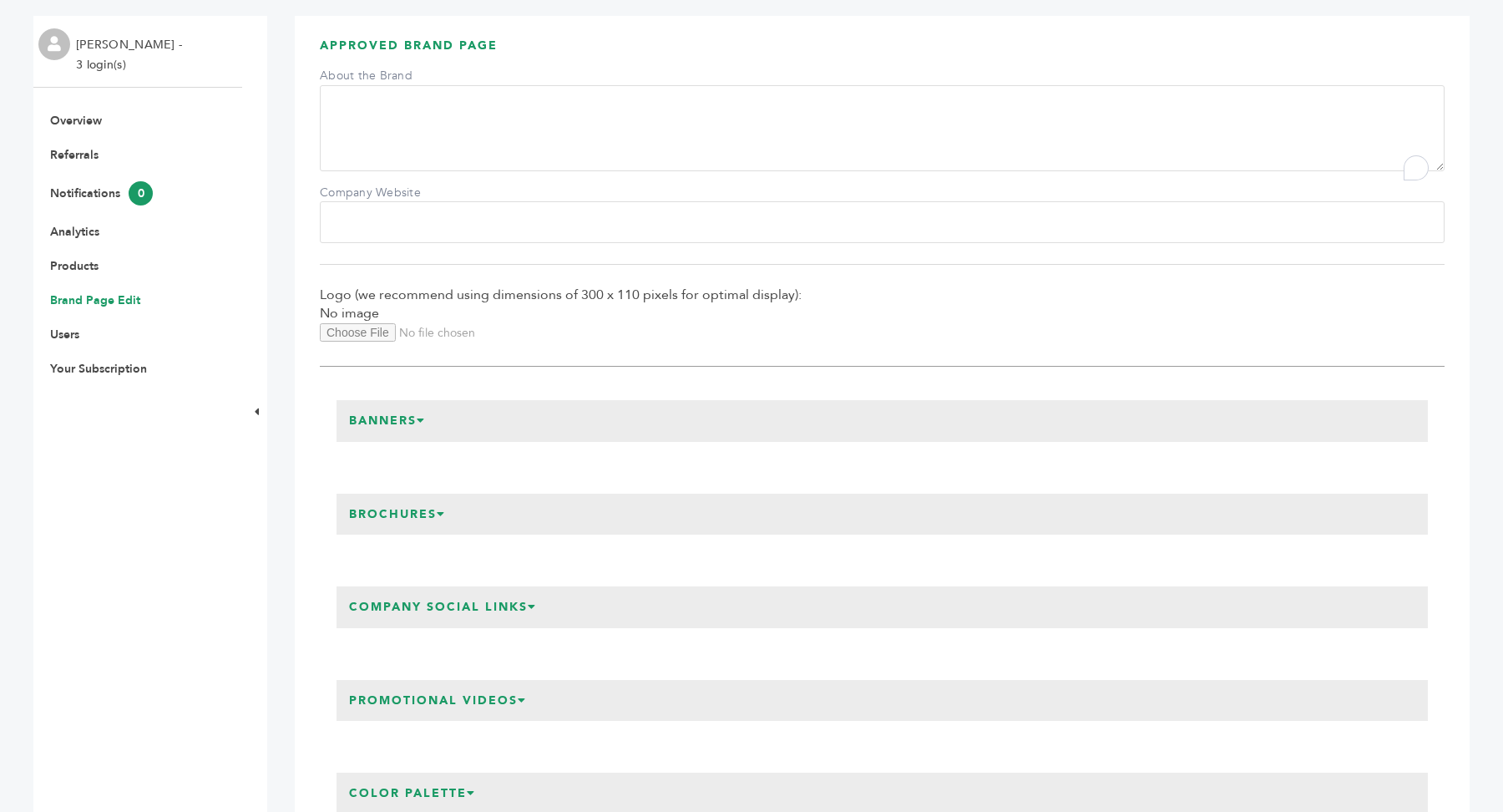
drag, startPoint x: 440, startPoint y: 129, endPoint x: 515, endPoint y: 148, distance: 77.4
click at [515, 148] on textarea "About the Brand" at bounding box center [881, 128] width 1125 height 86
click at [369, 240] on input "Company Website" at bounding box center [881, 221] width 1125 height 41
click at [319, 434] on div "Banners Main Banner (we recommend using dimensions of 1400 x 438 pixels for opt…" at bounding box center [881, 420] width 1125 height 75
click at [416, 442] on h3 "Banners" at bounding box center [388, 420] width 102 height 41
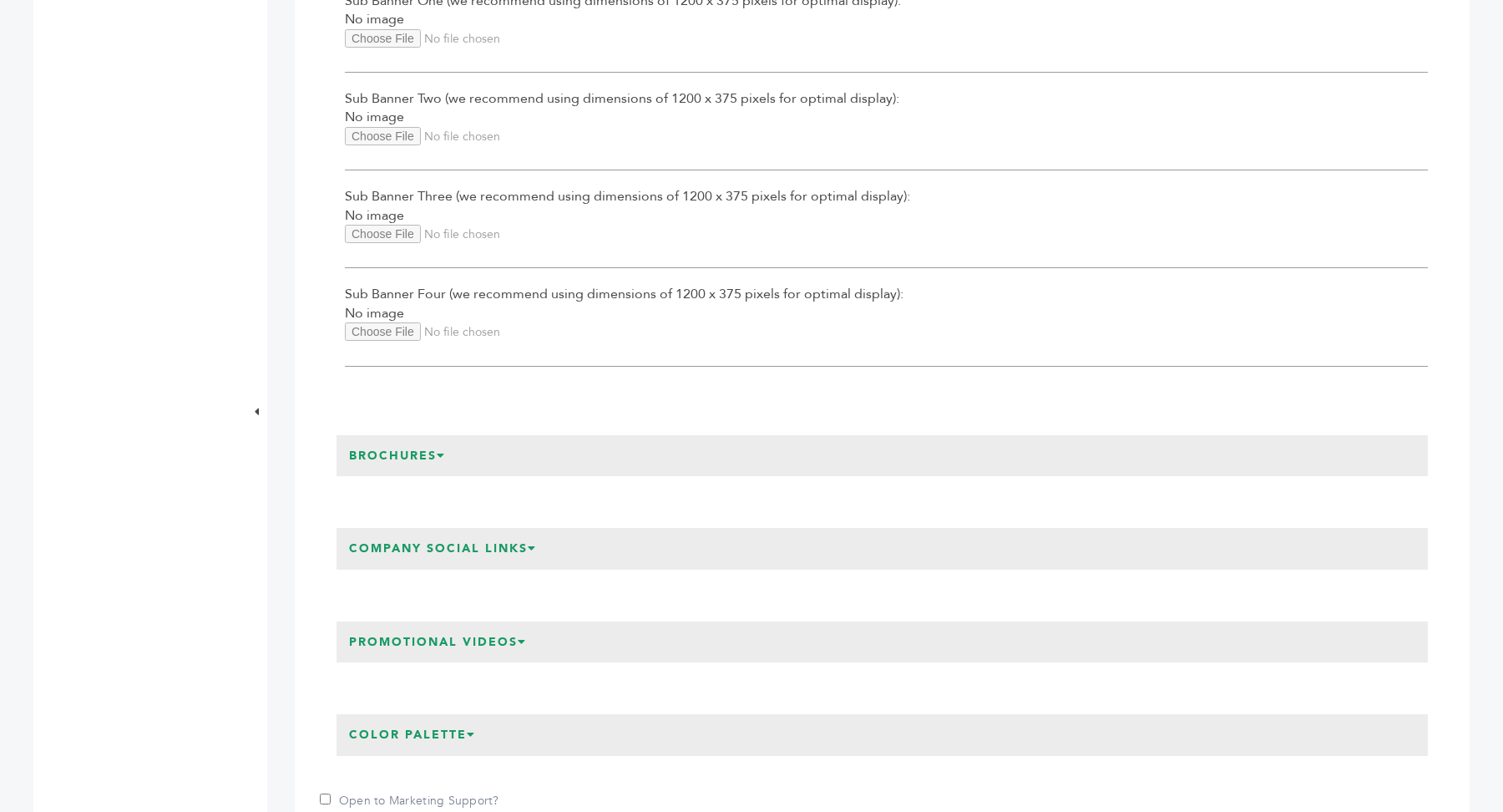
scroll to position [812, 0]
click at [440, 476] on h3 "Brochures" at bounding box center [397, 454] width 122 height 41
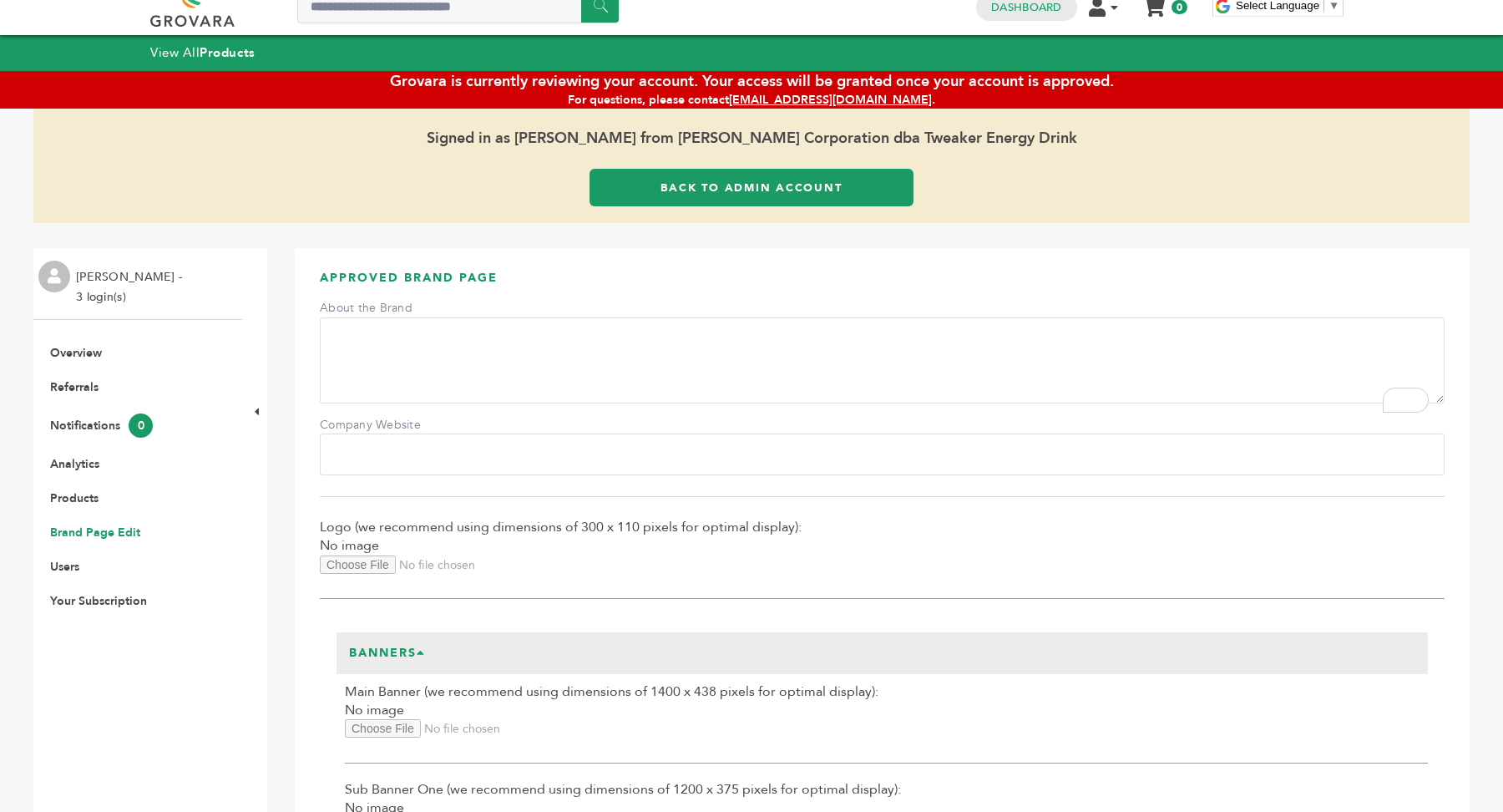
scroll to position [0, 0]
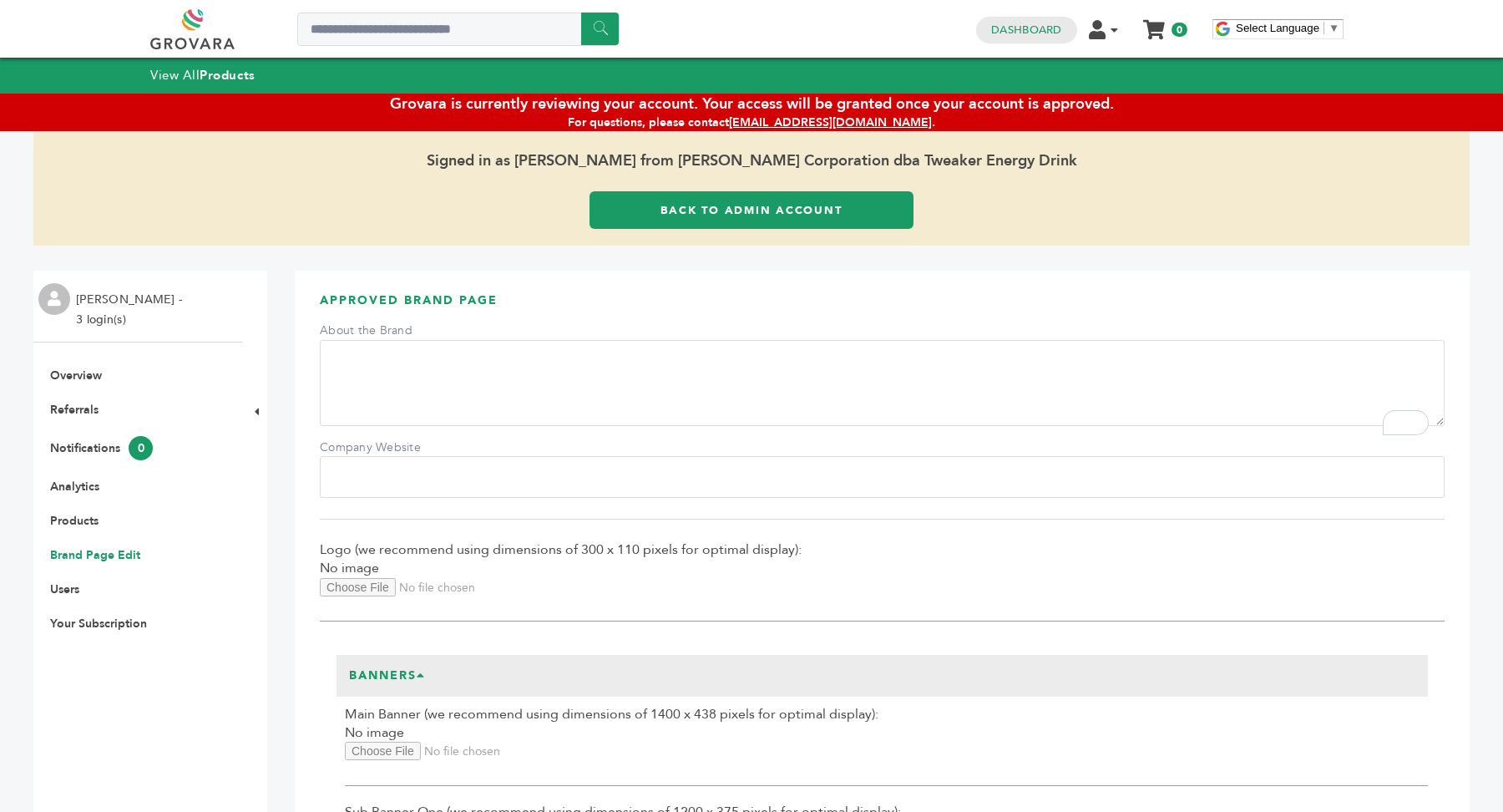
click at [417, 367] on textarea "About the Brand" at bounding box center [881, 382] width 1125 height 86
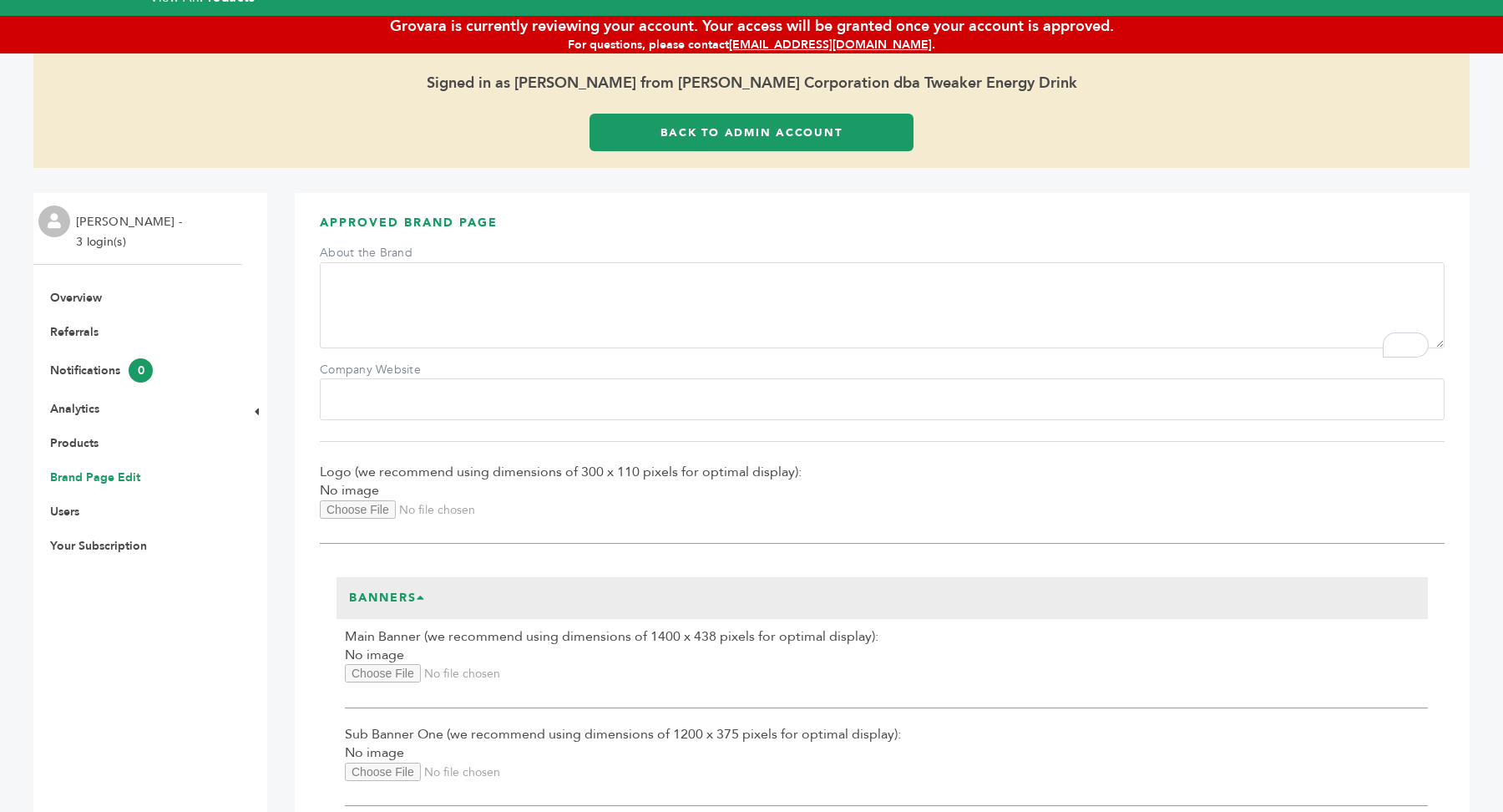
scroll to position [80, 0]
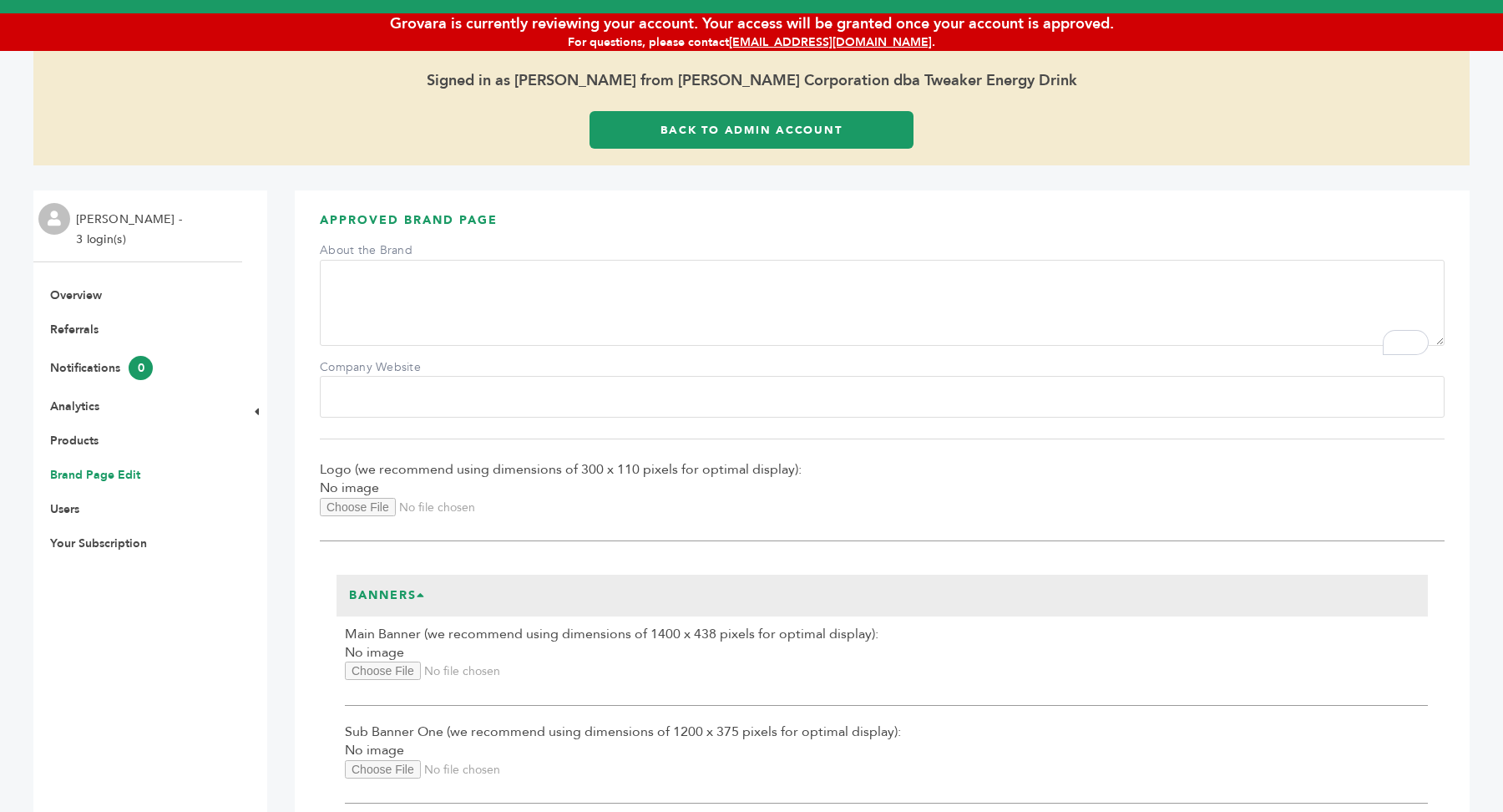
click at [756, 129] on link "Back to Admin Account" at bounding box center [752, 129] width 324 height 38
